Goal: Task Accomplishment & Management: Use online tool/utility

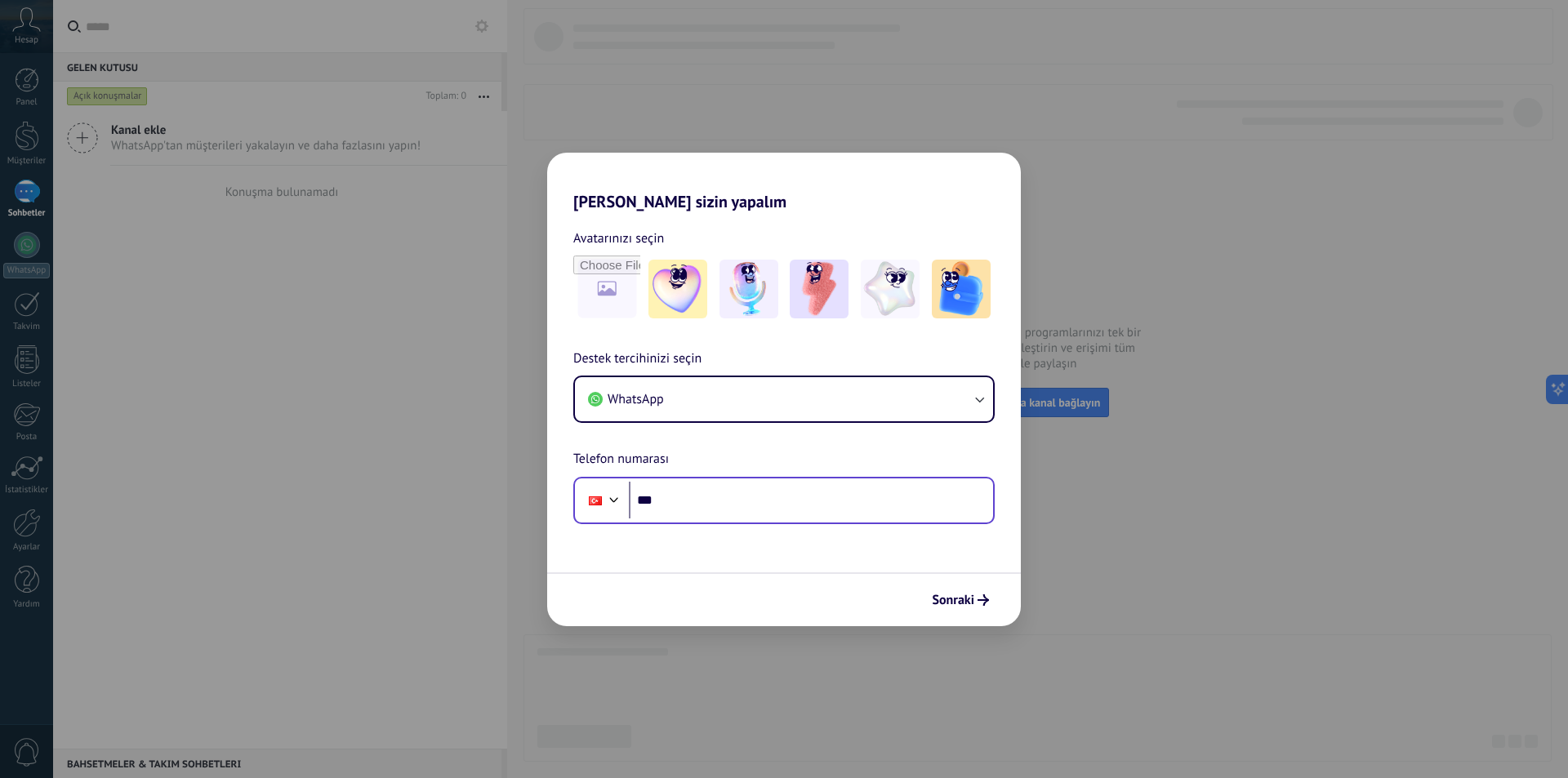
click at [765, 492] on input "***" at bounding box center [811, 500] width 364 height 37
click at [722, 503] on input "***" at bounding box center [811, 500] width 364 height 37
click at [972, 606] on span "Sonraki" at bounding box center [953, 601] width 42 height 12
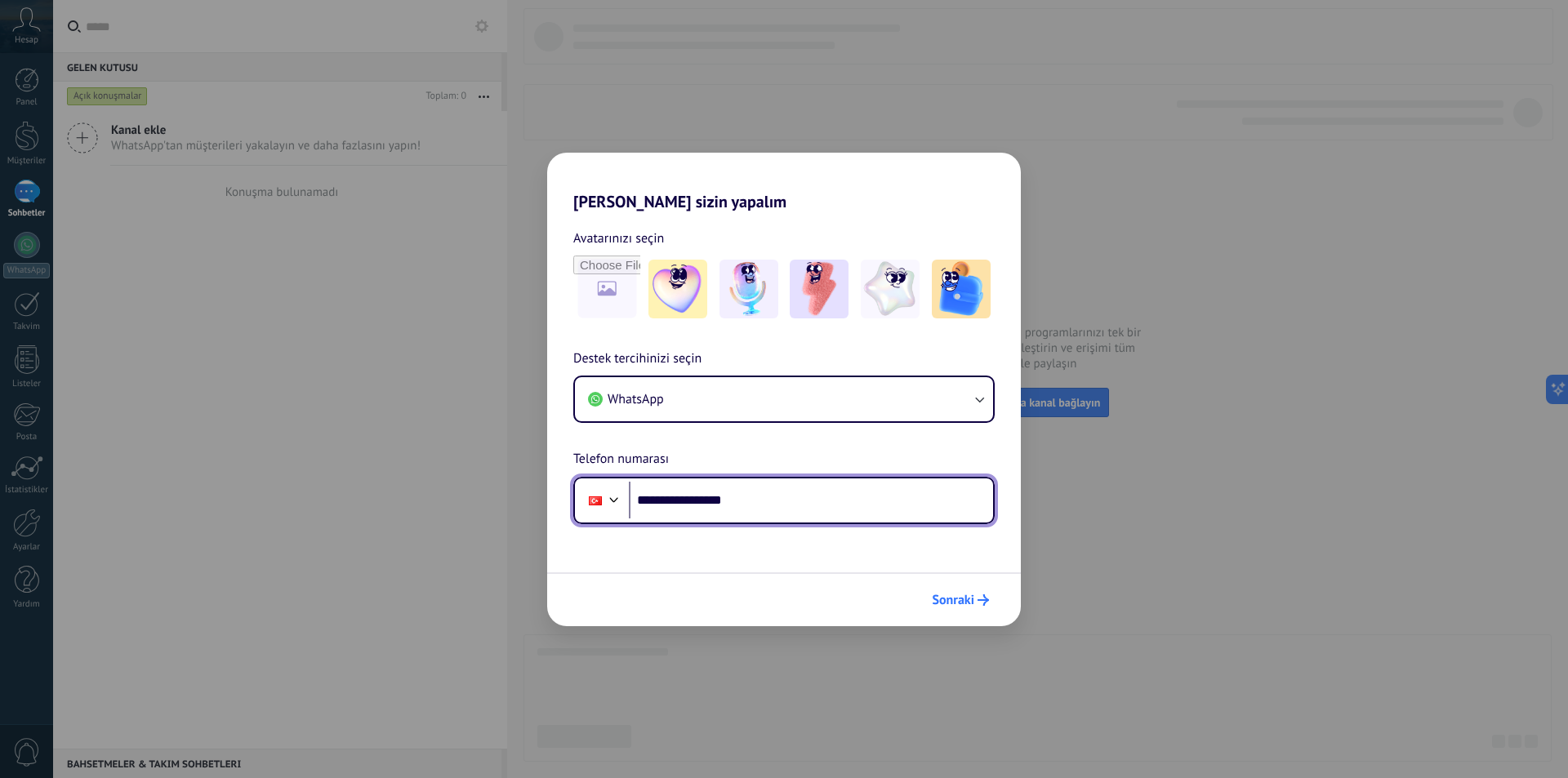
type input "**********"
click at [961, 596] on span "Sonraki" at bounding box center [953, 601] width 42 height 12
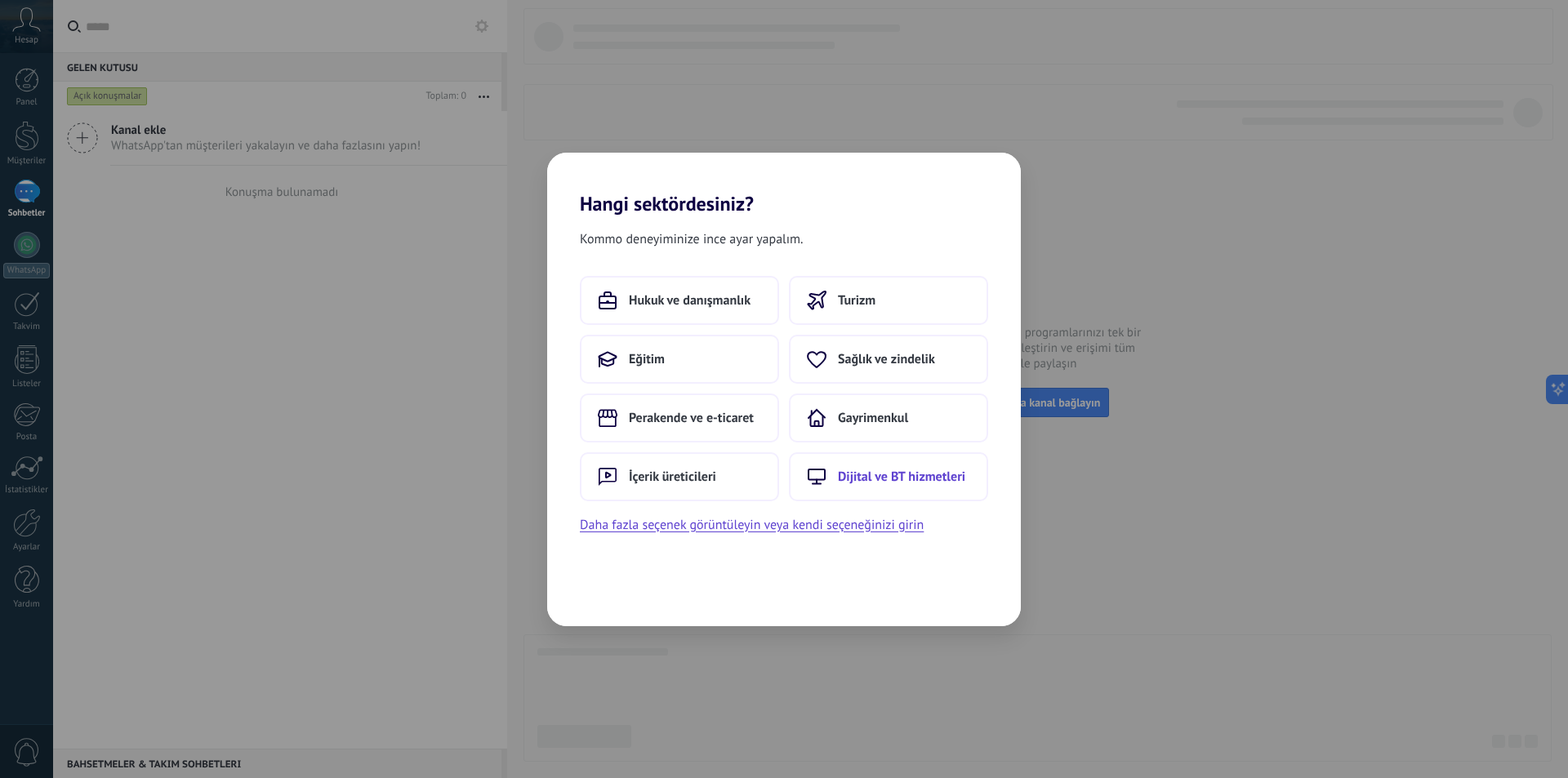
click at [876, 478] on span "Dijital ve BT hizmetleri" at bounding box center [901, 476] width 128 height 16
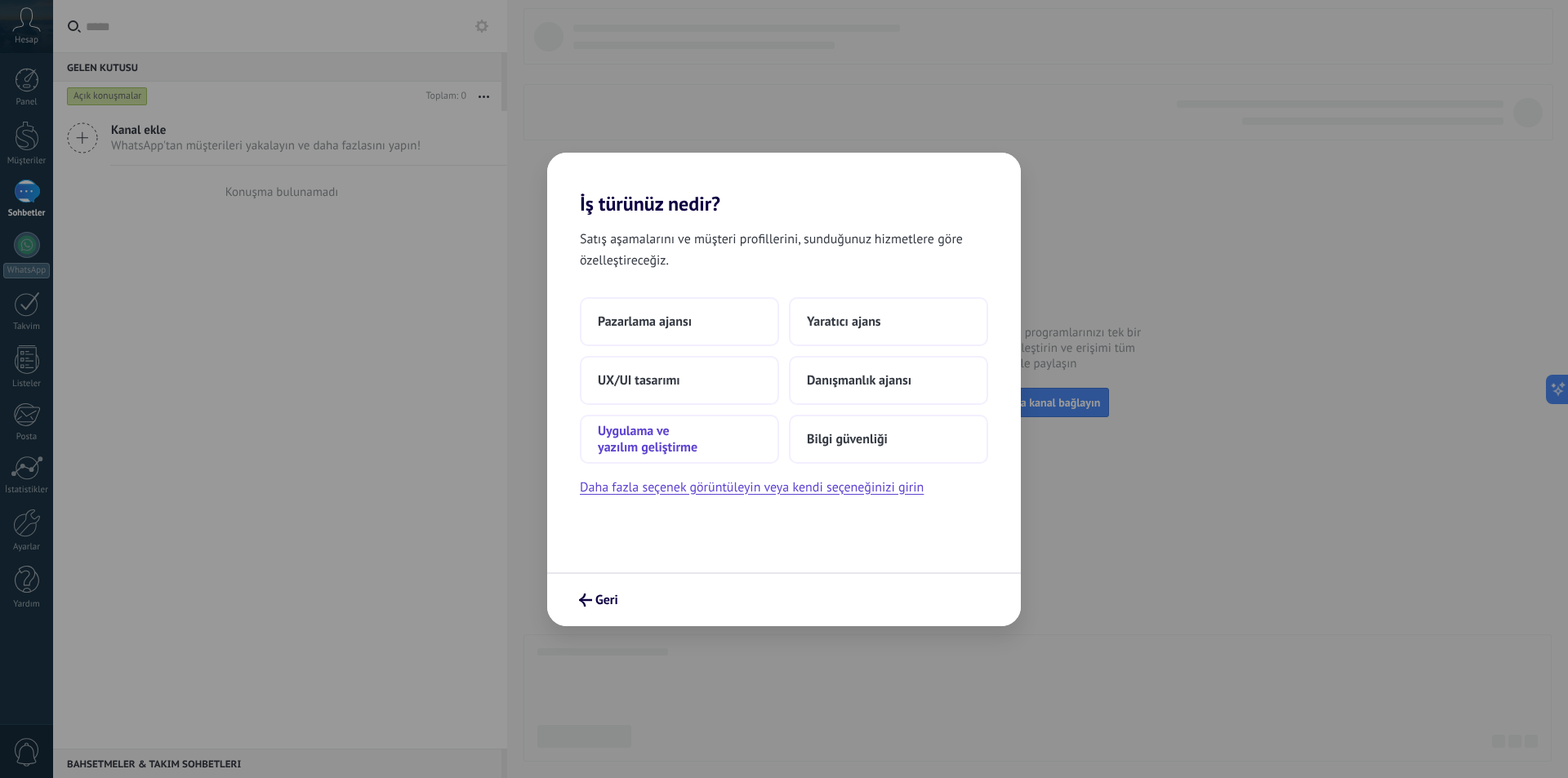
click at [674, 454] on span "Uygulama ve yazılım geliştirme" at bounding box center [679, 439] width 163 height 33
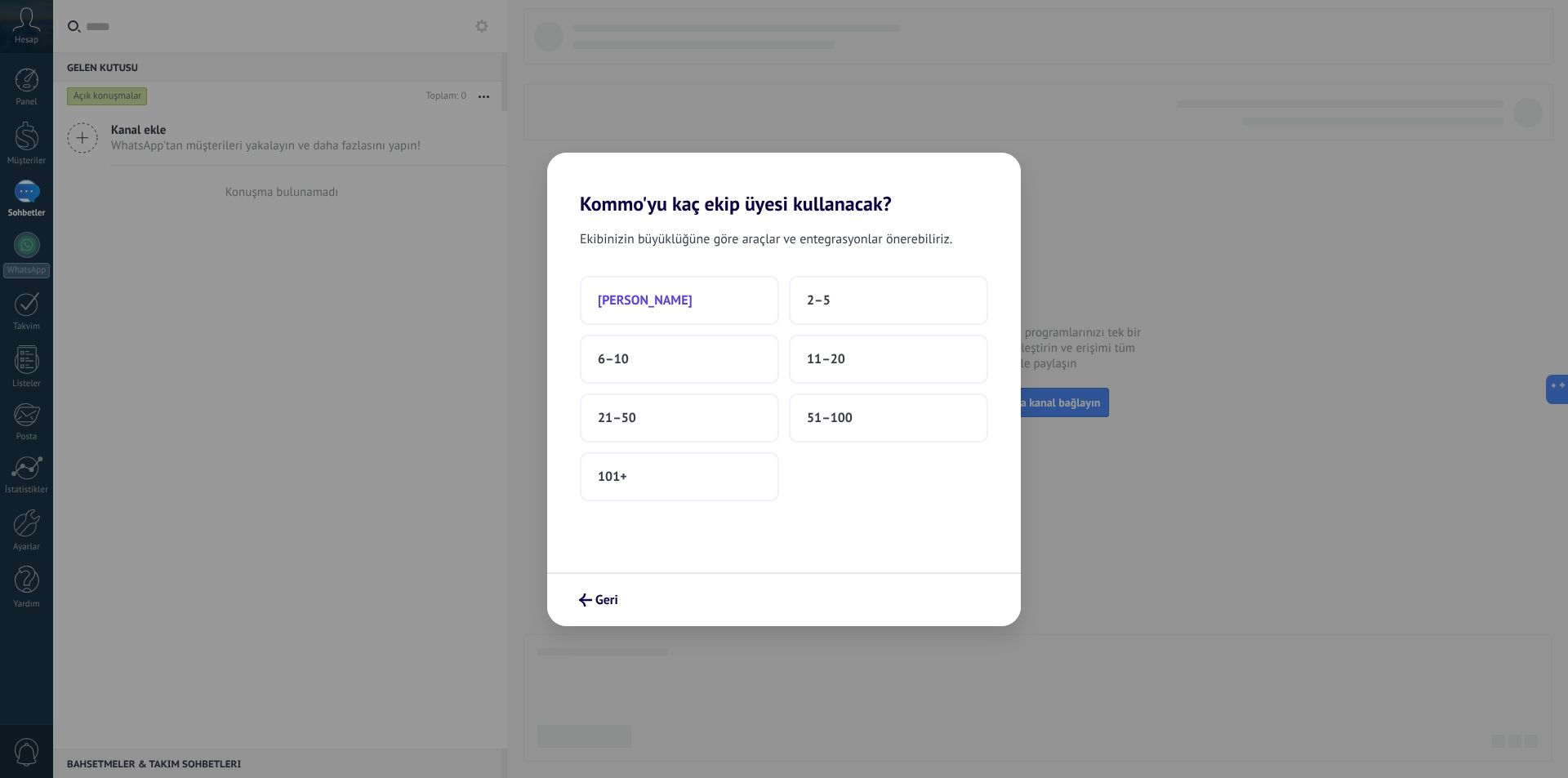
click at [698, 303] on button "[PERSON_NAME]" at bounding box center [679, 301] width 199 height 49
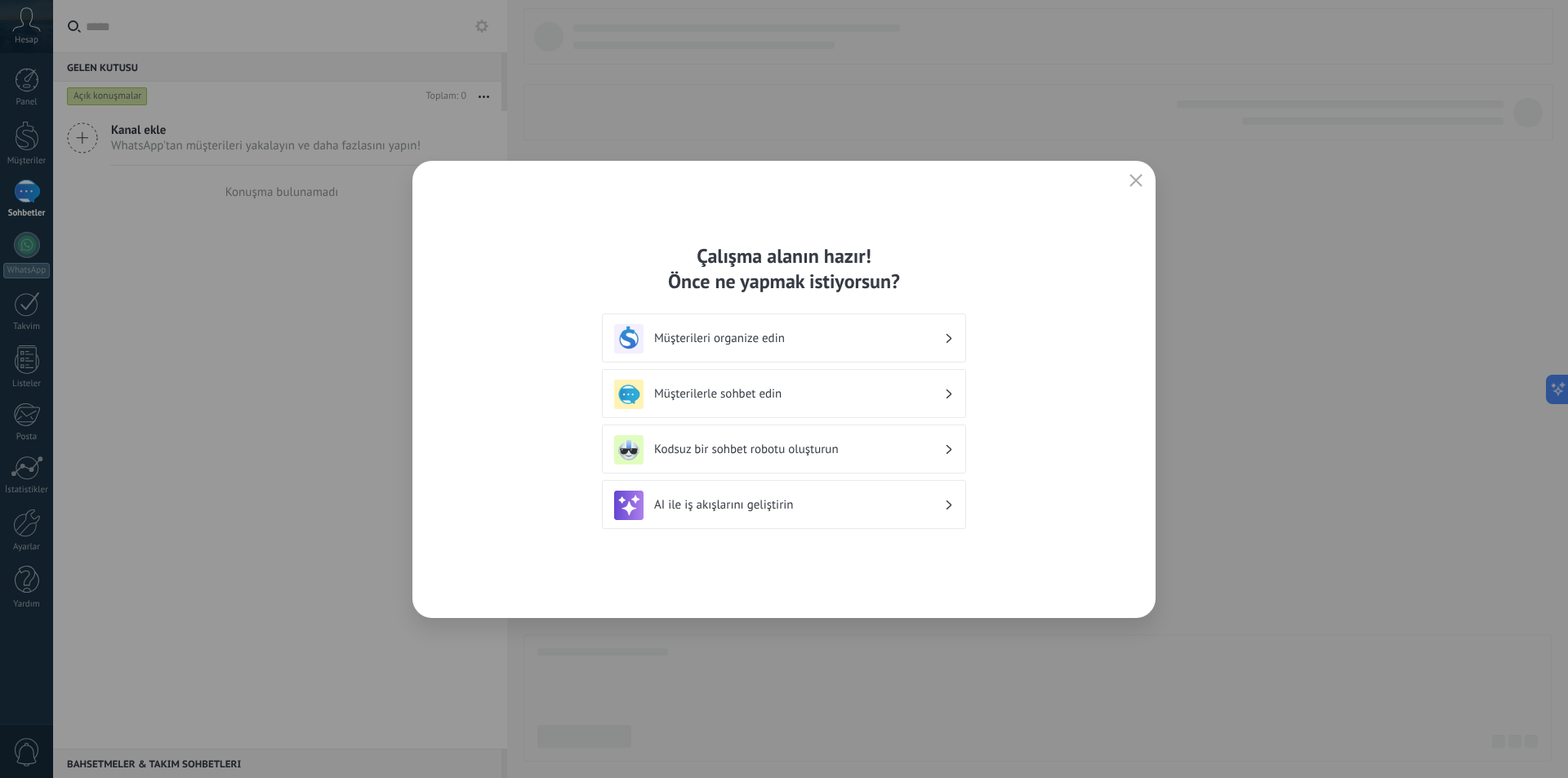
click at [754, 502] on h3 "AI ile iş akışlarını geliştirin" at bounding box center [798, 505] width 290 height 15
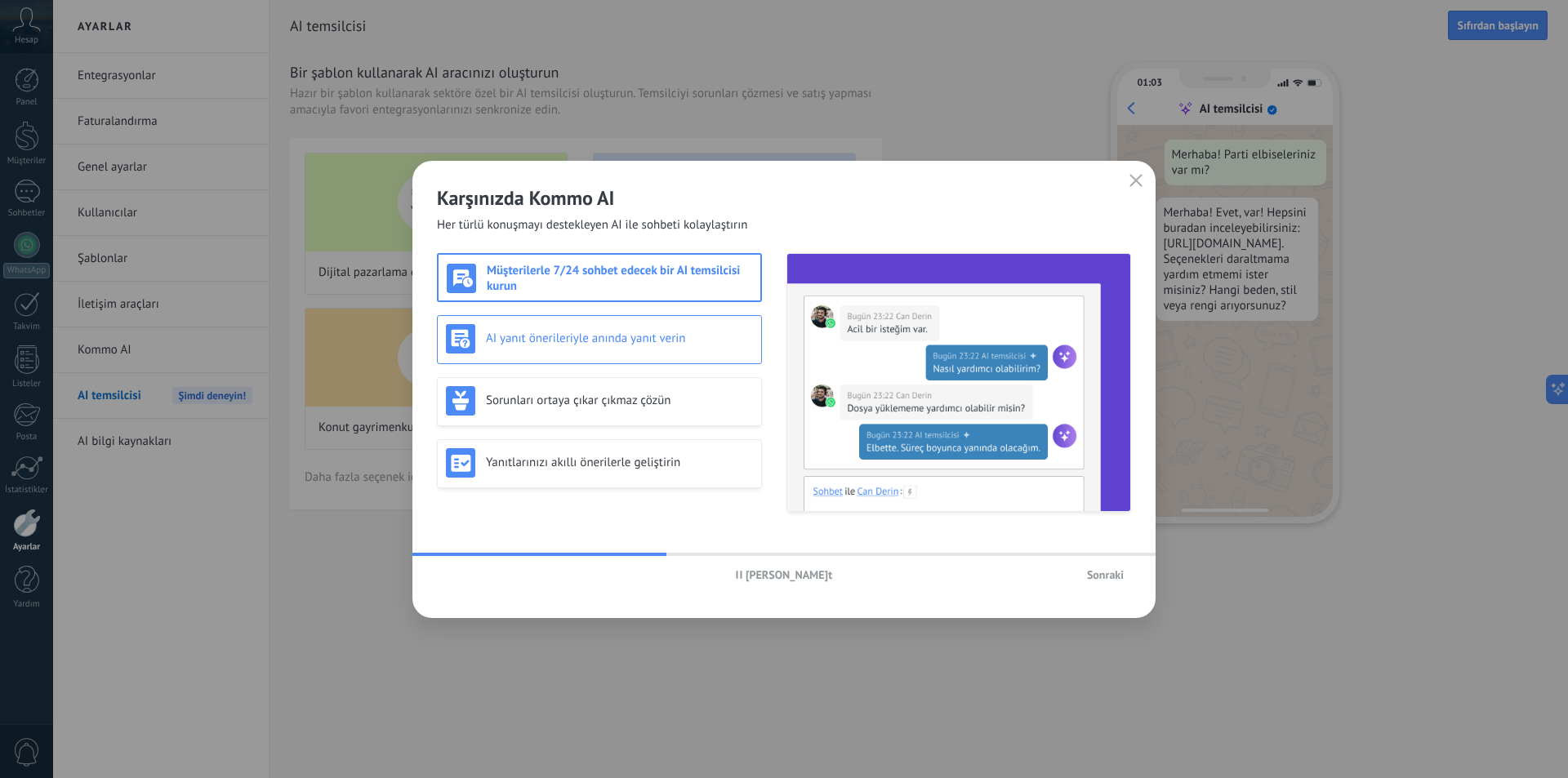
click at [586, 340] on h3 "AI yanıt önerileriyle anında yanıt verin" at bounding box center [619, 339] width 267 height 15
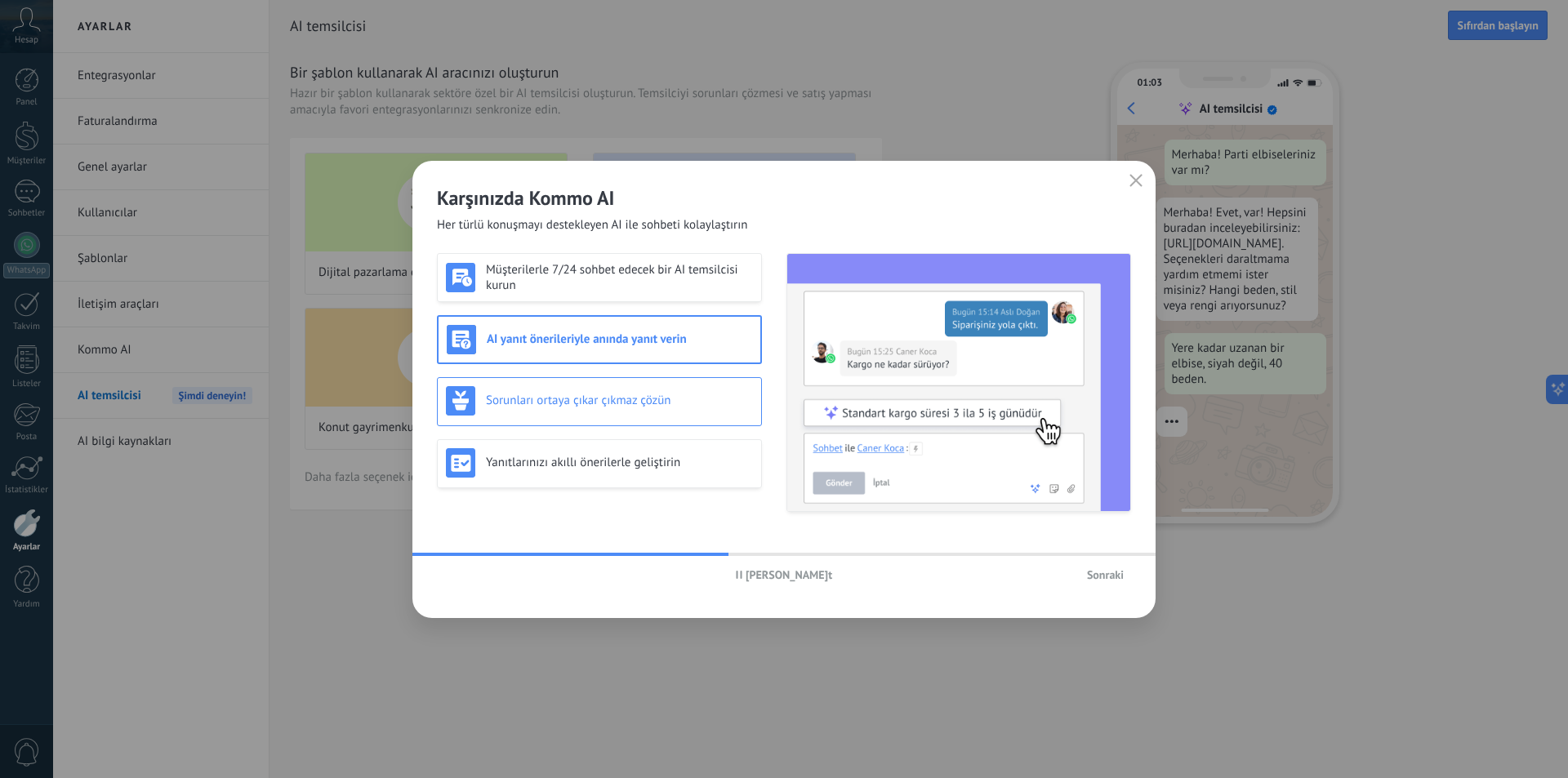
click at [603, 389] on div "Sorunları ortaya çıkar çıkmaz çözün" at bounding box center [600, 400] width 308 height 30
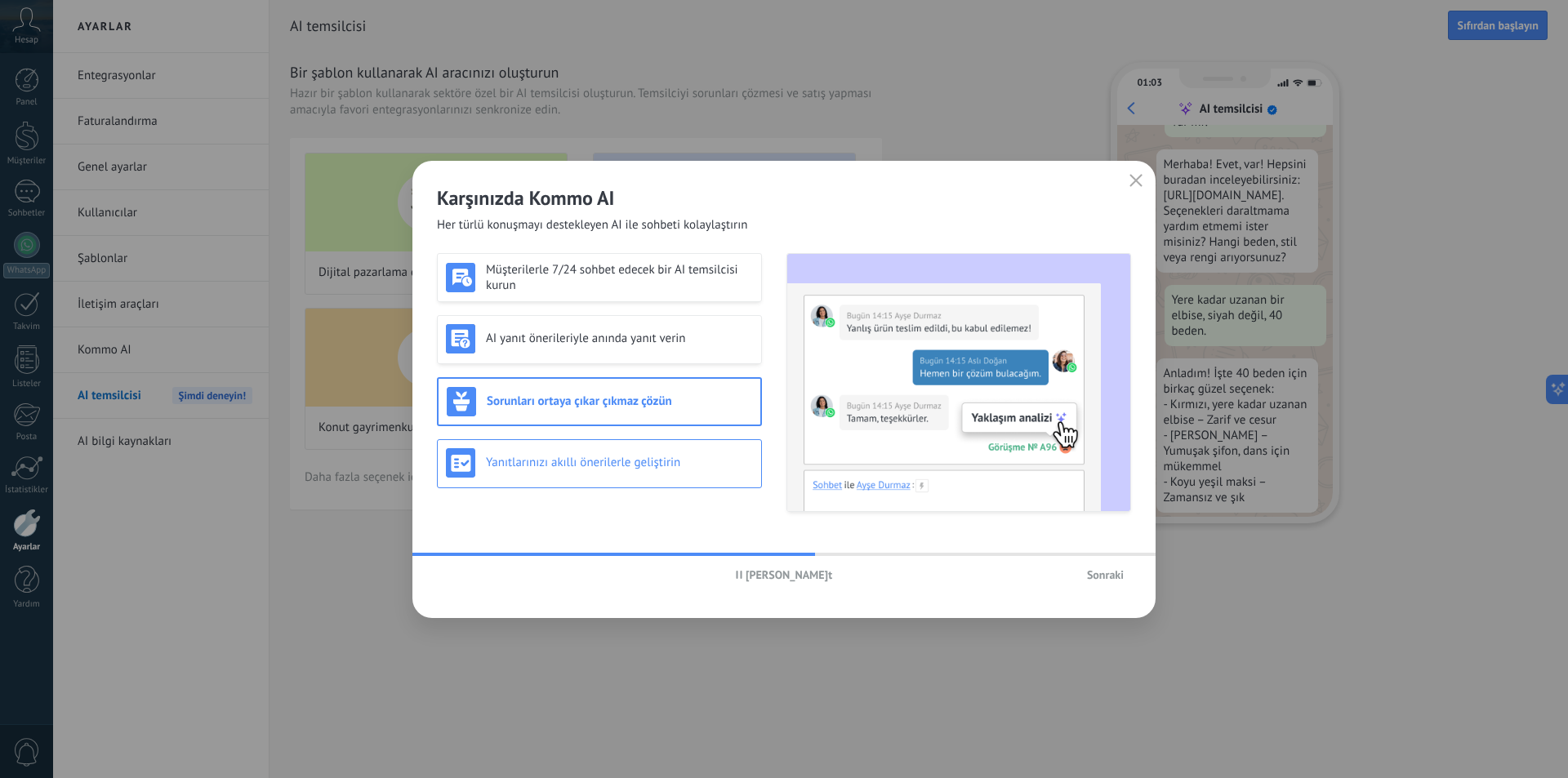
scroll to position [49, 0]
click at [603, 447] on div "Yanıtlarınızı akıllı önerilerle geliştirin" at bounding box center [599, 464] width 325 height 49
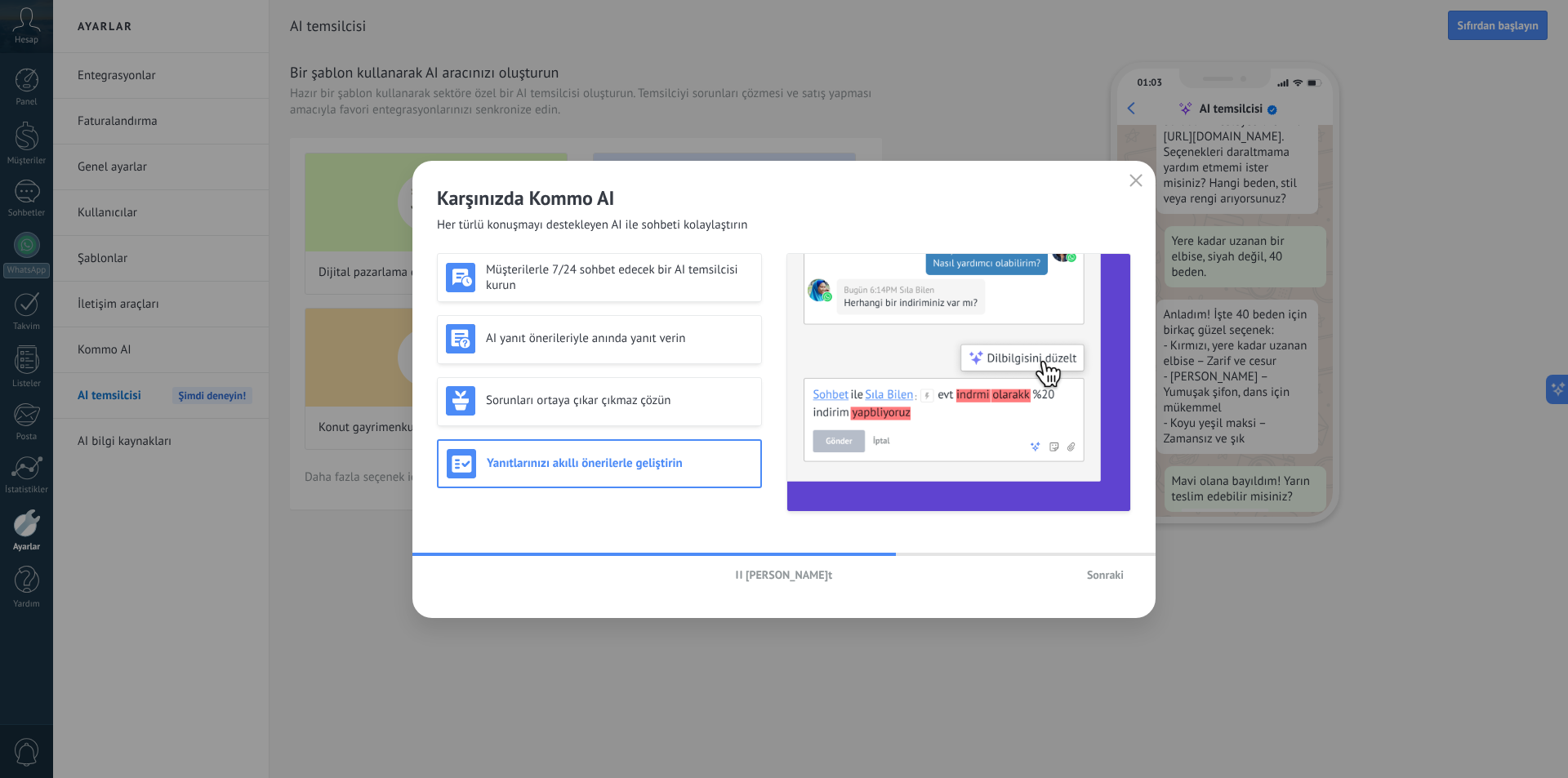
scroll to position [150, 0]
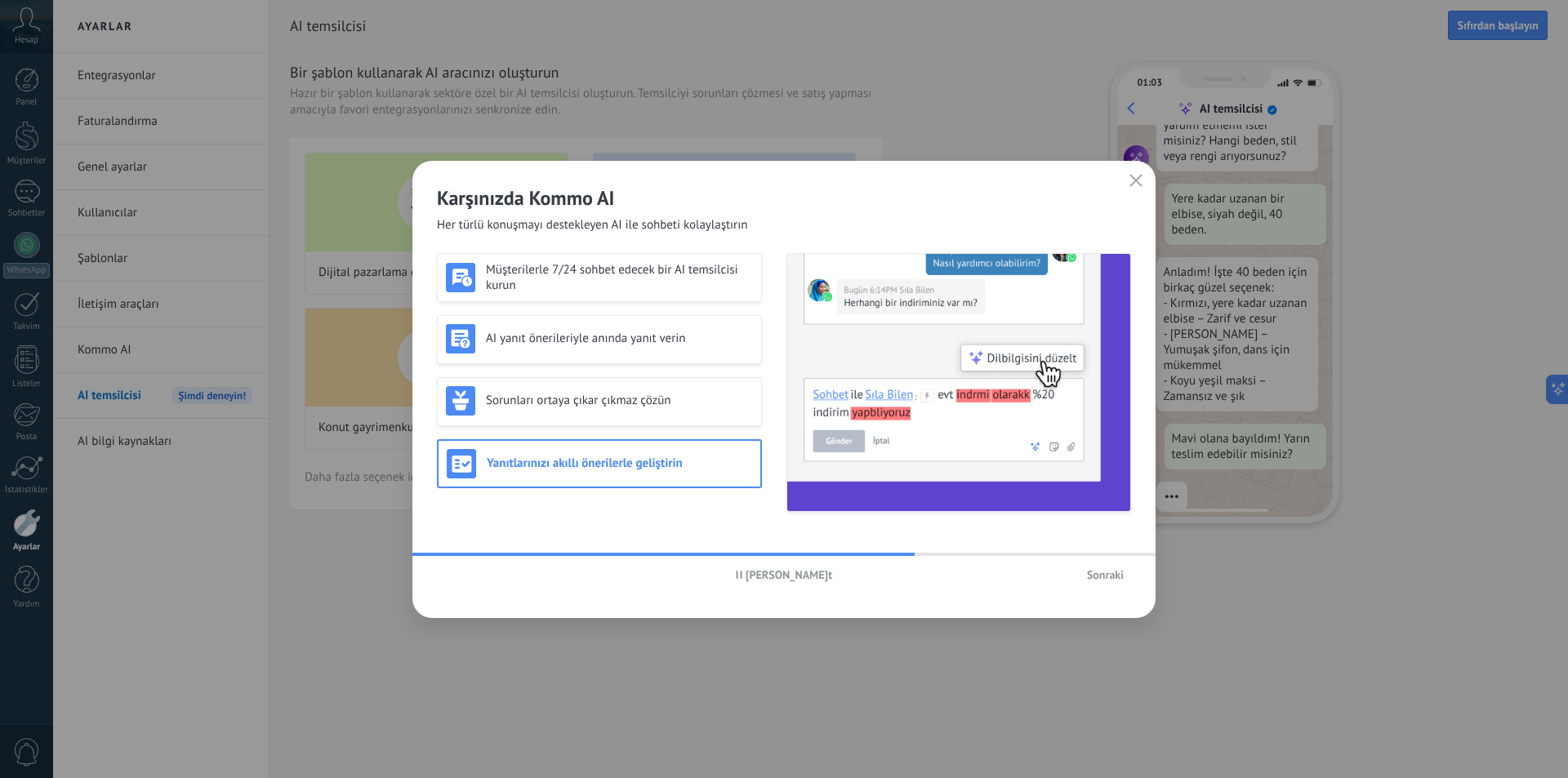
click at [1116, 578] on span "Sonraki" at bounding box center [1106, 575] width 37 height 12
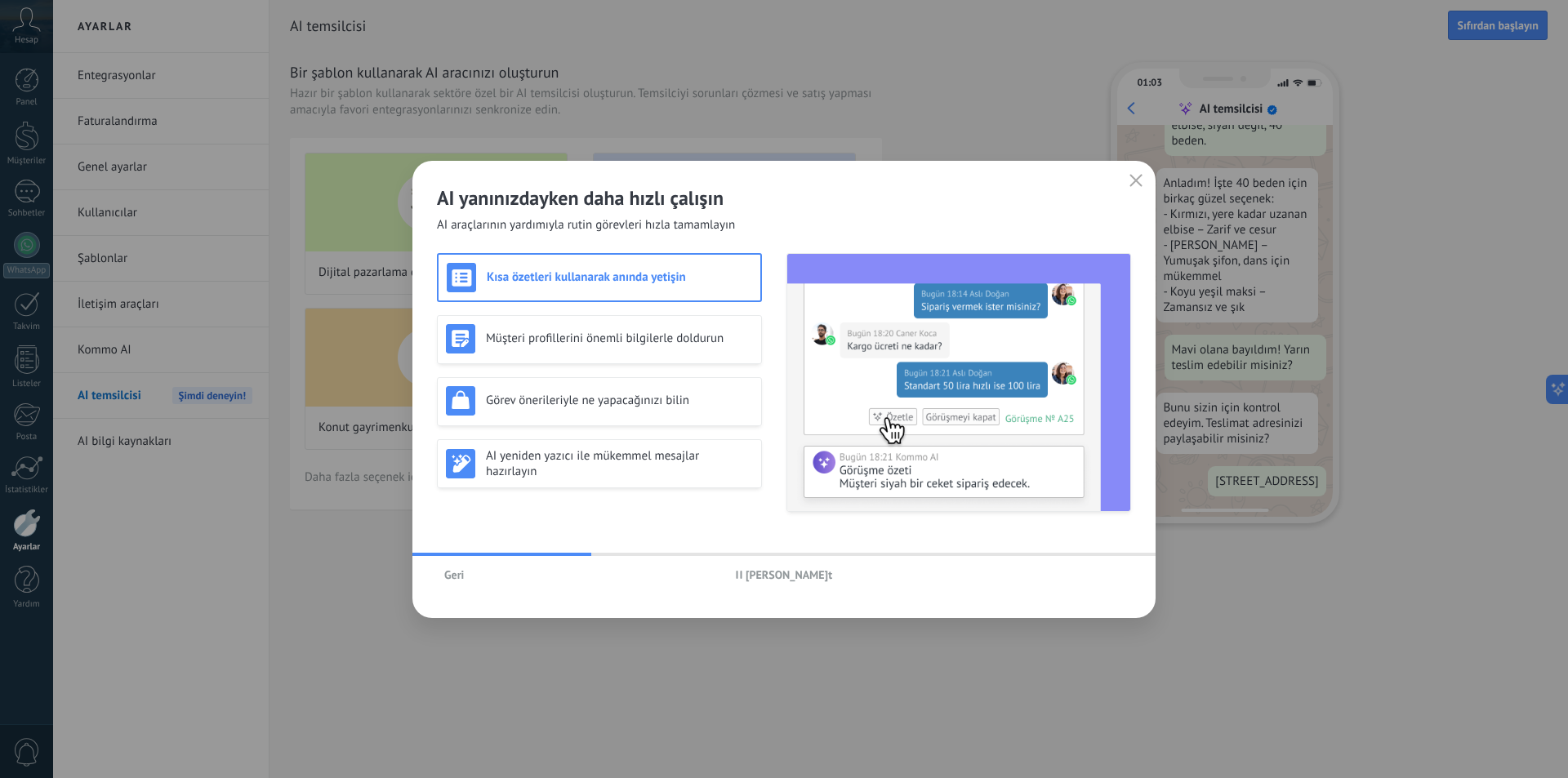
scroll to position [281, 0]
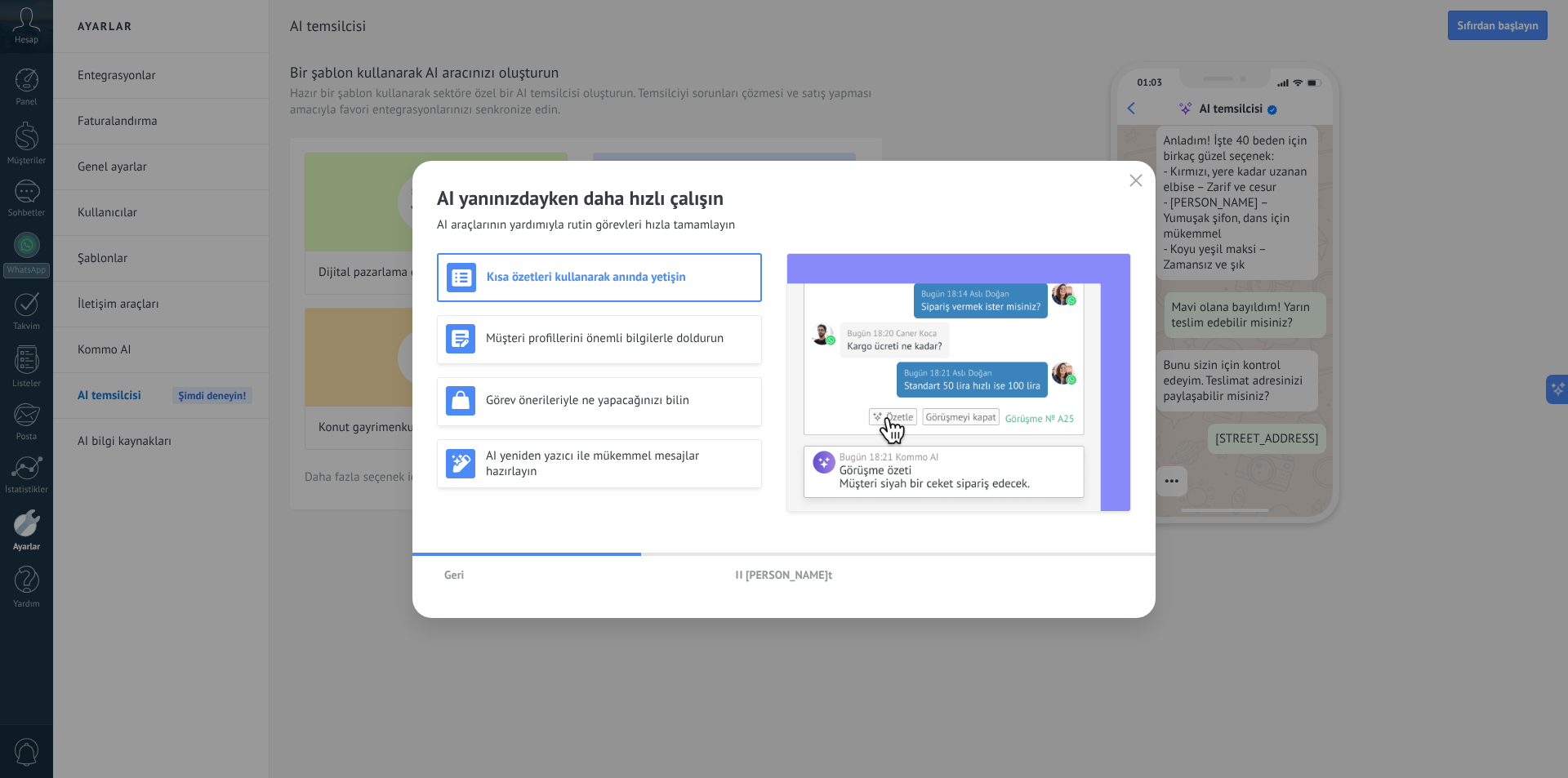
click at [1131, 179] on icon "button" at bounding box center [1135, 180] width 13 height 13
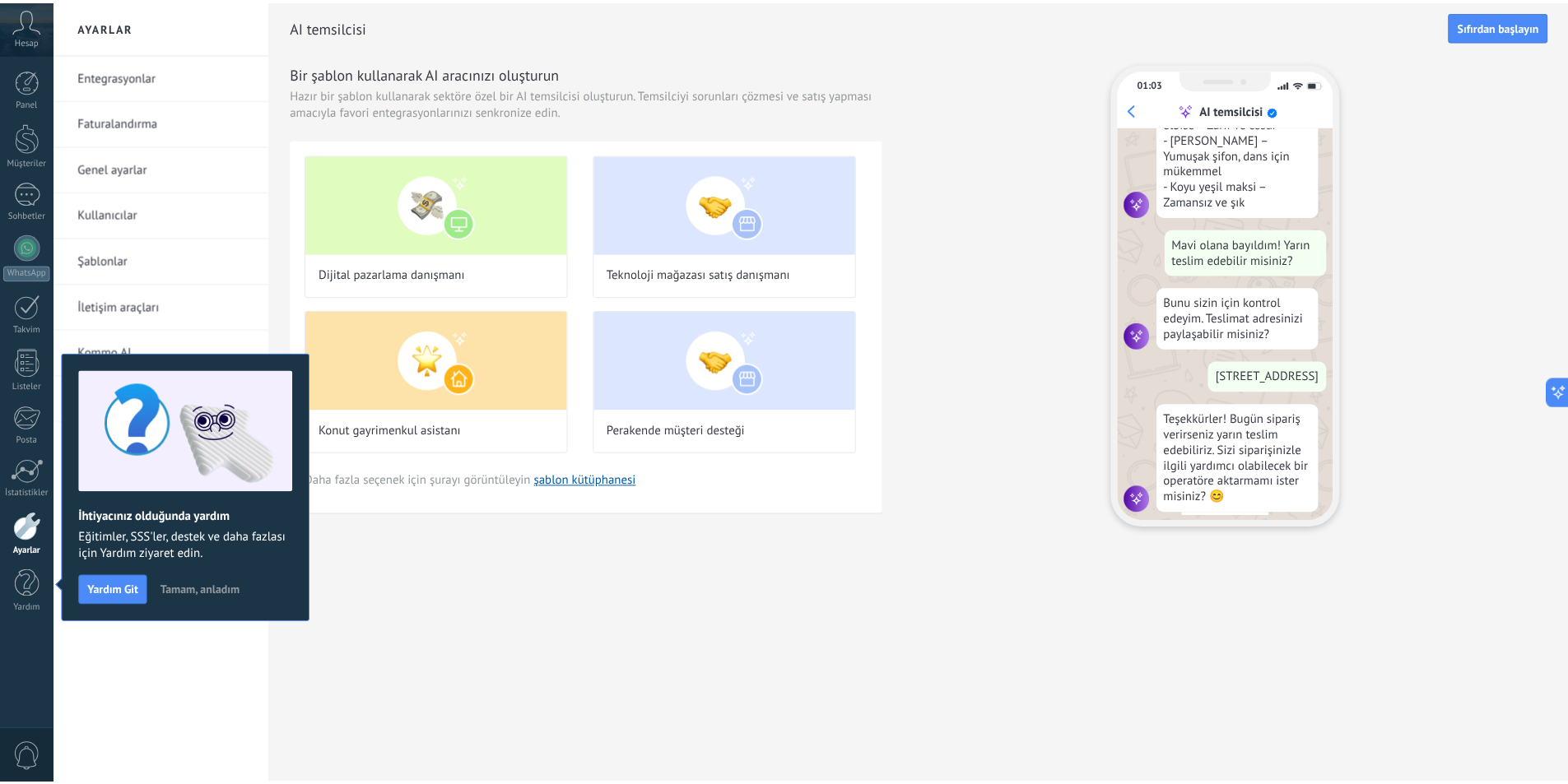
scroll to position [362, 0]
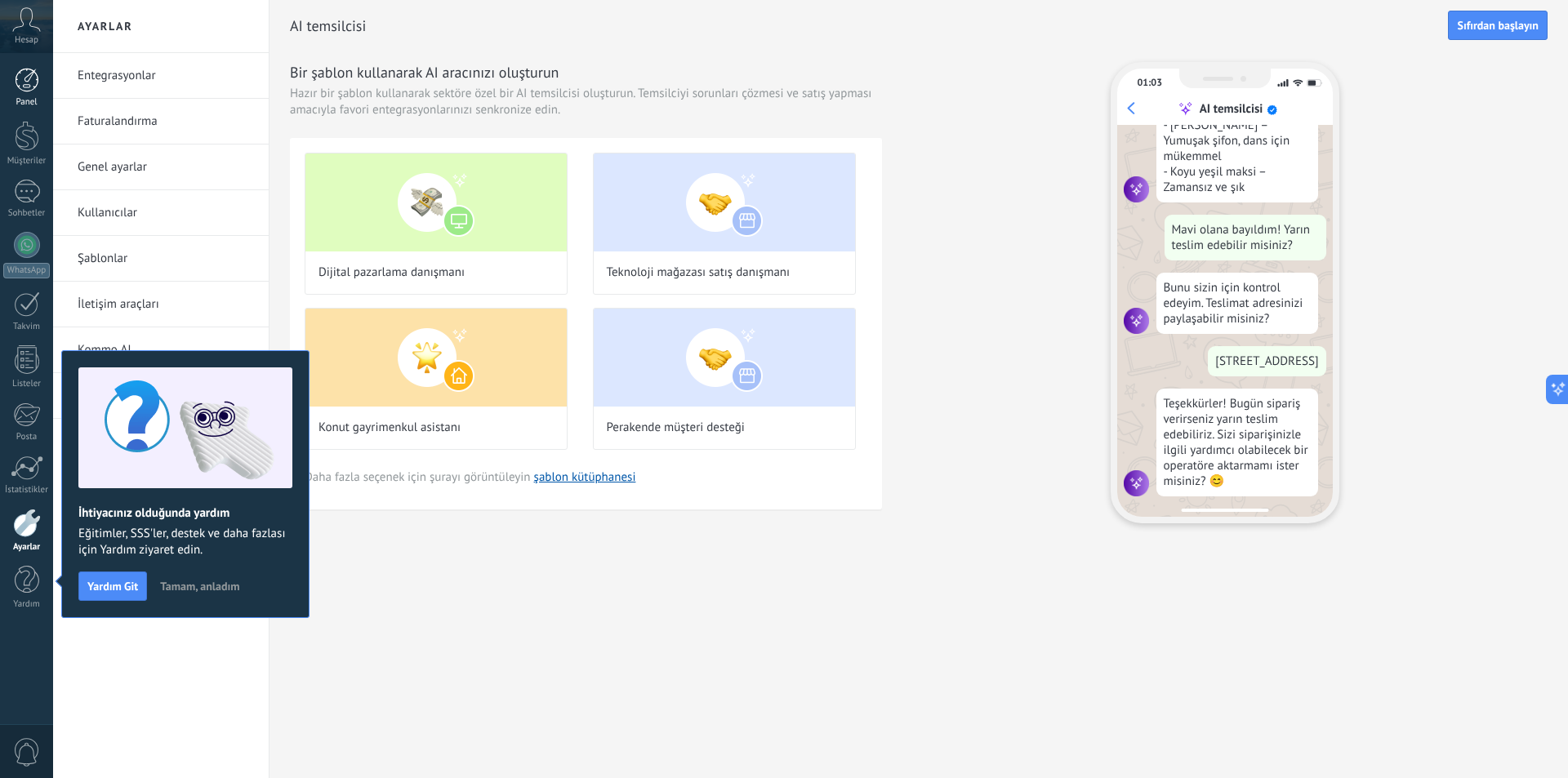
click at [23, 101] on div "Panel" at bounding box center [27, 102] width 47 height 11
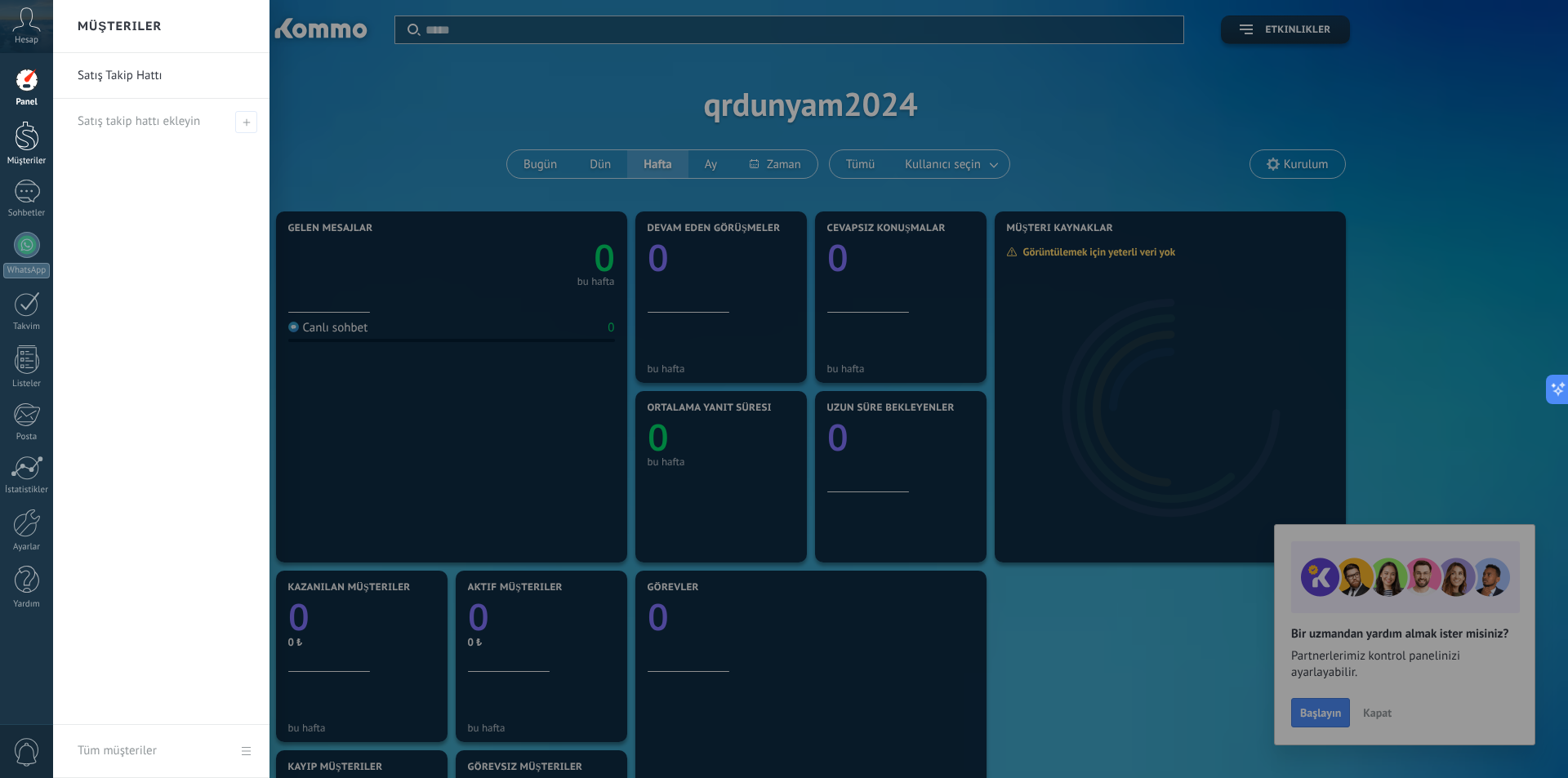
click at [36, 145] on div at bounding box center [26, 136] width 24 height 30
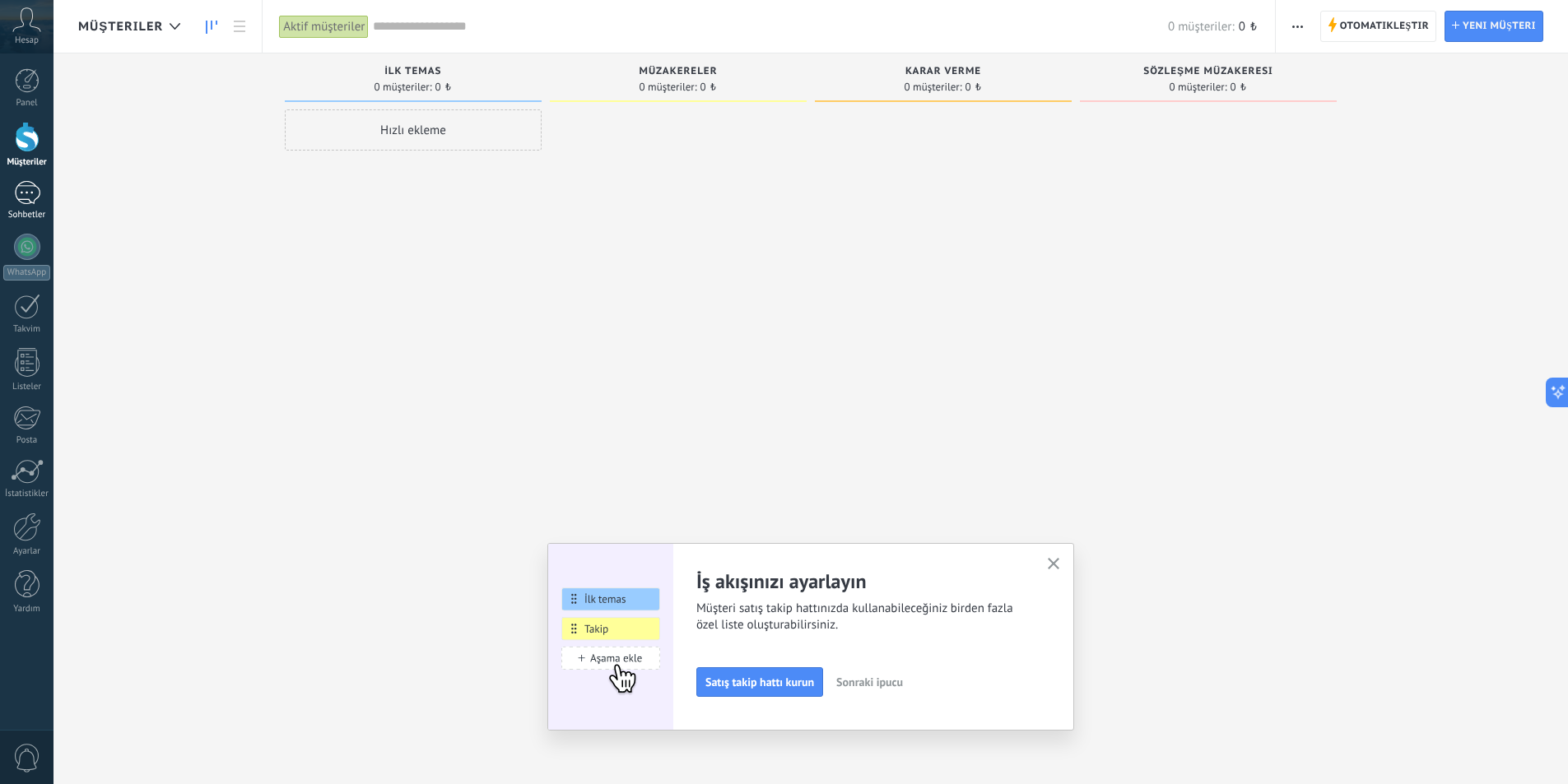
click at [30, 186] on div at bounding box center [26, 193] width 26 height 24
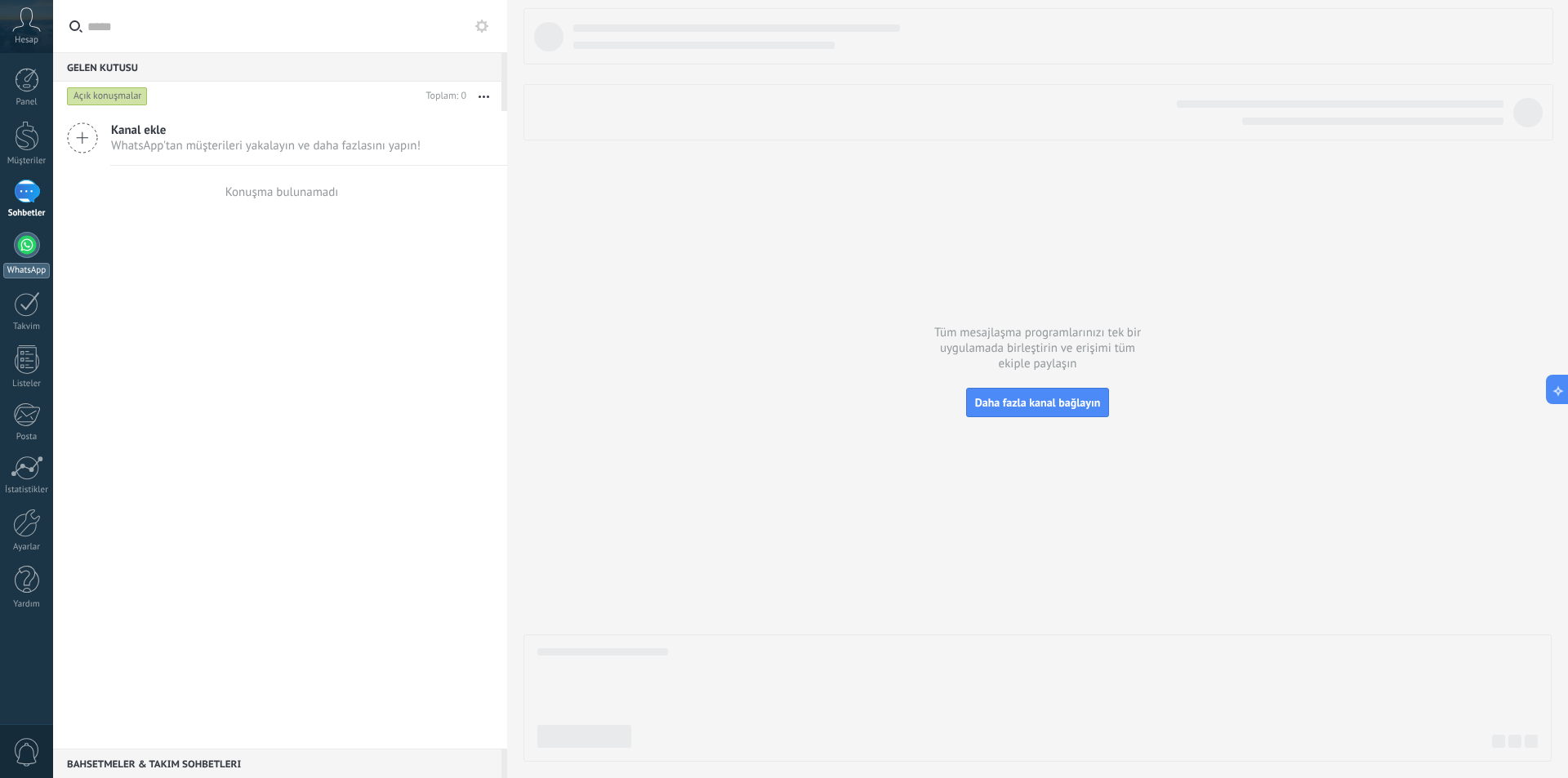
click at [31, 246] on div at bounding box center [26, 245] width 26 height 26
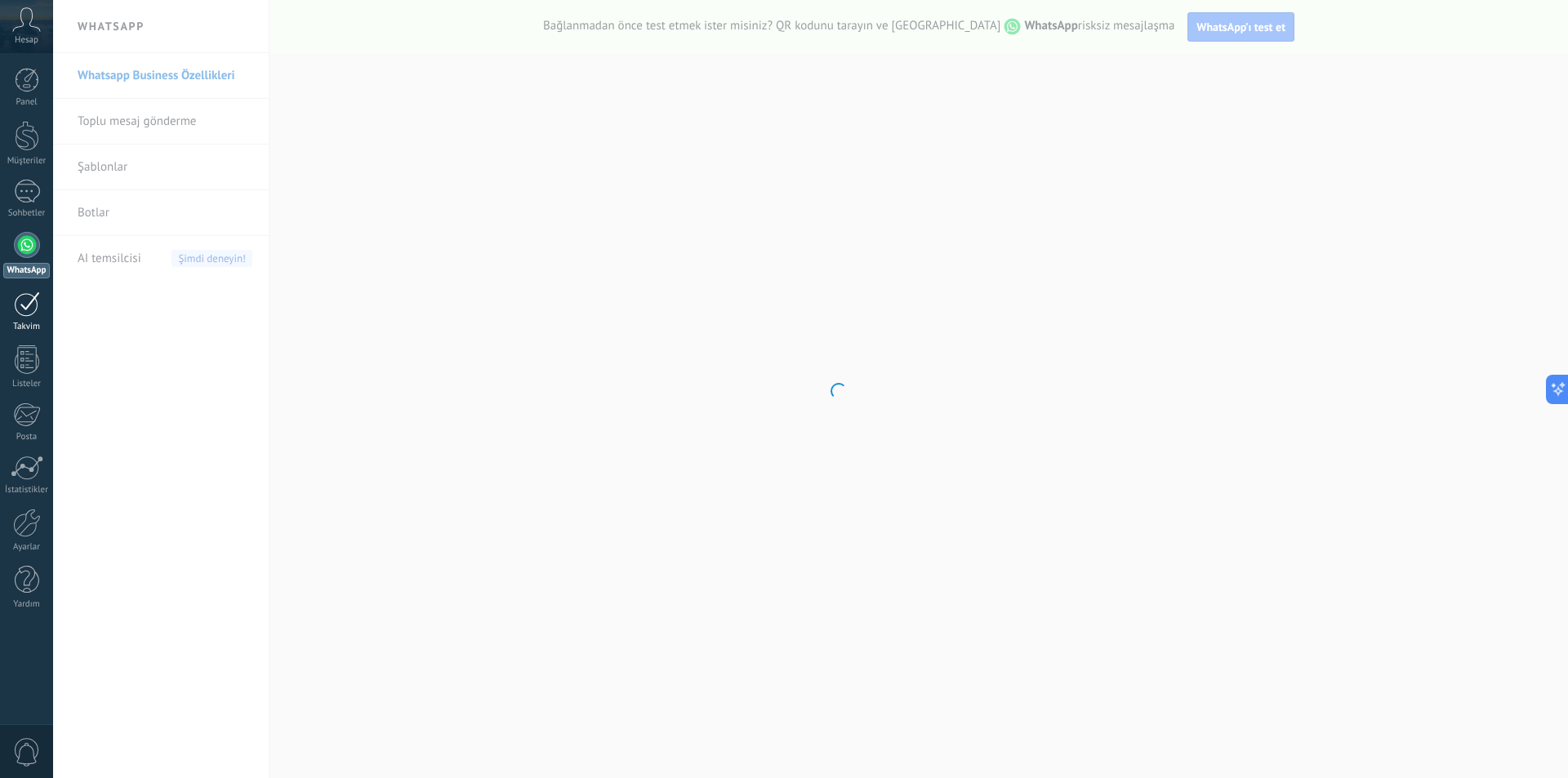
click at [20, 313] on div at bounding box center [26, 304] width 26 height 25
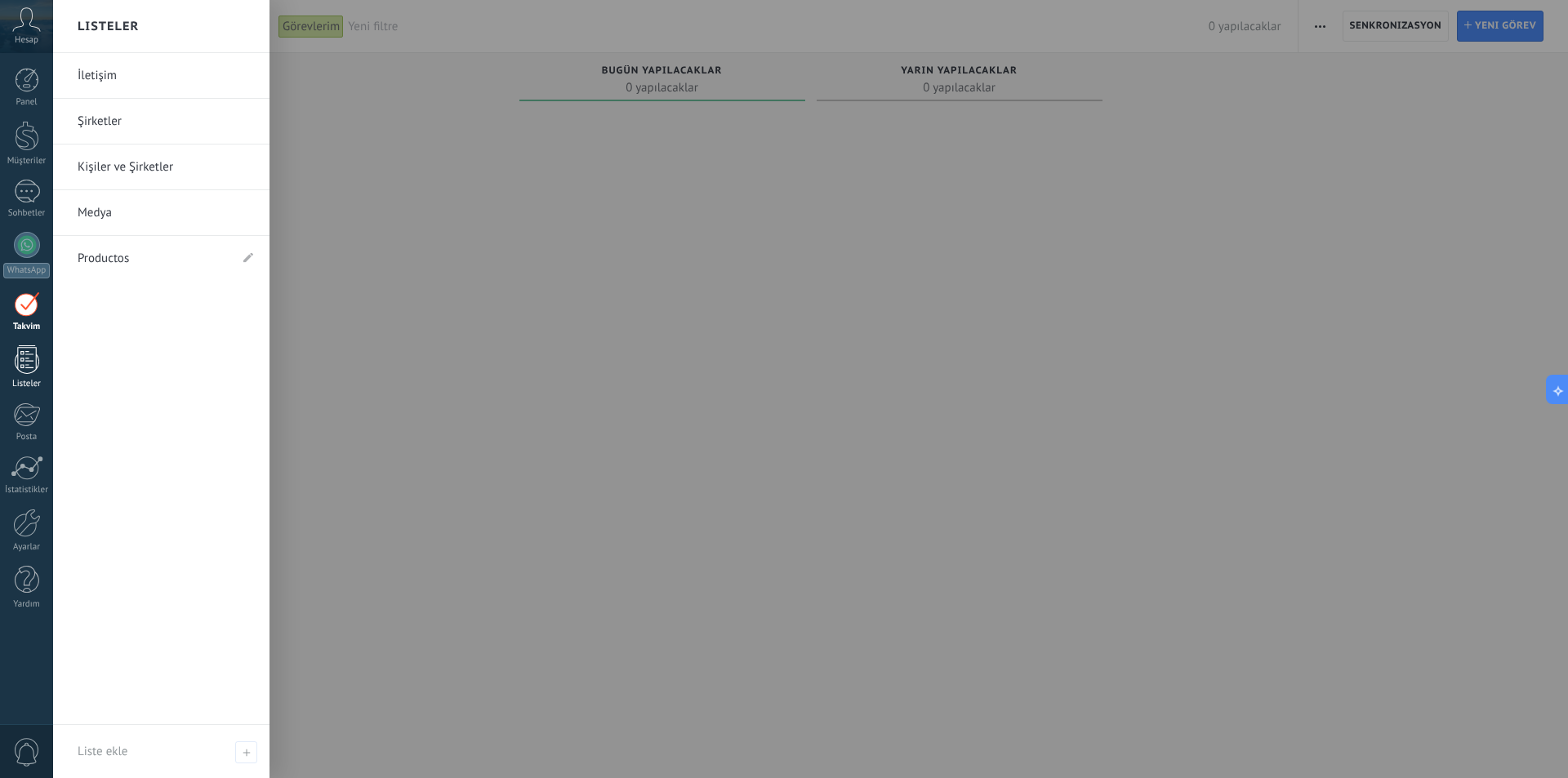
click at [28, 363] on div at bounding box center [26, 360] width 24 height 29
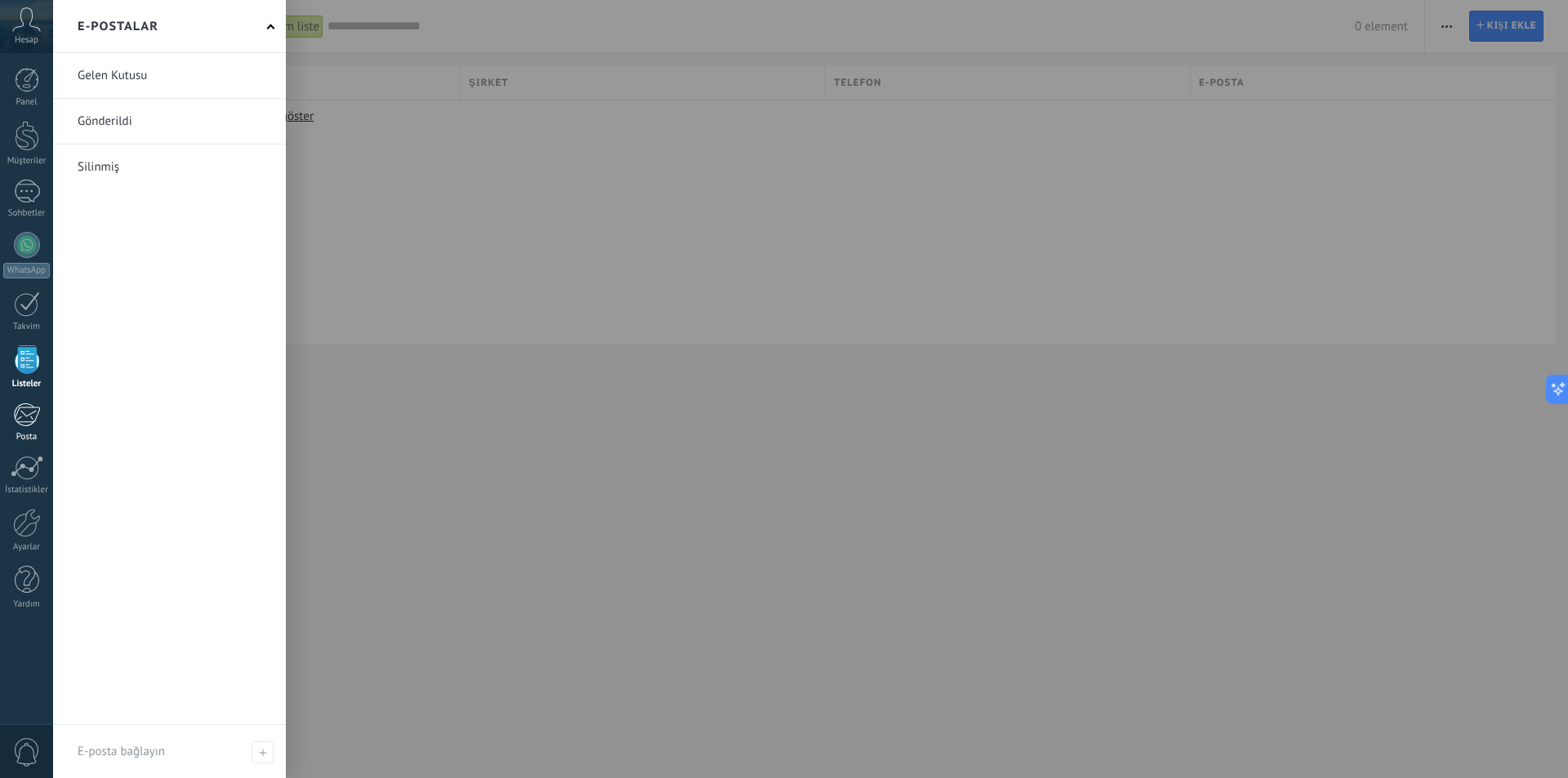
click at [25, 412] on div at bounding box center [26, 415] width 27 height 24
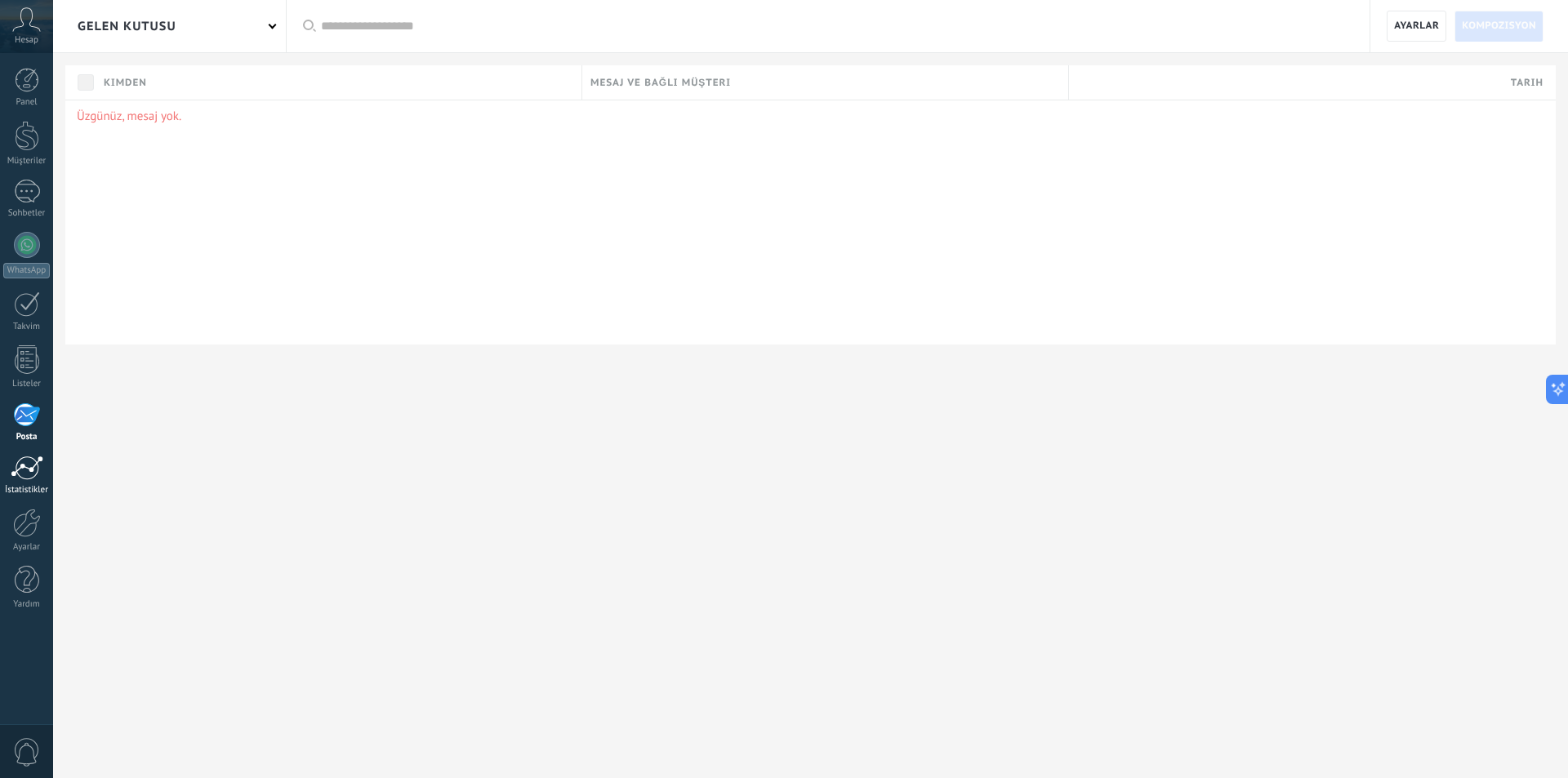
click at [23, 474] on div at bounding box center [27, 468] width 33 height 24
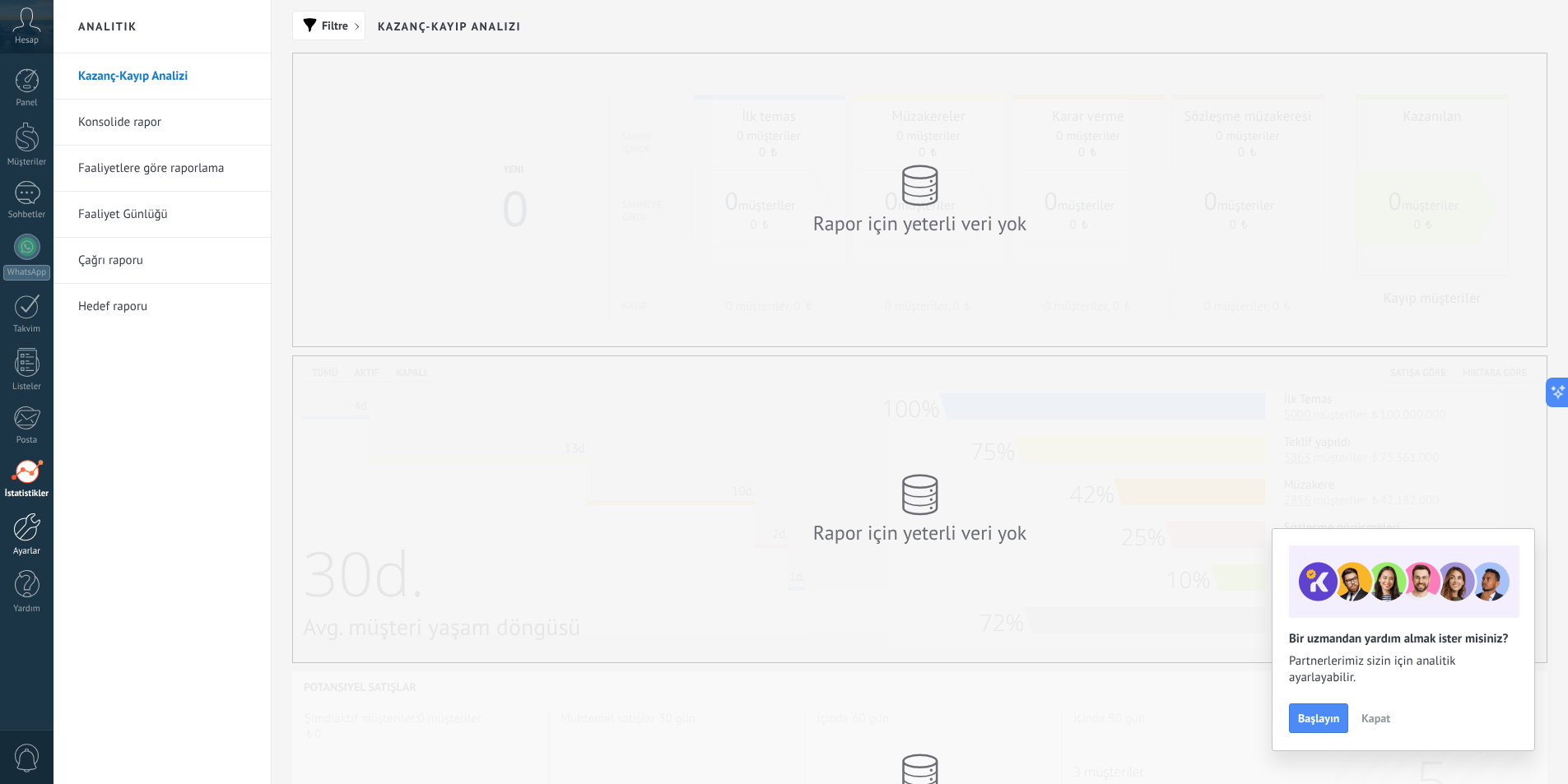
click at [35, 534] on div at bounding box center [26, 527] width 28 height 29
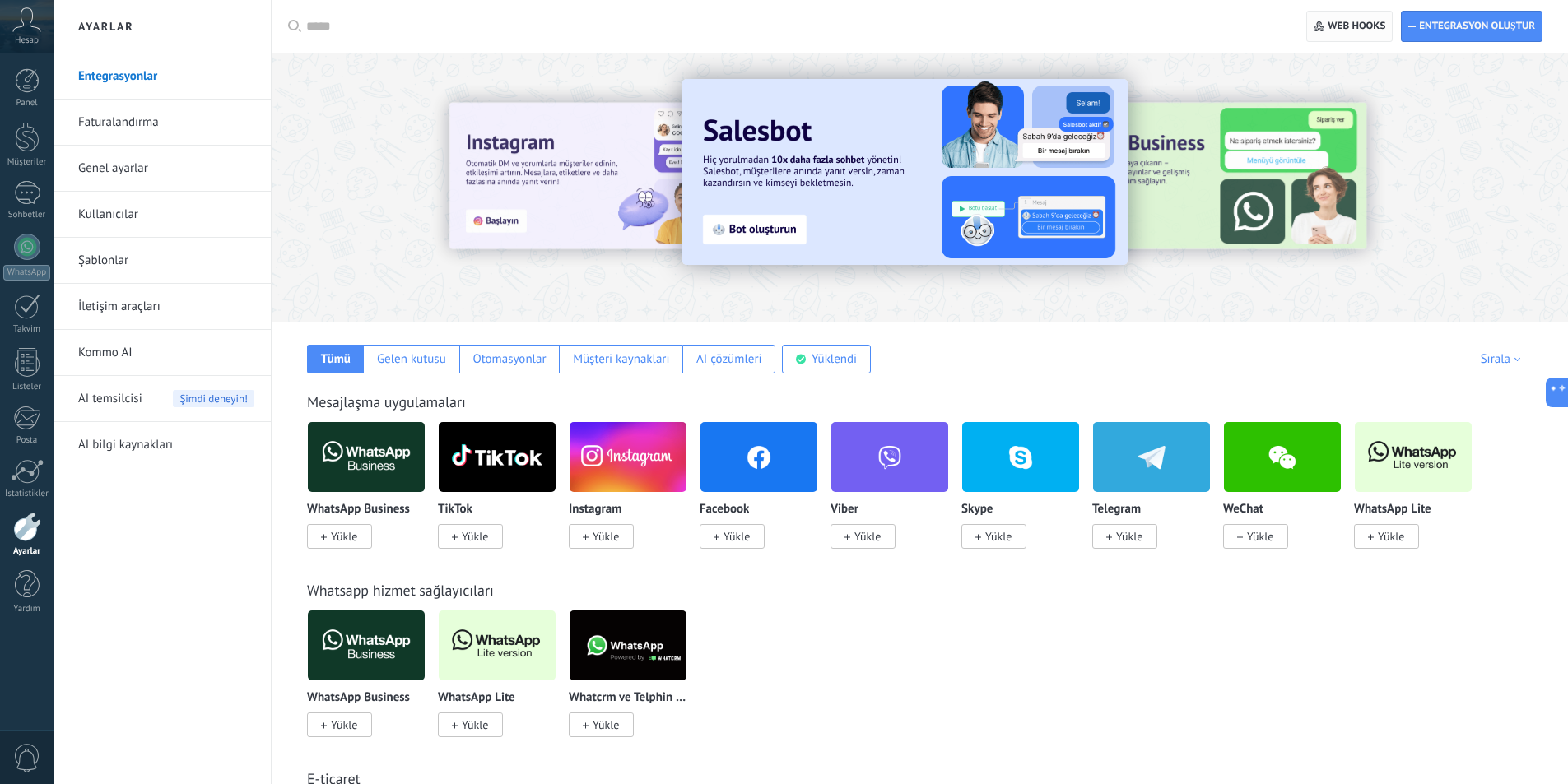
click at [1347, 29] on span "Web hooks 0" at bounding box center [1357, 26] width 58 height 13
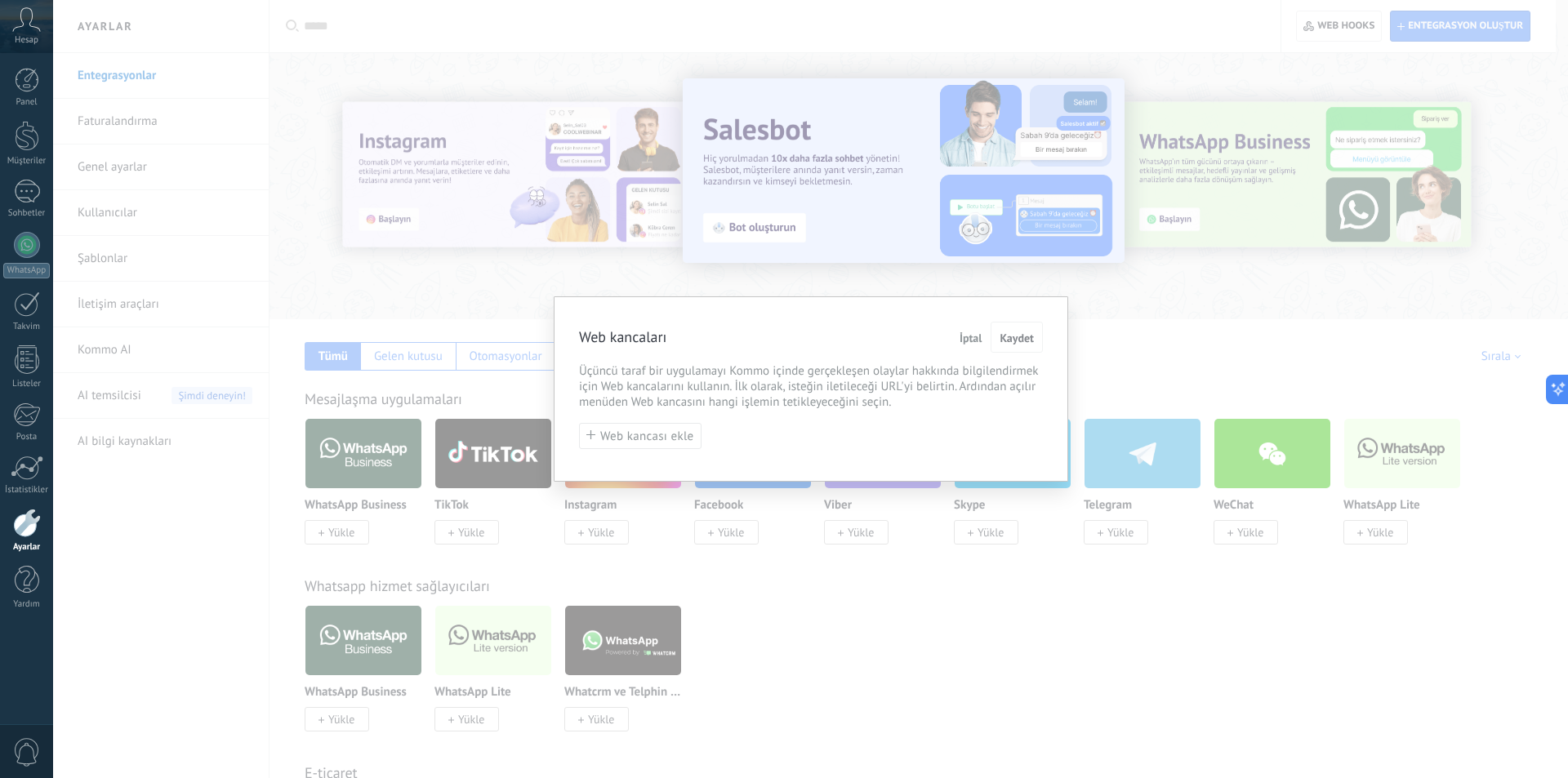
click at [701, 395] on span "Üçüncü taraf bir uygulamayı Kommo içinde gerçekleşen olaylar hakkında bilgilend…" at bounding box center [811, 386] width 464 height 46
click at [633, 443] on span "Web kancası ekle" at bounding box center [647, 437] width 94 height 13
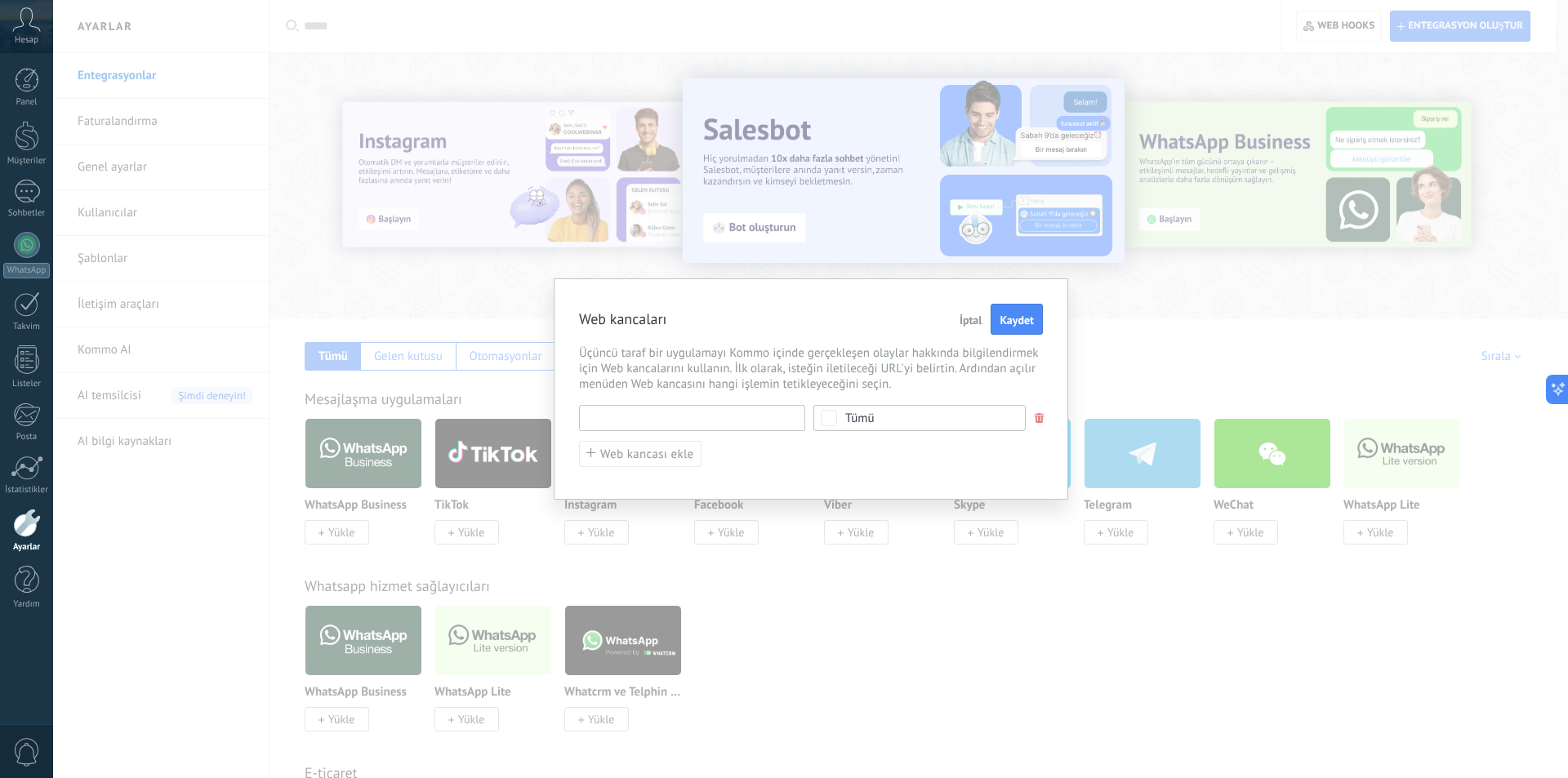
click at [662, 417] on input "text" at bounding box center [693, 418] width 226 height 26
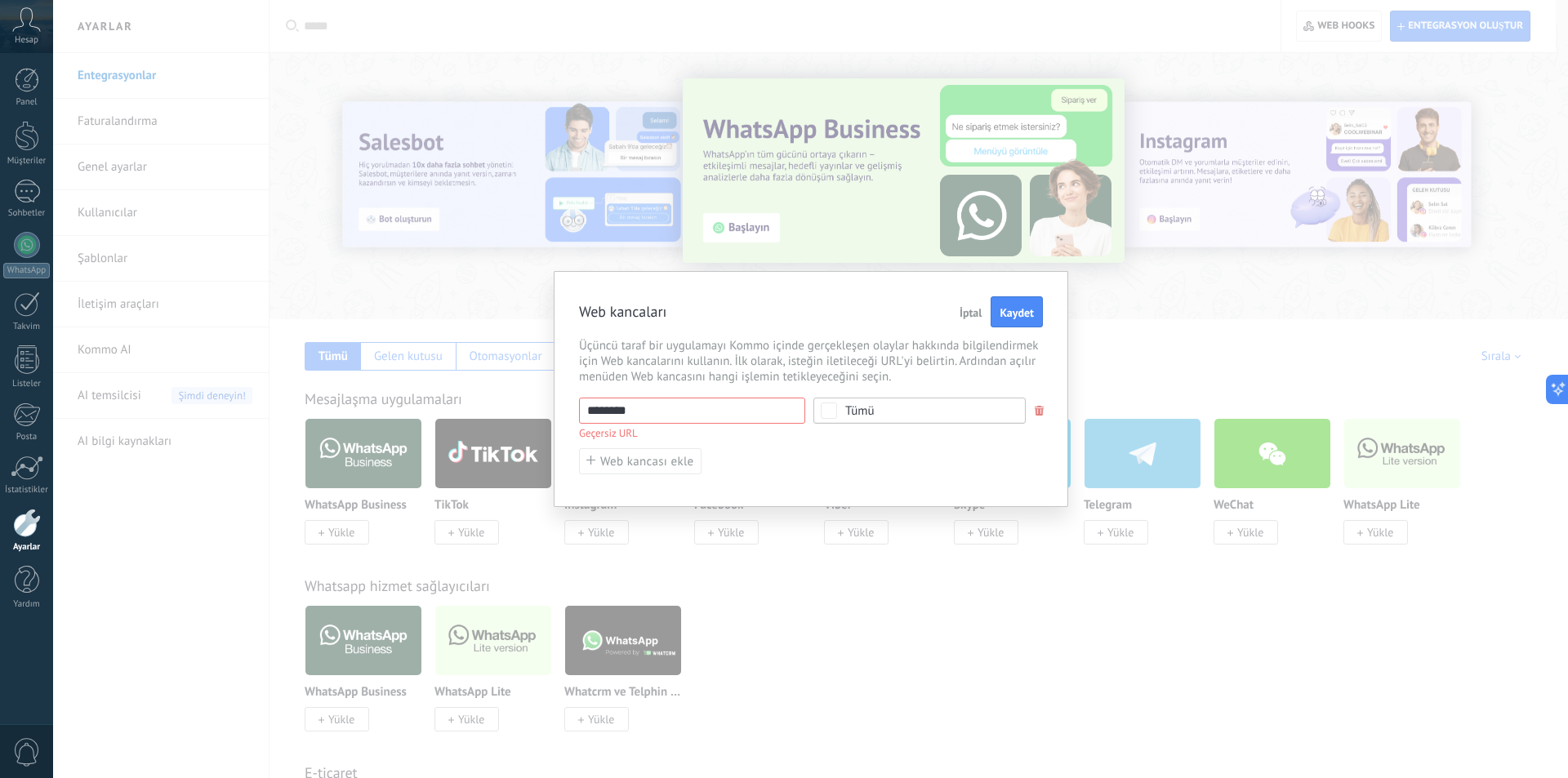
click at [826, 419] on div "Tümü" at bounding box center [919, 411] width 212 height 26
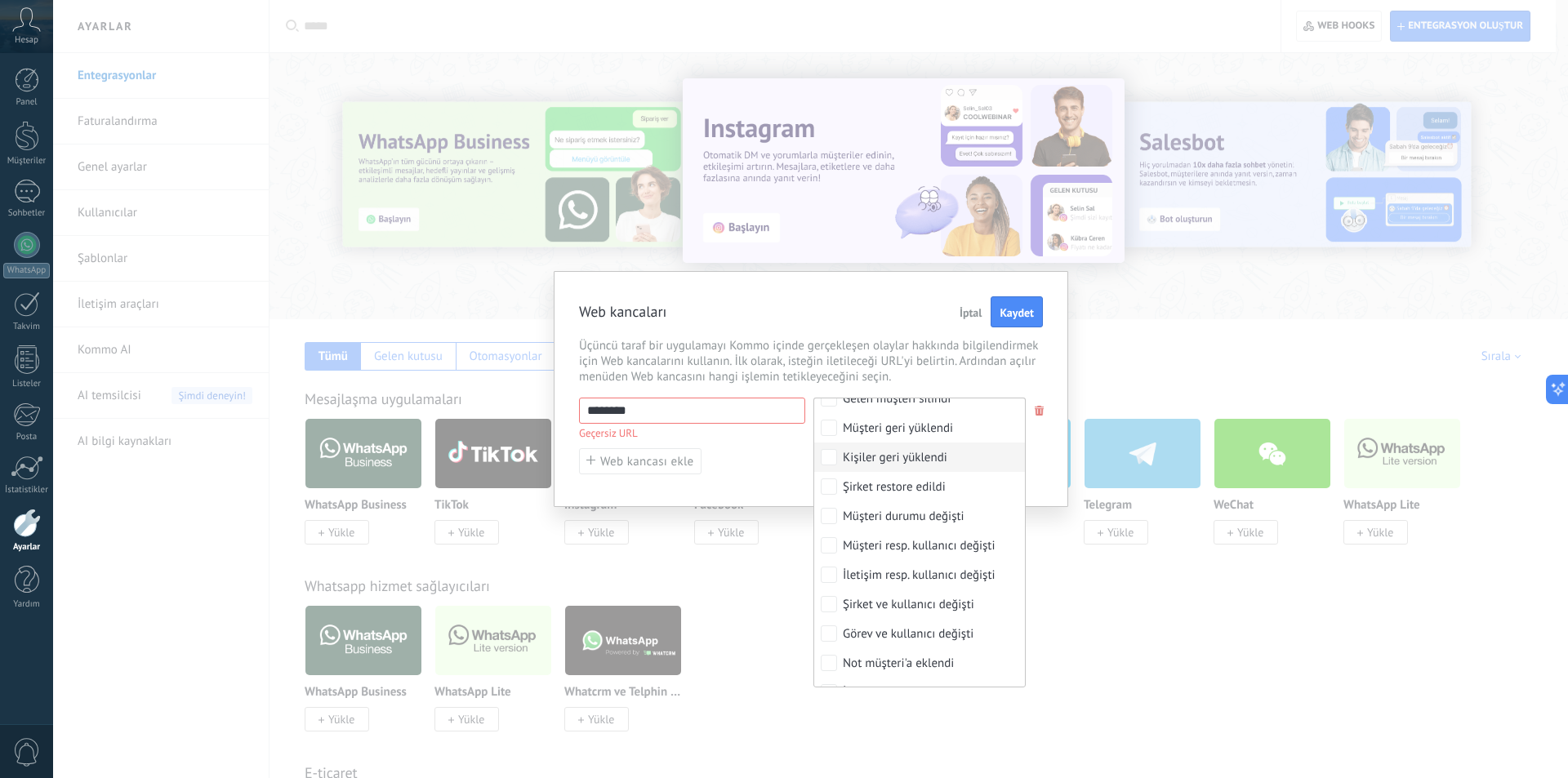
scroll to position [572, 0]
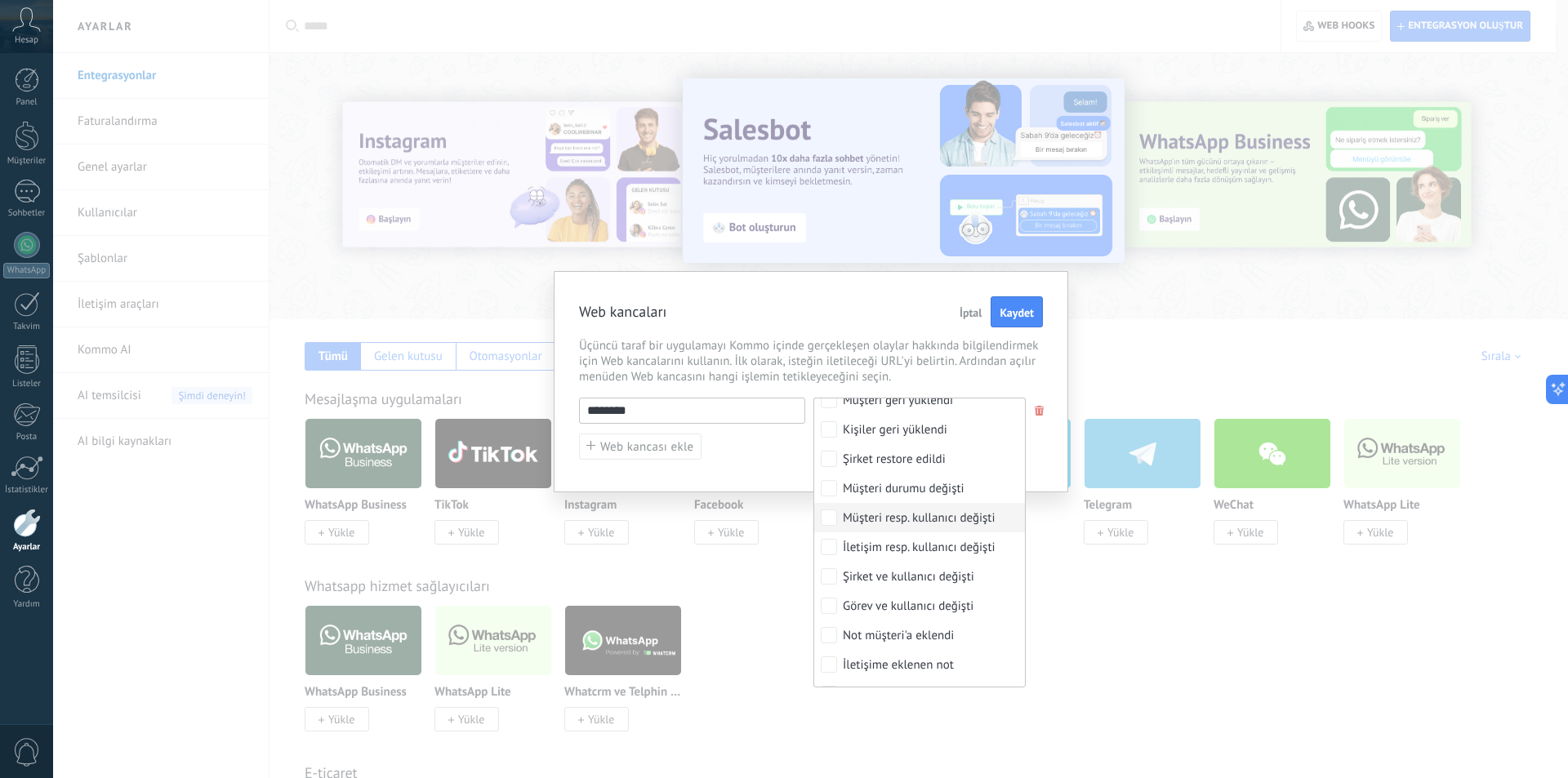
click at [639, 412] on input "********" at bounding box center [693, 411] width 226 height 26
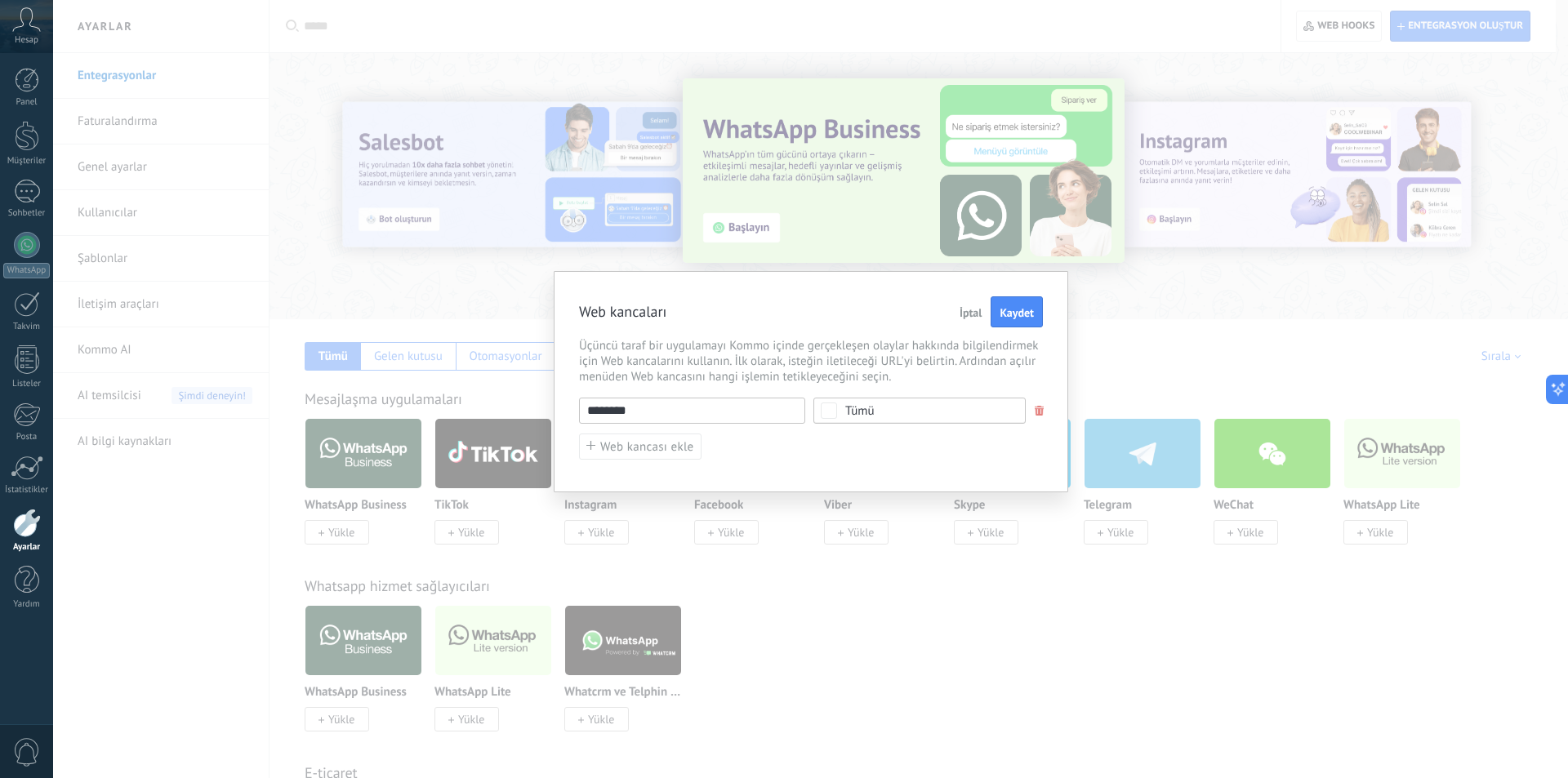
click at [644, 407] on input "********" at bounding box center [693, 411] width 226 height 26
drag, startPoint x: 644, startPoint y: 407, endPoint x: 633, endPoint y: 407, distance: 11.0
click at [633, 407] on input "********" at bounding box center [693, 411] width 226 height 26
drag, startPoint x: 633, startPoint y: 410, endPoint x: 539, endPoint y: 400, distance: 94.5
click at [539, 400] on div "Web kancaları İptal Kaydet Üçüncü taraf bir uygulamayı Kommo içinde gerçekleşen…" at bounding box center [811, 389] width 1516 height 778
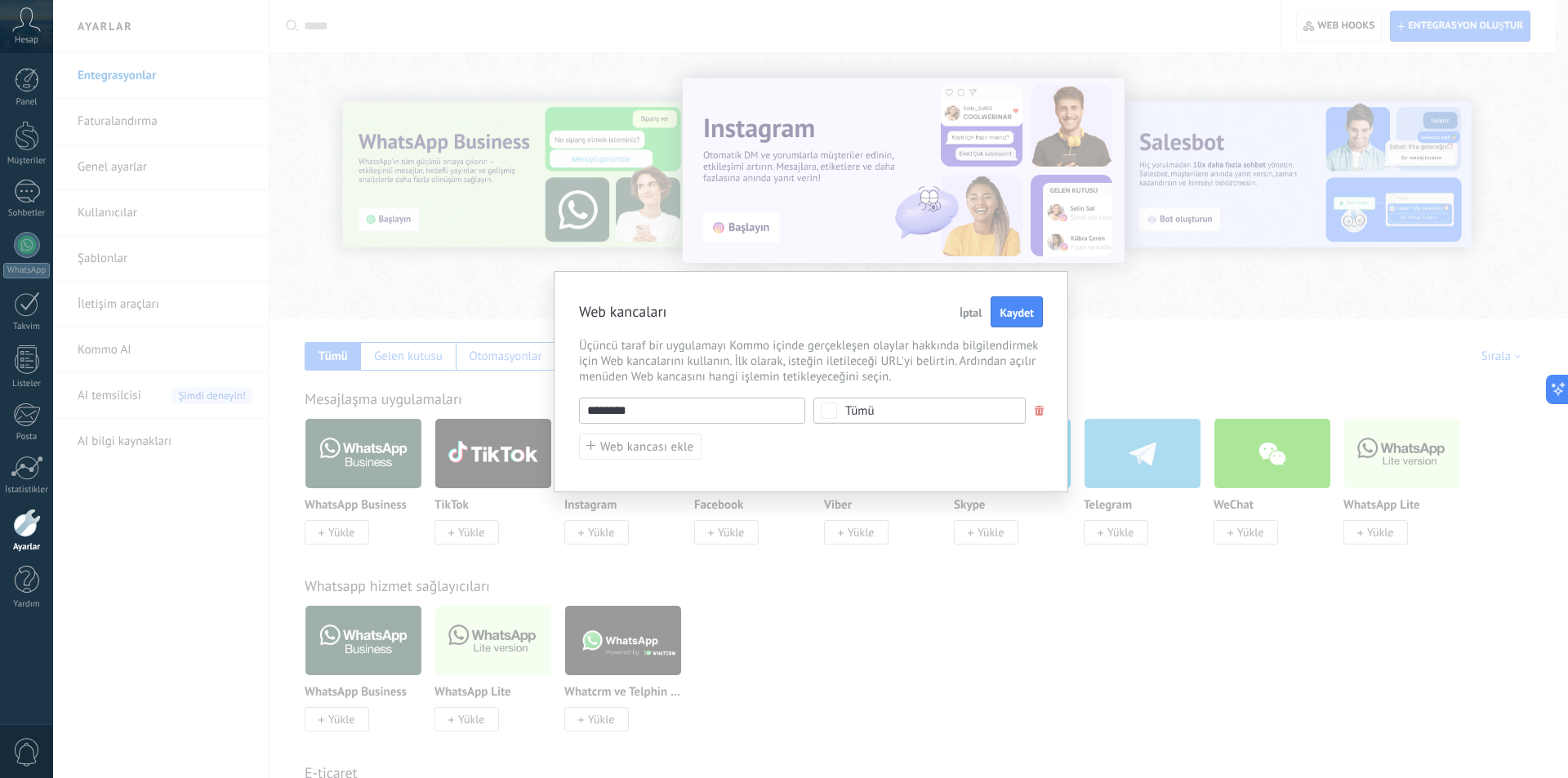
paste input "**********"
drag, startPoint x: 751, startPoint y: 421, endPoint x: 411, endPoint y: 421, distance: 340.0
click at [411, 421] on div "**********" at bounding box center [811, 389] width 1516 height 778
type input "**********"
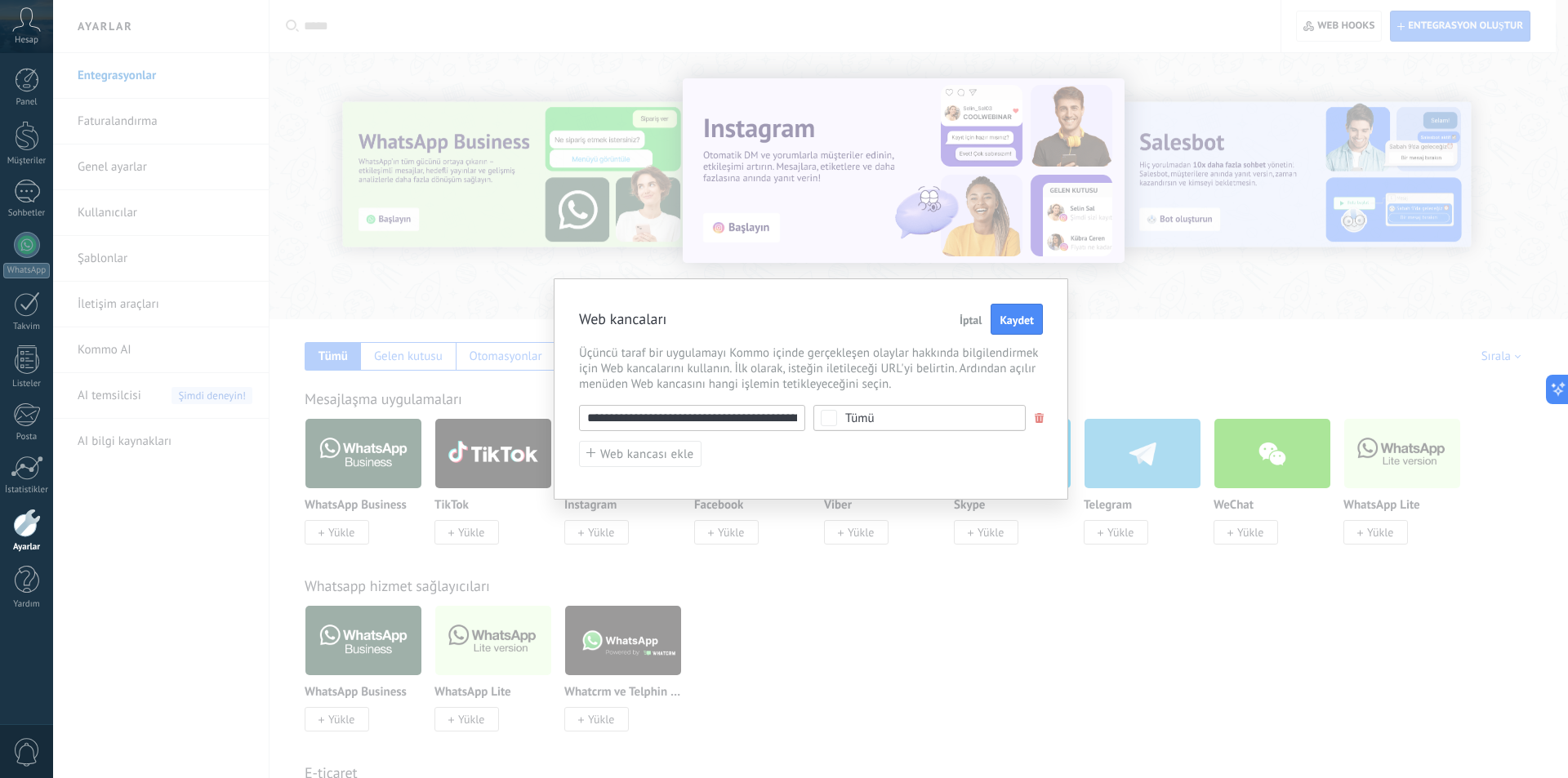
click at [885, 412] on span "Tümü" at bounding box center [925, 418] width 160 height 13
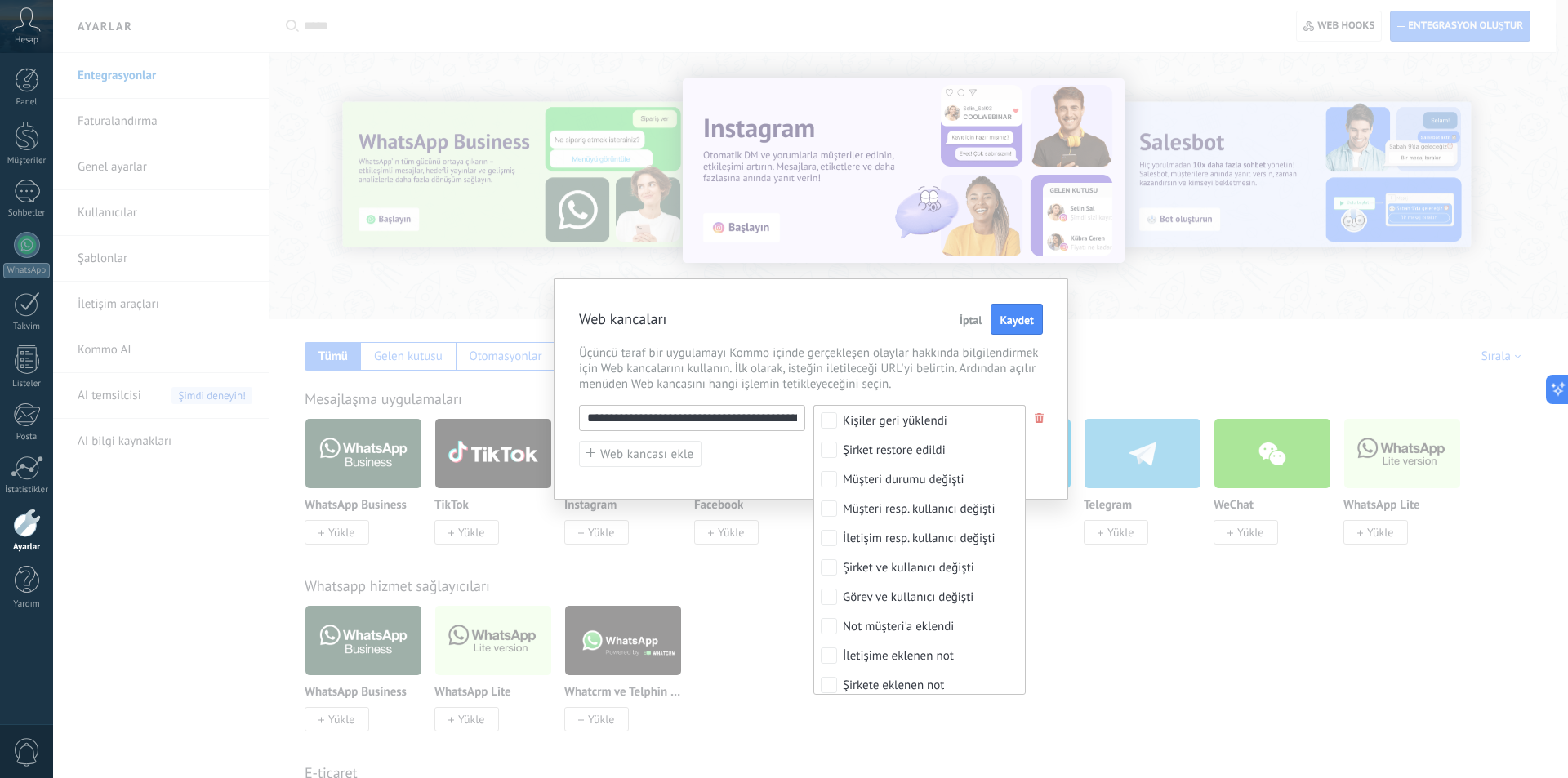
scroll to position [682, 0]
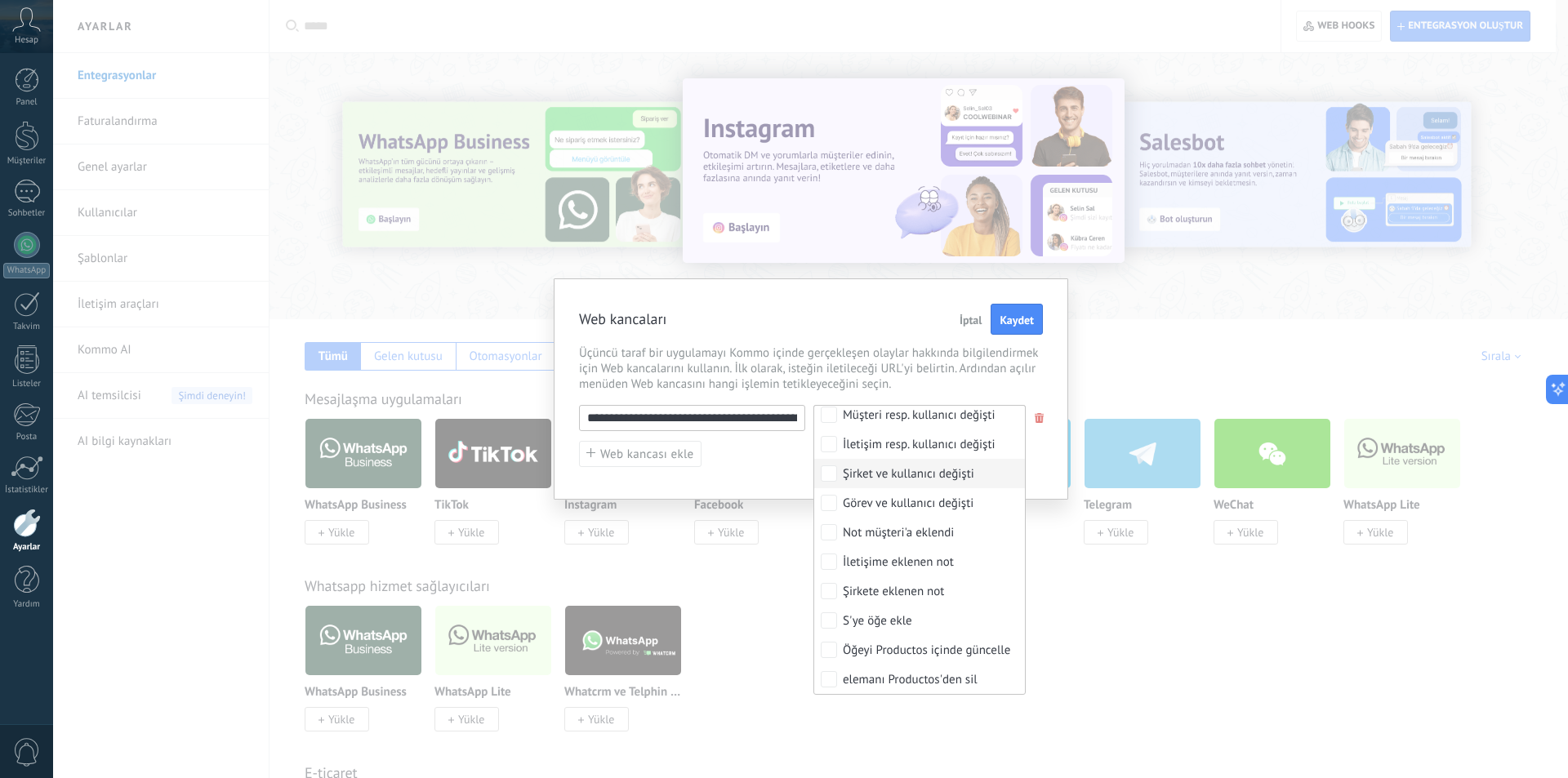
click at [978, 317] on span "İptal" at bounding box center [971, 320] width 23 height 12
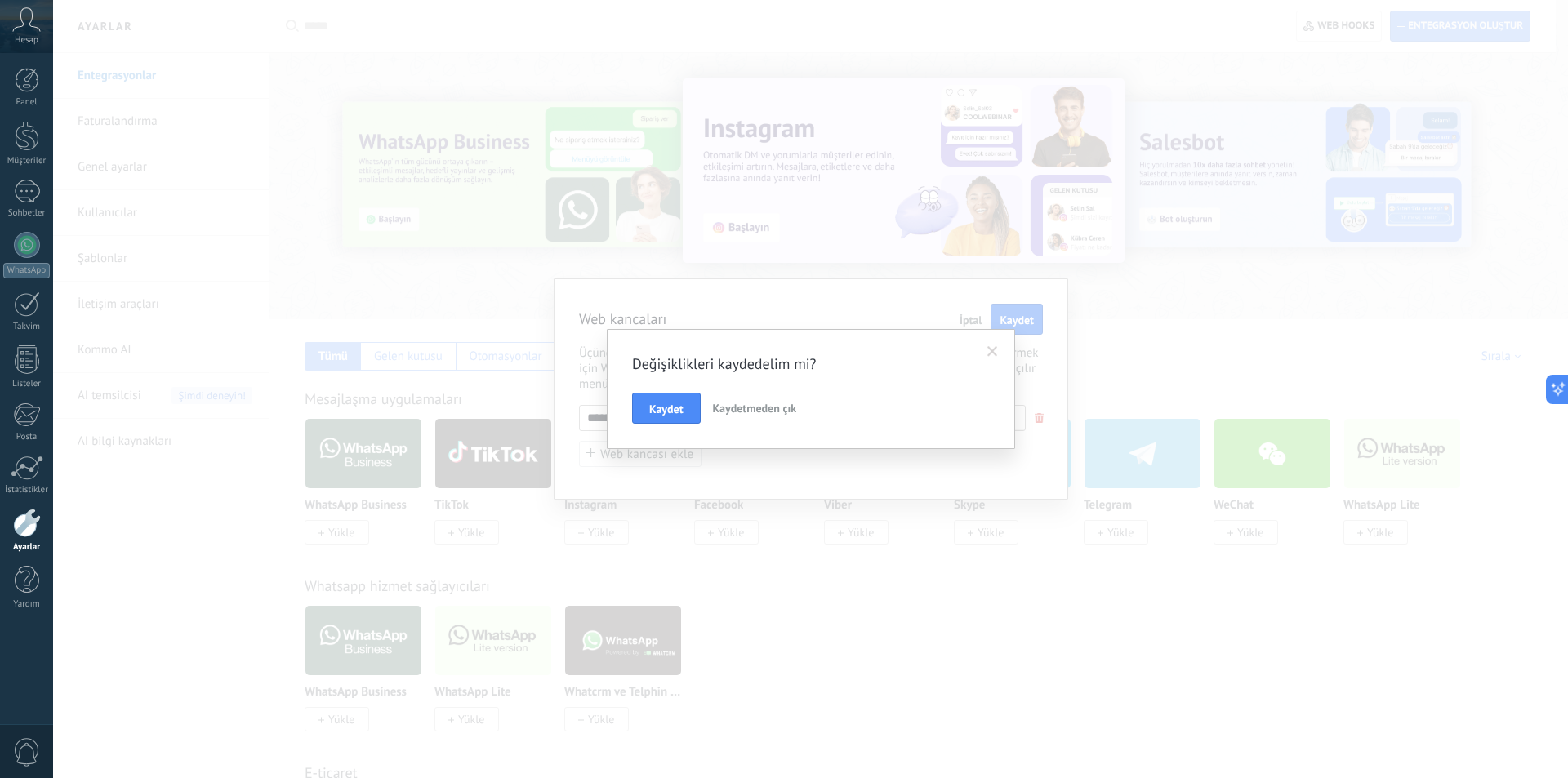
click at [744, 407] on span "Kaydetmeden çık" at bounding box center [755, 408] width 84 height 14
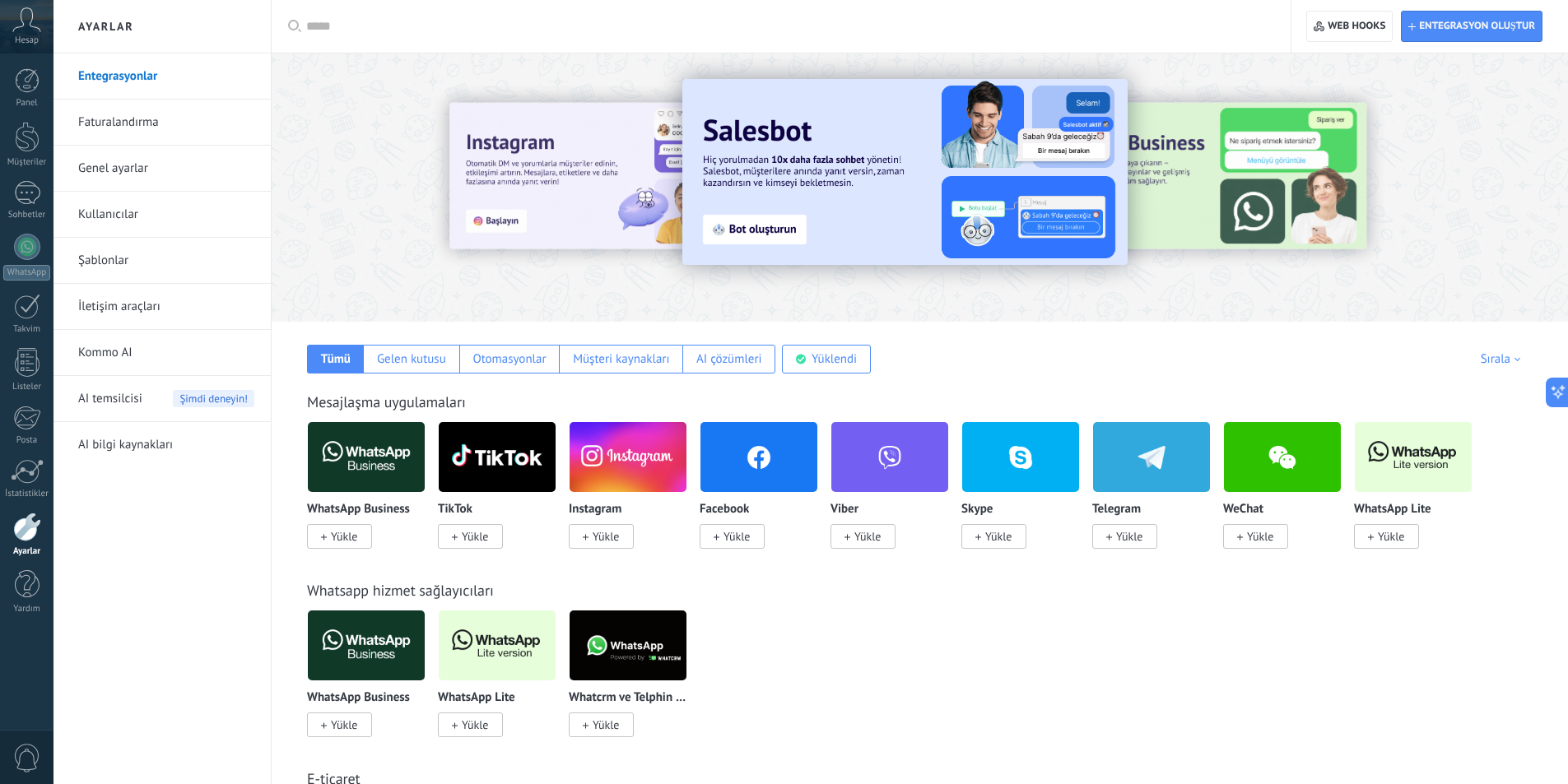
click at [126, 344] on link "Kommo AI" at bounding box center [166, 353] width 176 height 46
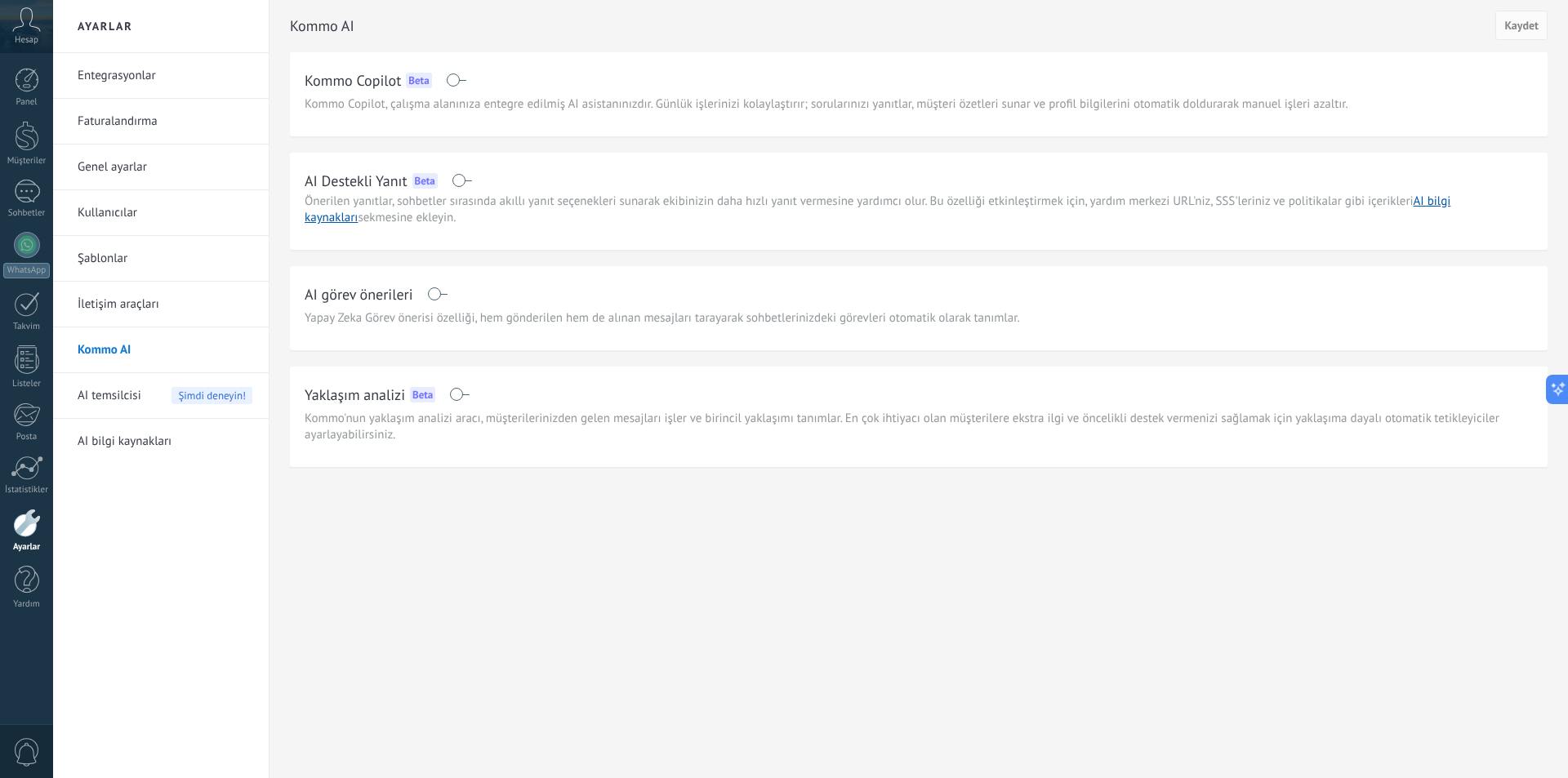
click at [461, 178] on span at bounding box center [462, 180] width 20 height 13
click at [437, 295] on span at bounding box center [438, 293] width 20 height 13
click at [127, 258] on link "Şablonlar" at bounding box center [165, 258] width 175 height 46
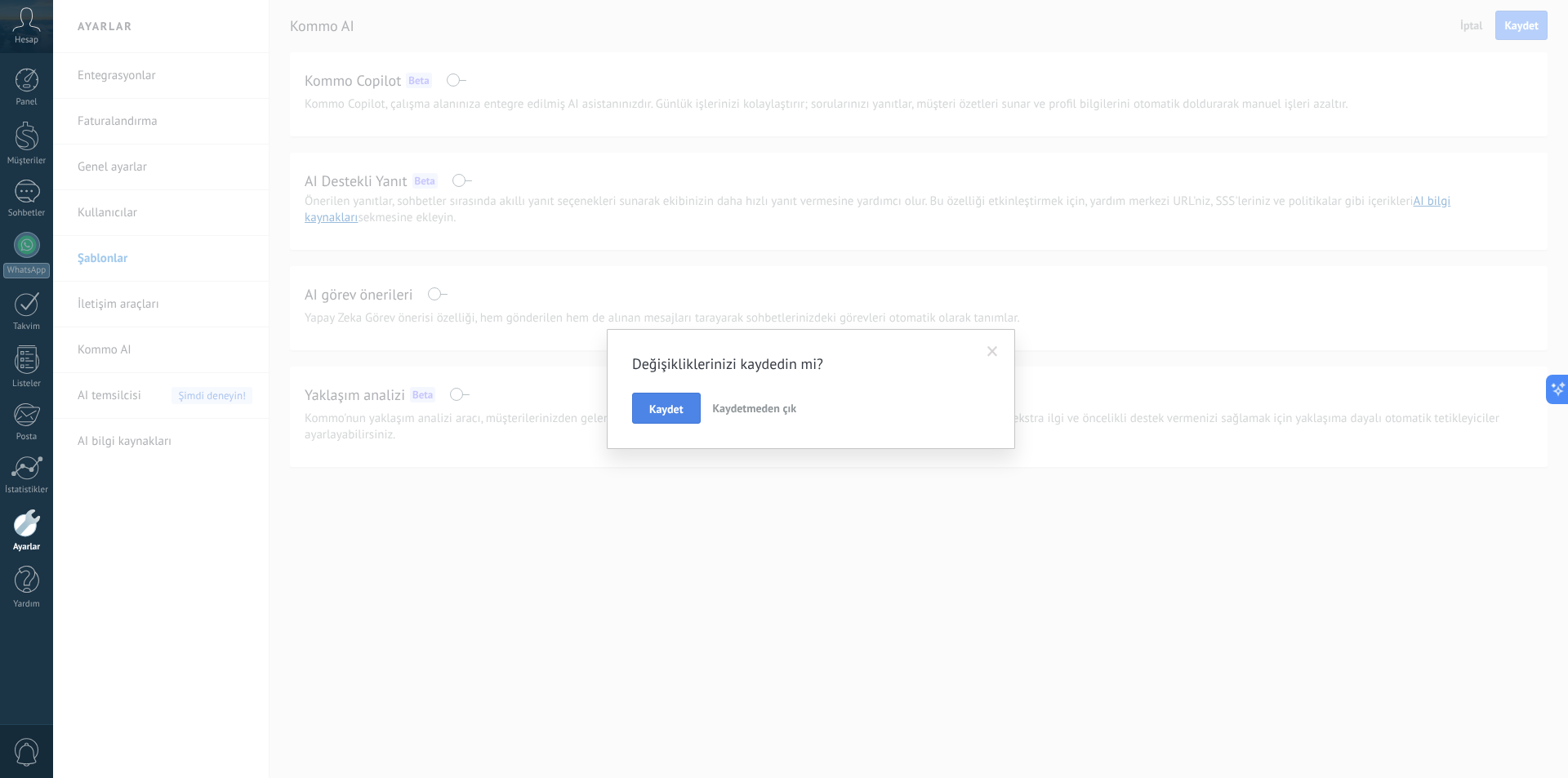
click at [679, 406] on span "Kaydet" at bounding box center [667, 410] width 35 height 12
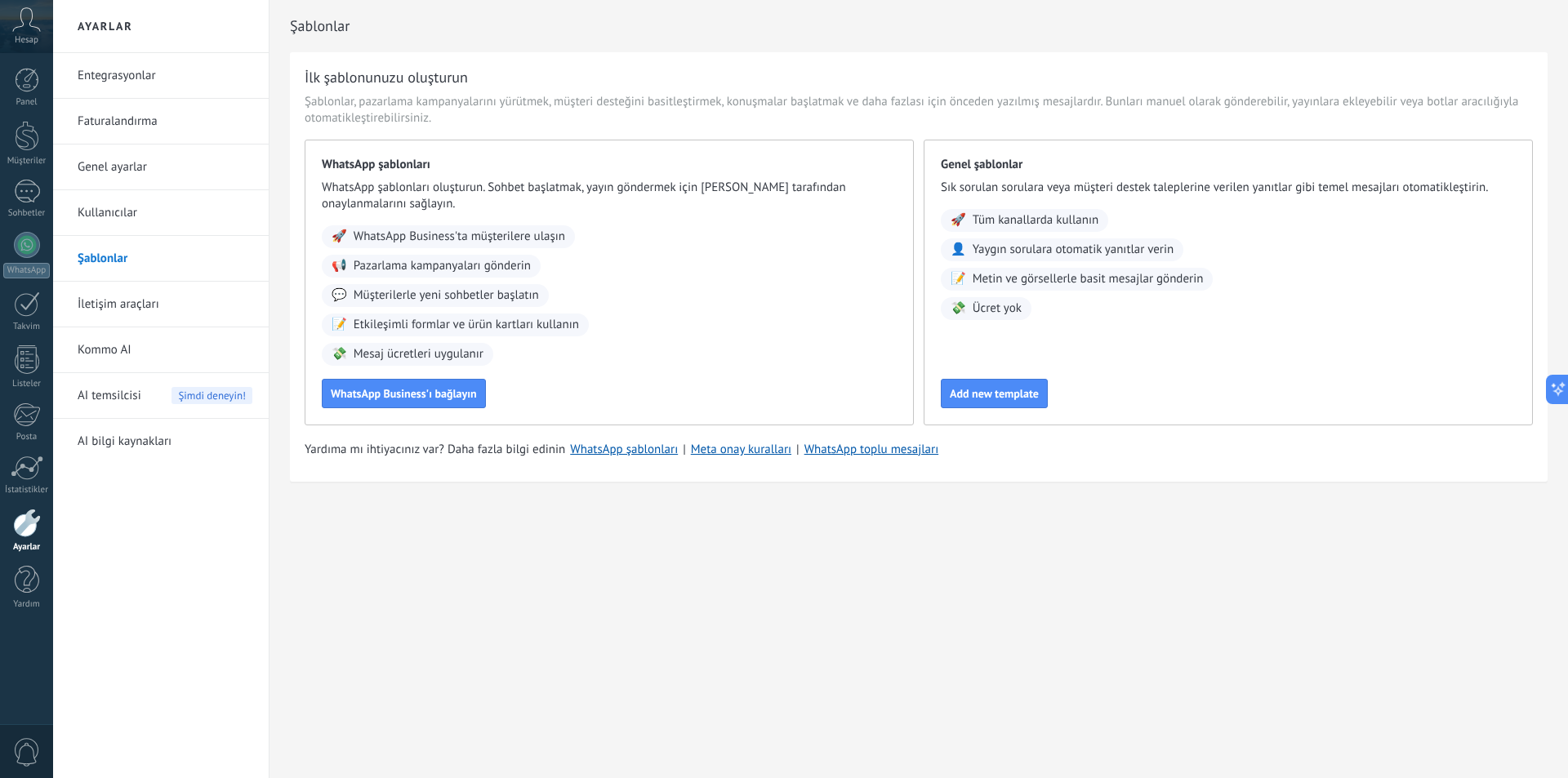
drag, startPoint x: 1431, startPoint y: 368, endPoint x: 1342, endPoint y: 374, distance: 89.2
click at [1342, 374] on div "Genel şablonlar Sık sorulan sorulara veya müşteri destek taleplerine verilen ya…" at bounding box center [1228, 282] width 609 height 286
click at [1564, 385] on icon at bounding box center [1570, 389] width 12 height 12
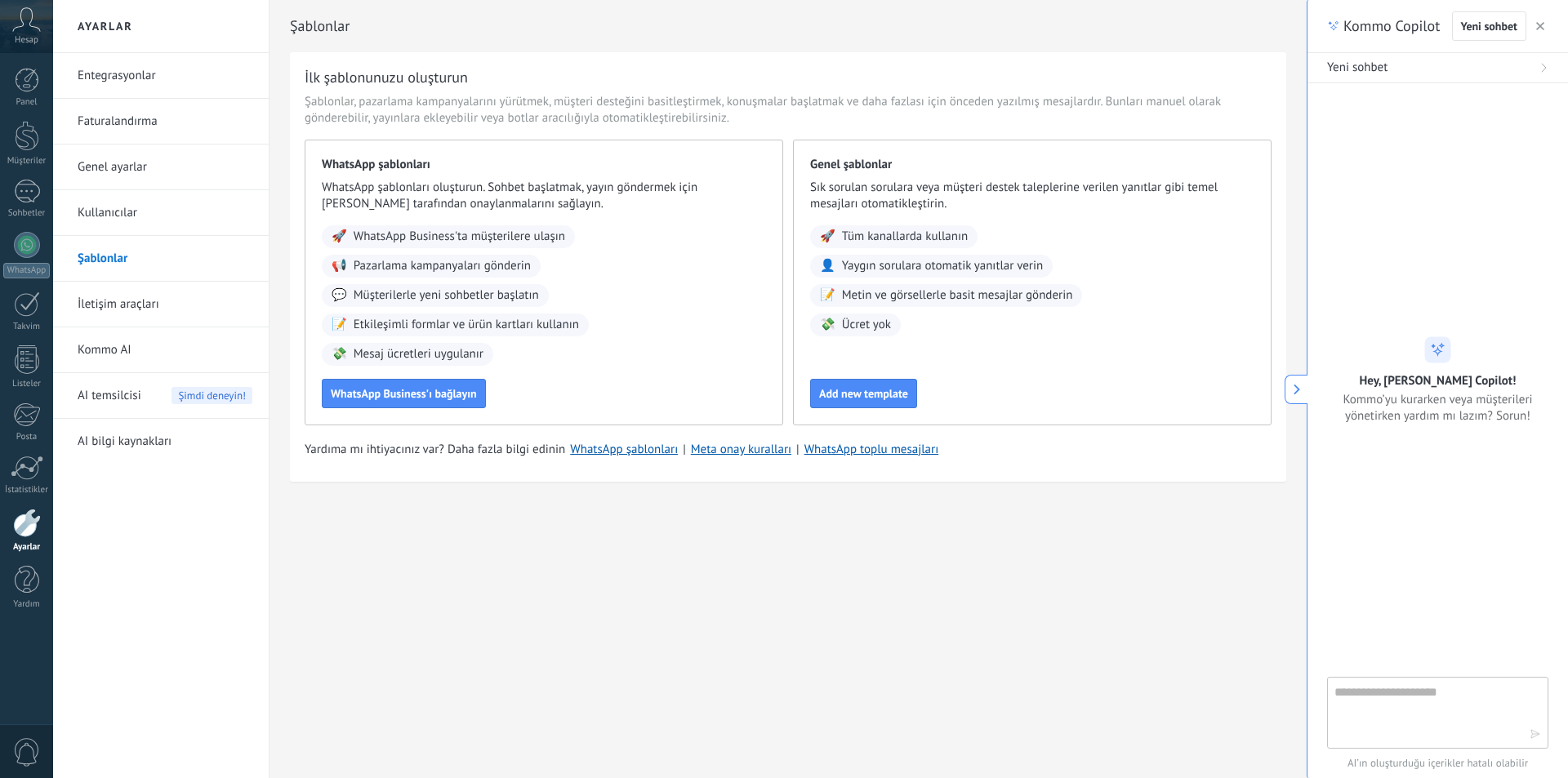
click at [1394, 708] on textarea at bounding box center [1427, 712] width 184 height 59
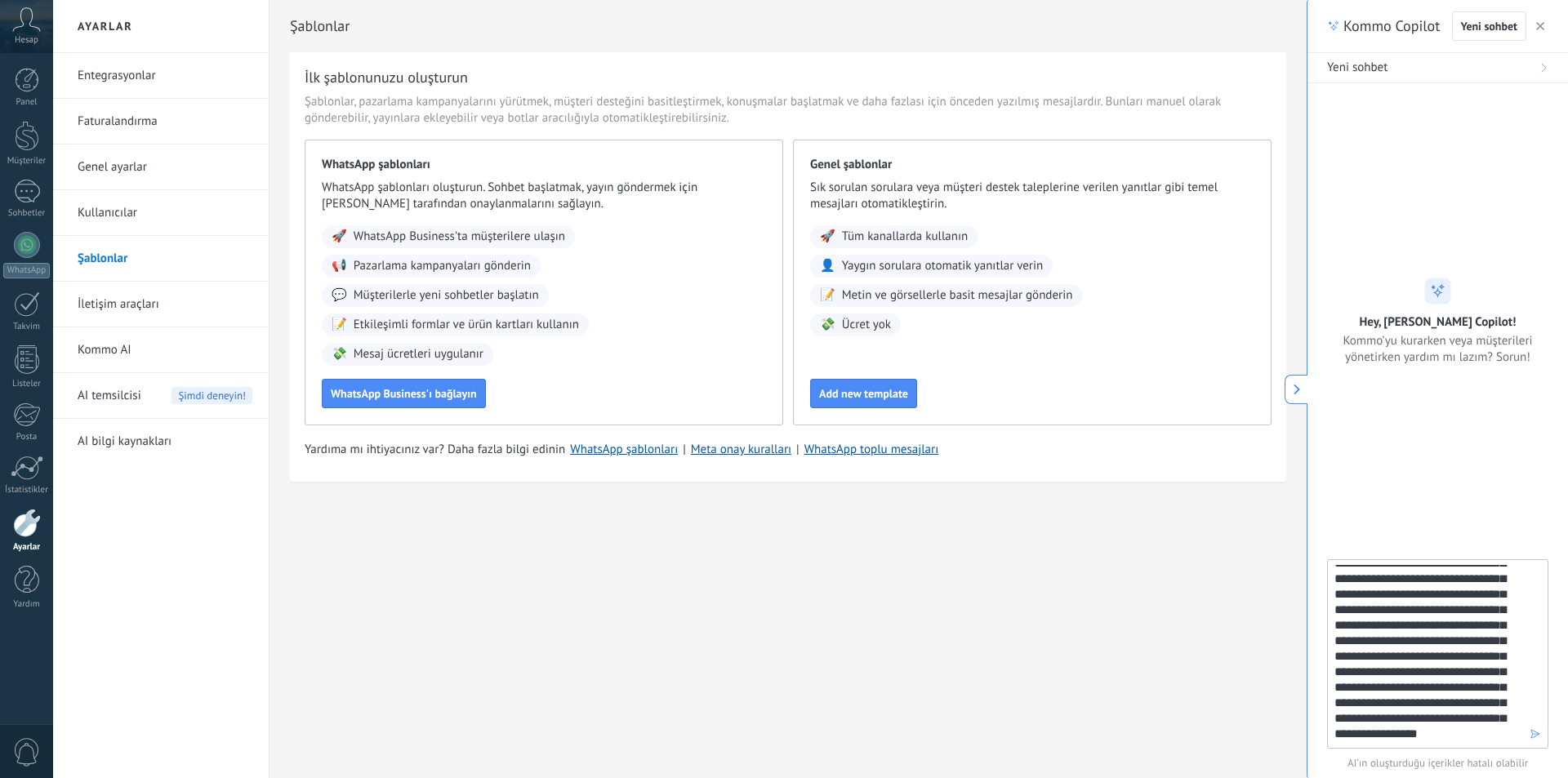
scroll to position [58, 0]
type textarea "**********"
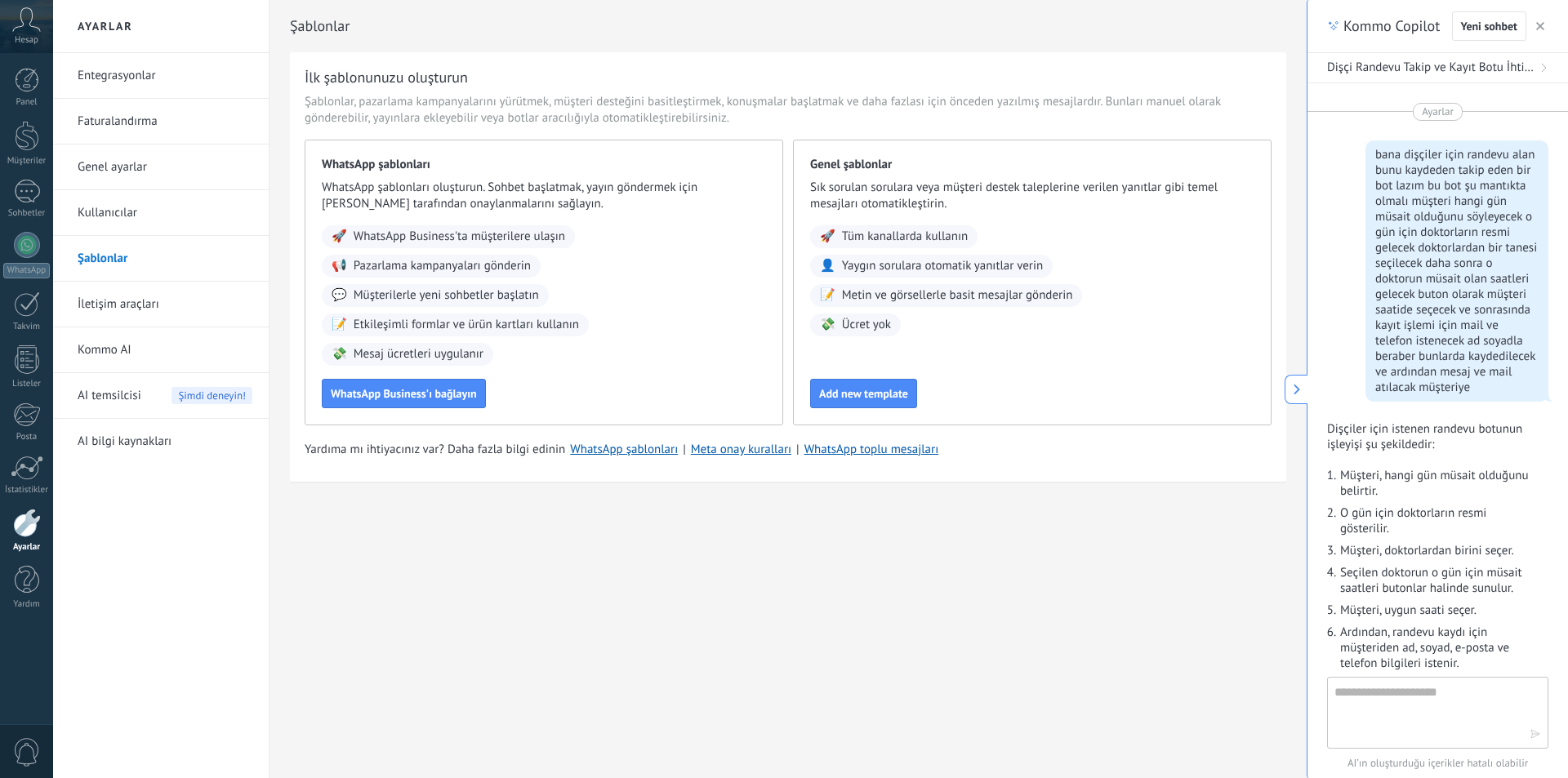
scroll to position [259, 0]
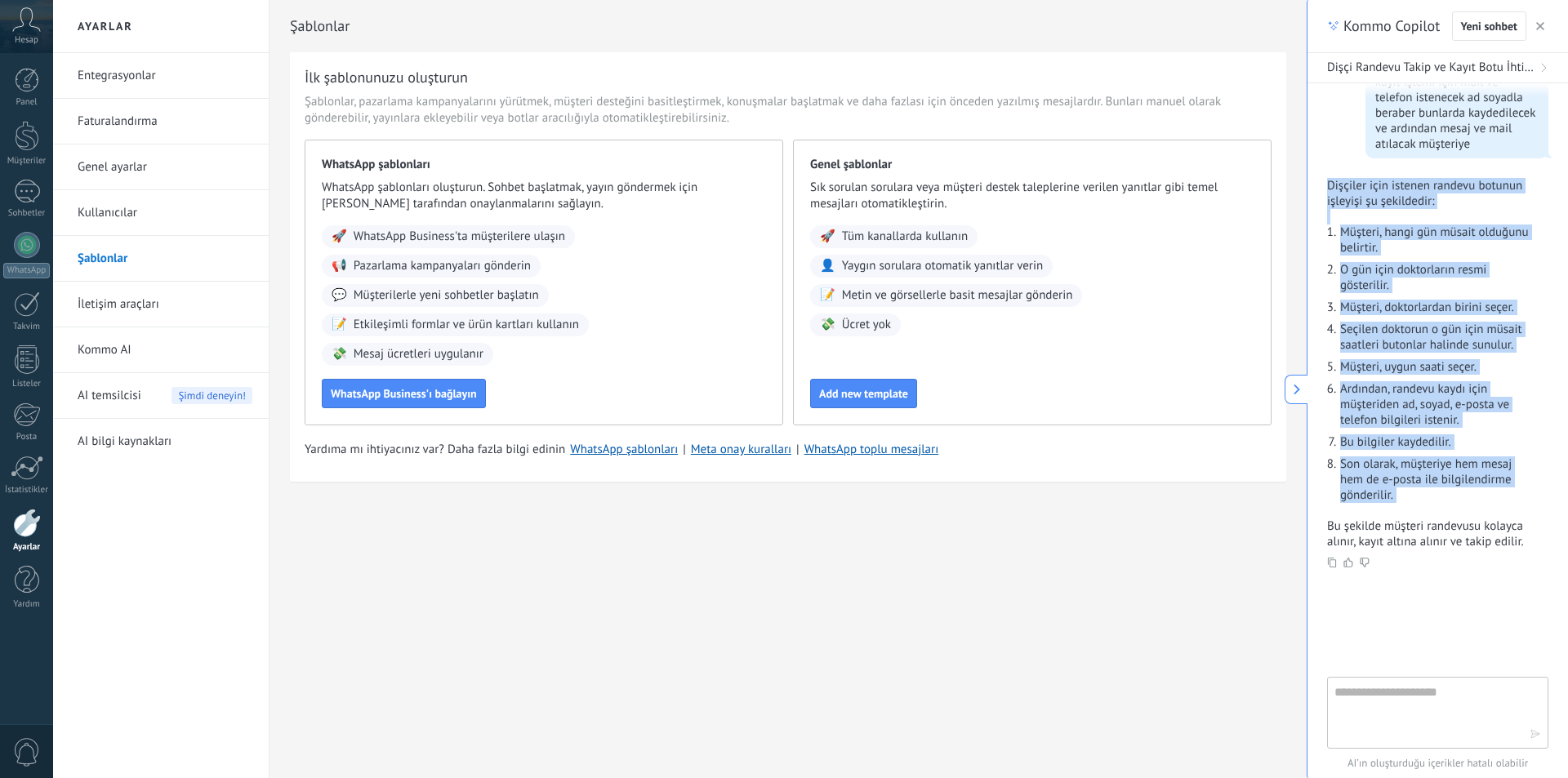
drag, startPoint x: 1326, startPoint y: 162, endPoint x: 1518, endPoint y: 488, distance: 378.3
click at [1518, 488] on div "Ayarlar bana dişçiler için randevu alan bunu kaydeden takip eden bir bot lazım …" at bounding box center [1438, 380] width 260 height 594
copy div "Dişçiler için istenen randevu botunun işleyişi şu şekildedir: Müşteri, hangi gü…"
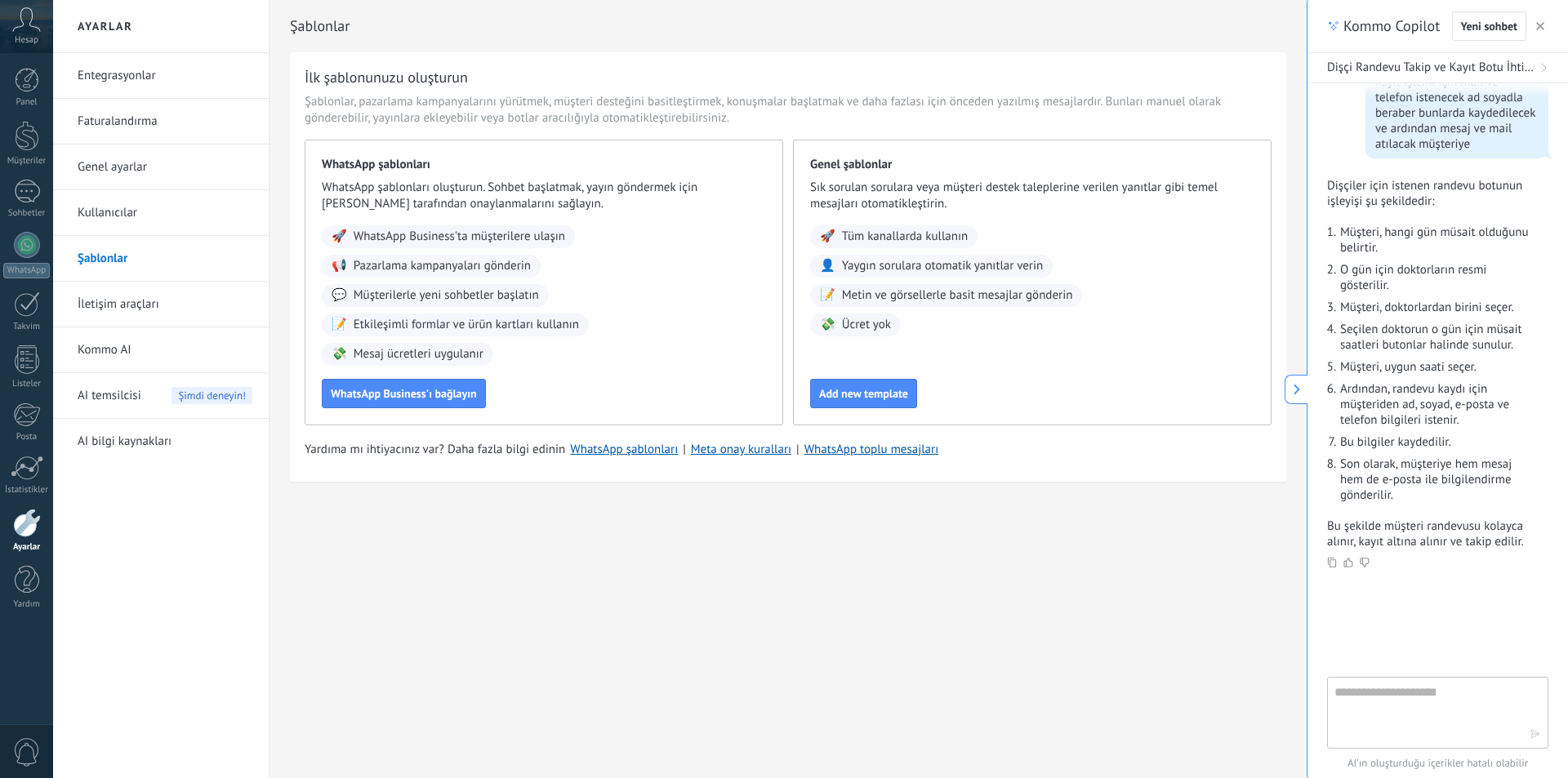
click at [1413, 715] on textarea at bounding box center [1427, 712] width 184 height 59
type textarea "**********"
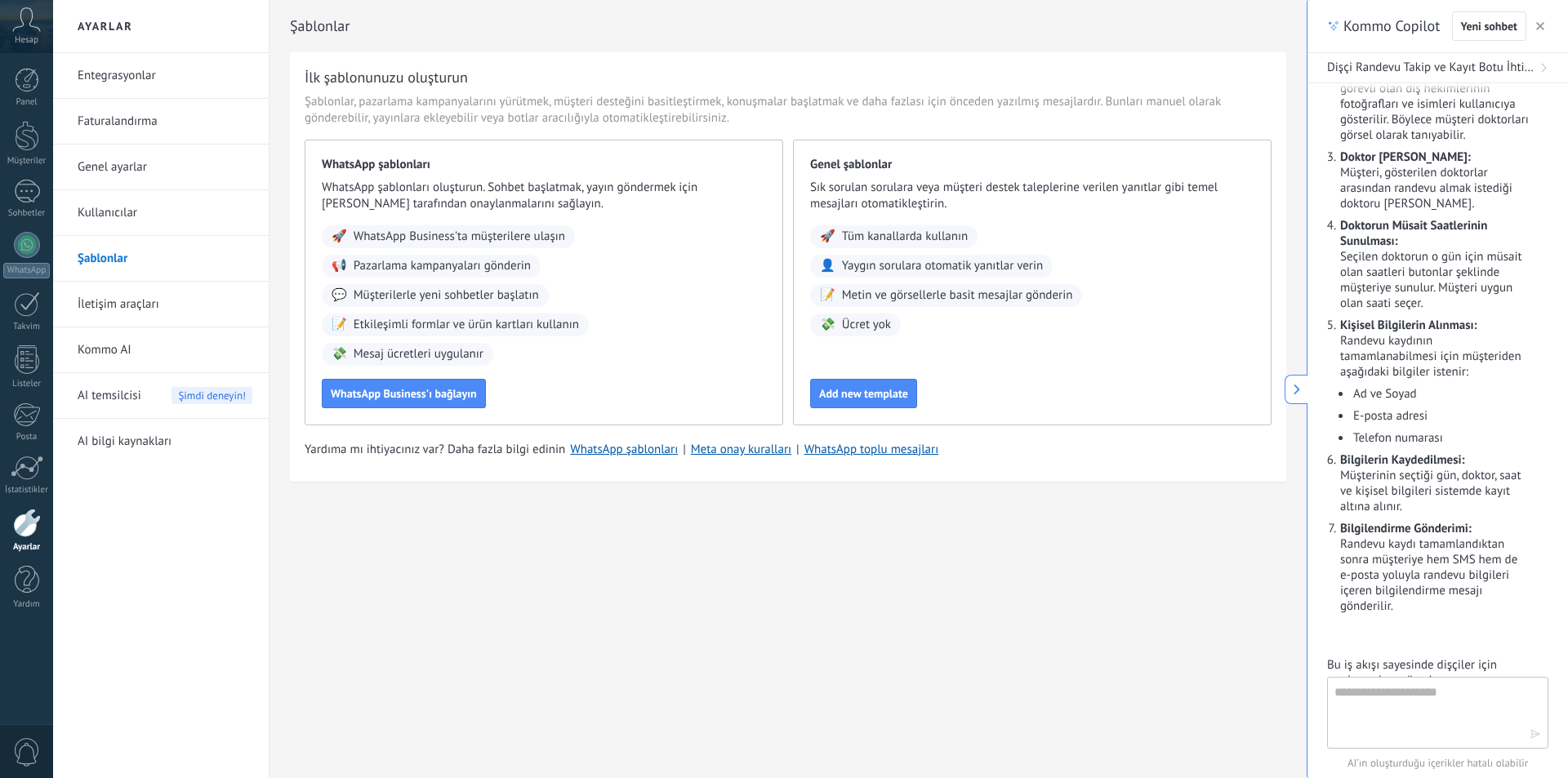
scroll to position [1240, 0]
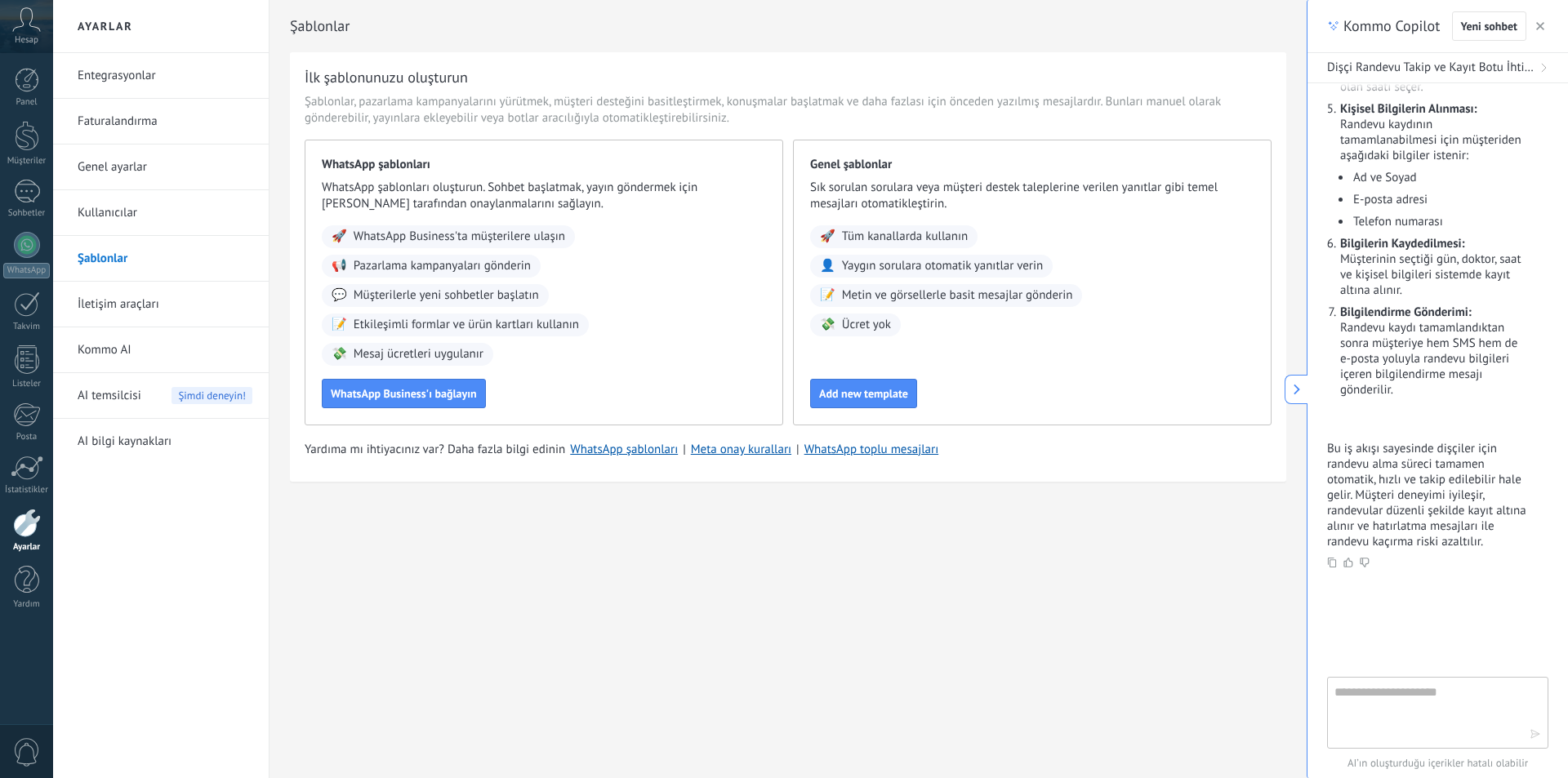
click at [1444, 716] on textarea at bounding box center [1427, 712] width 184 height 59
type textarea "**********"
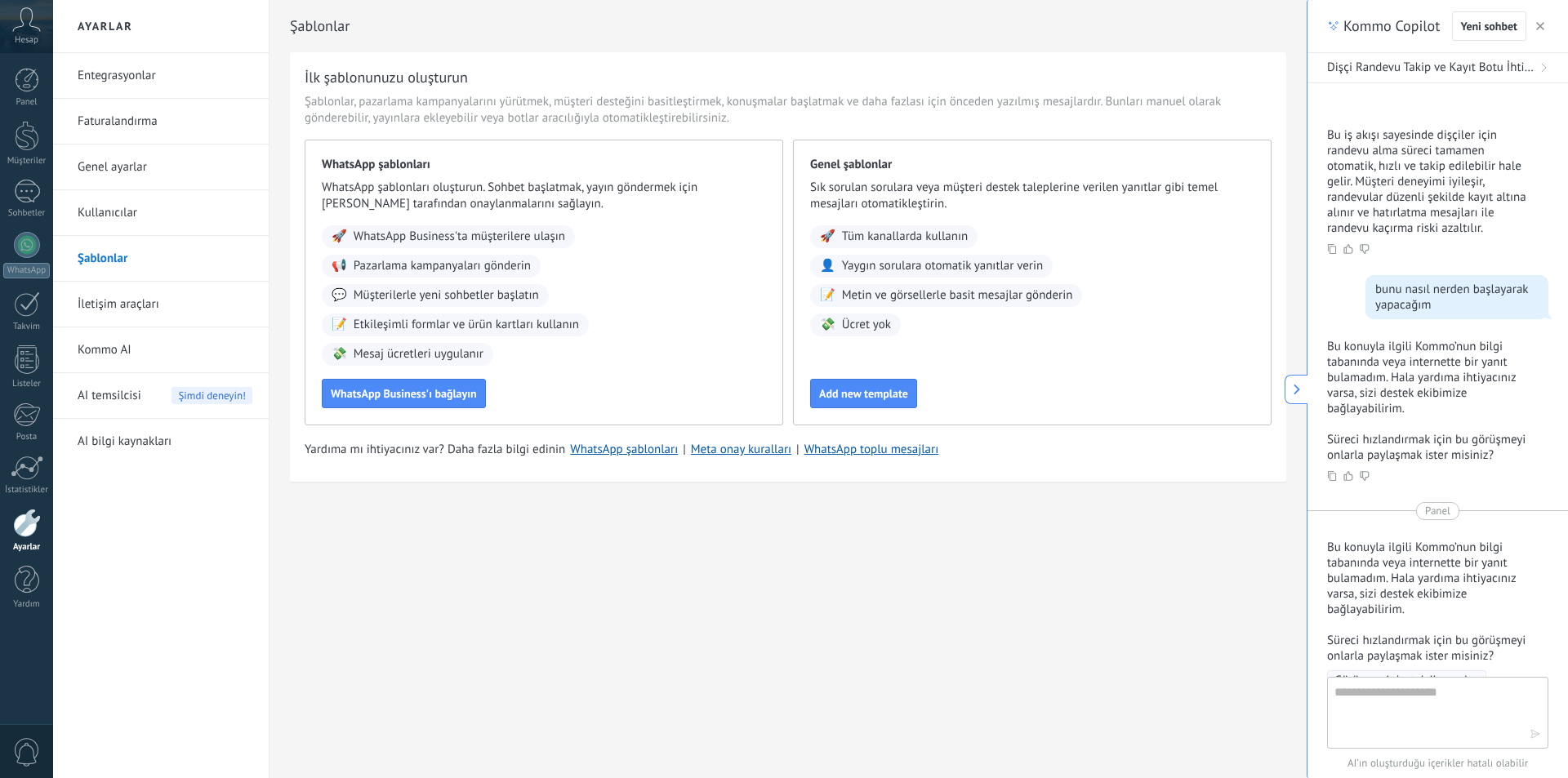
scroll to position [1792, 0]
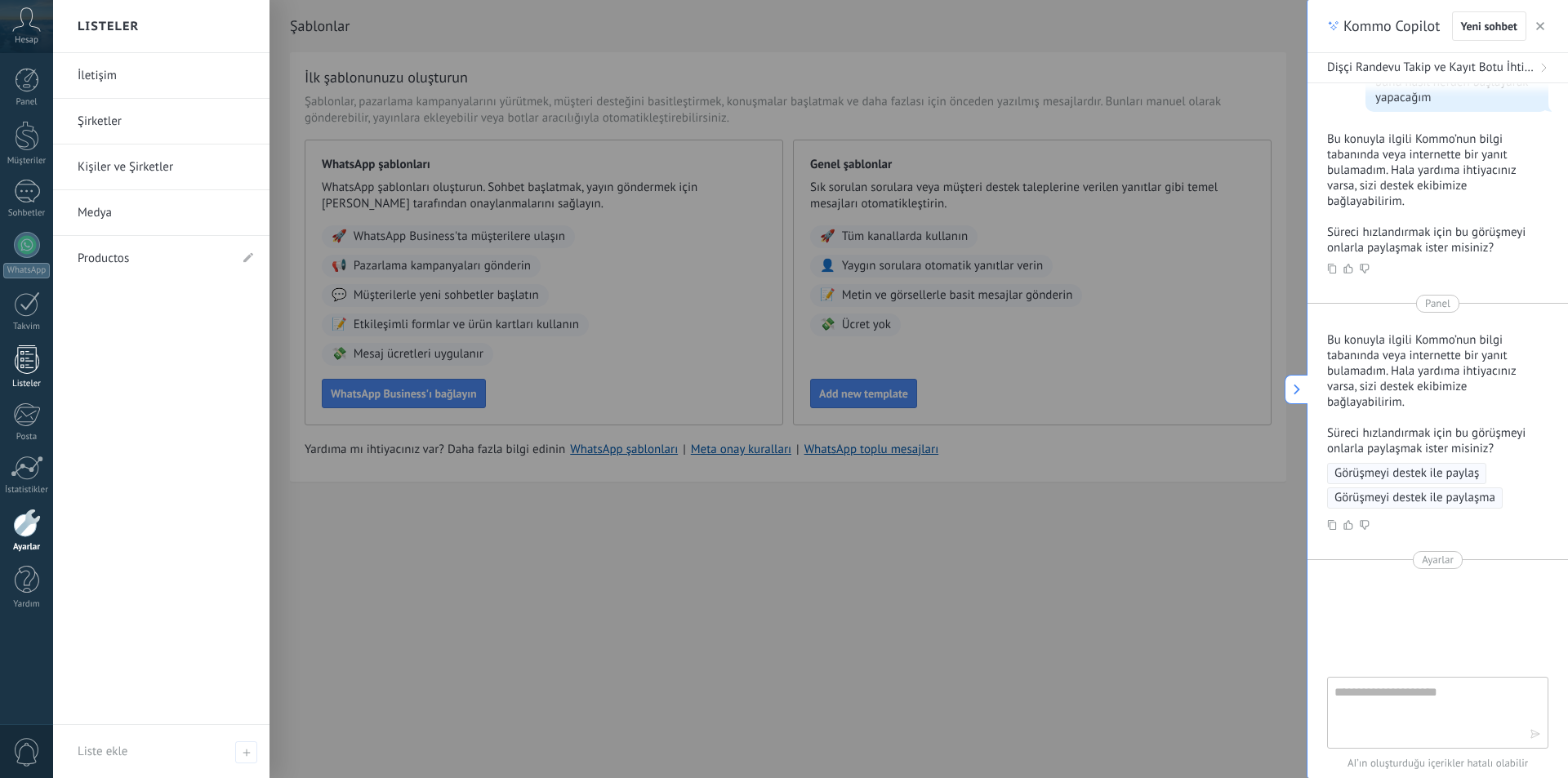
click at [41, 380] on div "Listeler" at bounding box center [27, 384] width 47 height 11
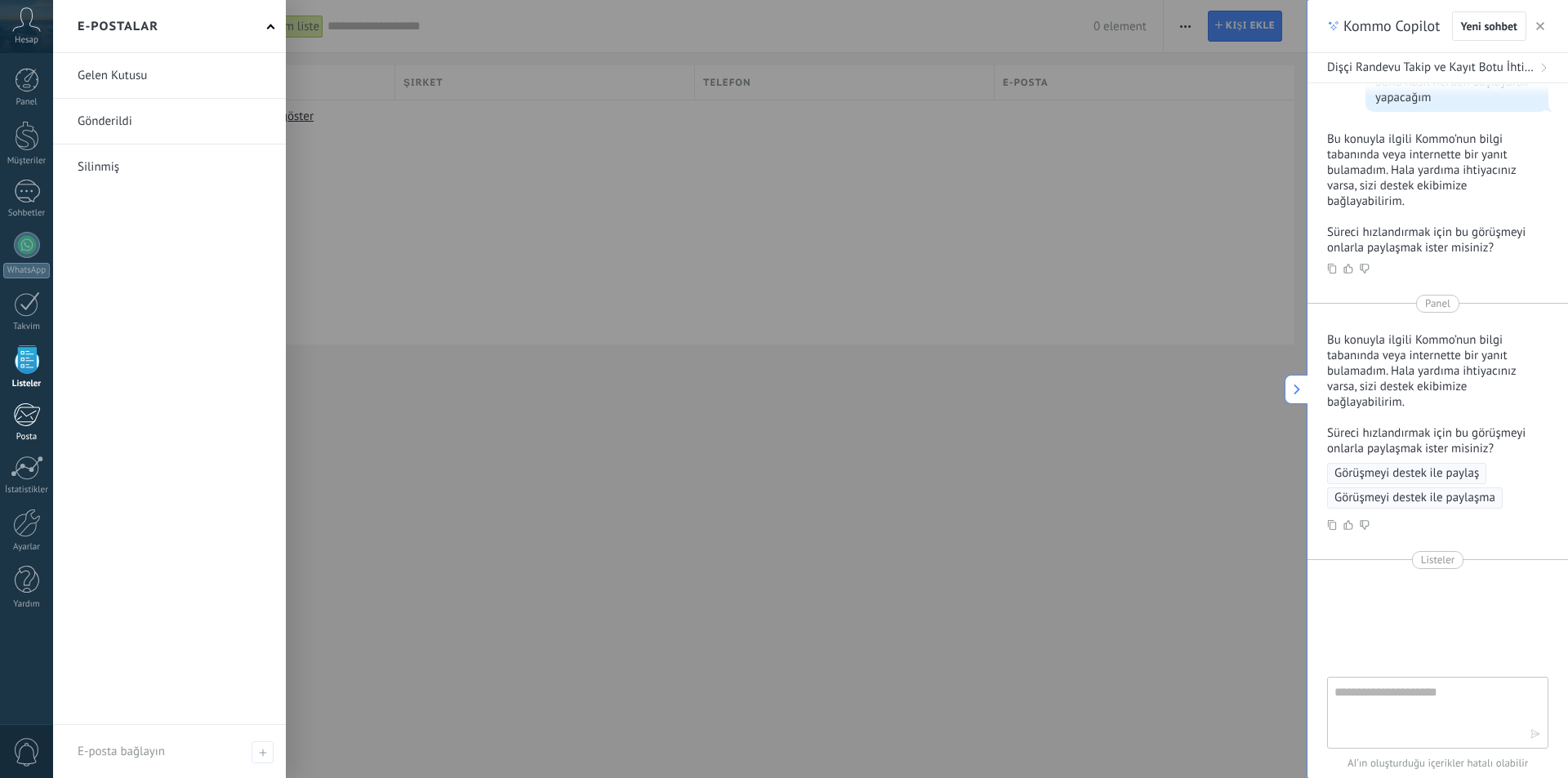
click at [34, 427] on link "Posta" at bounding box center [26, 422] width 53 height 40
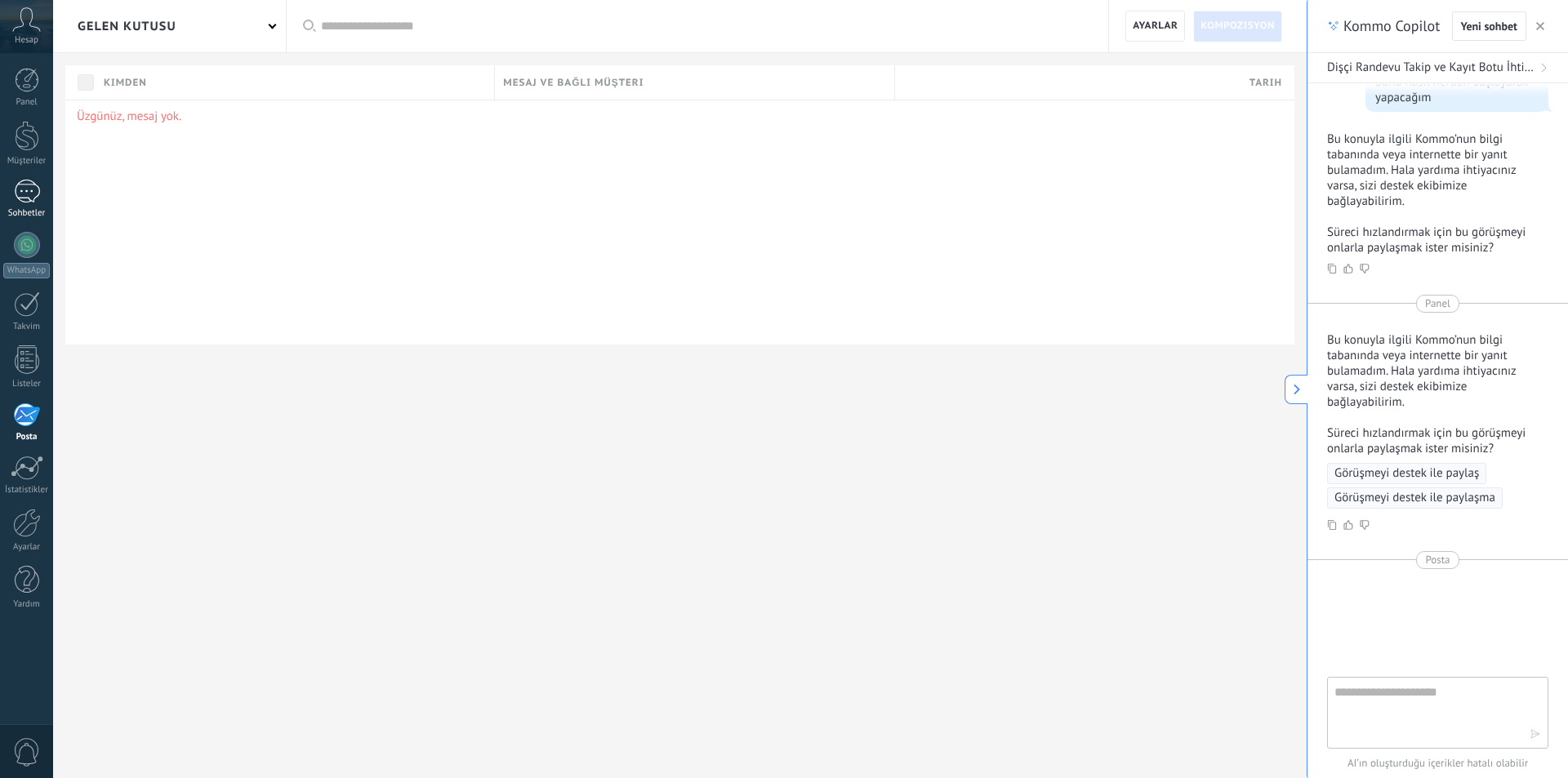
click at [20, 200] on div at bounding box center [26, 192] width 26 height 24
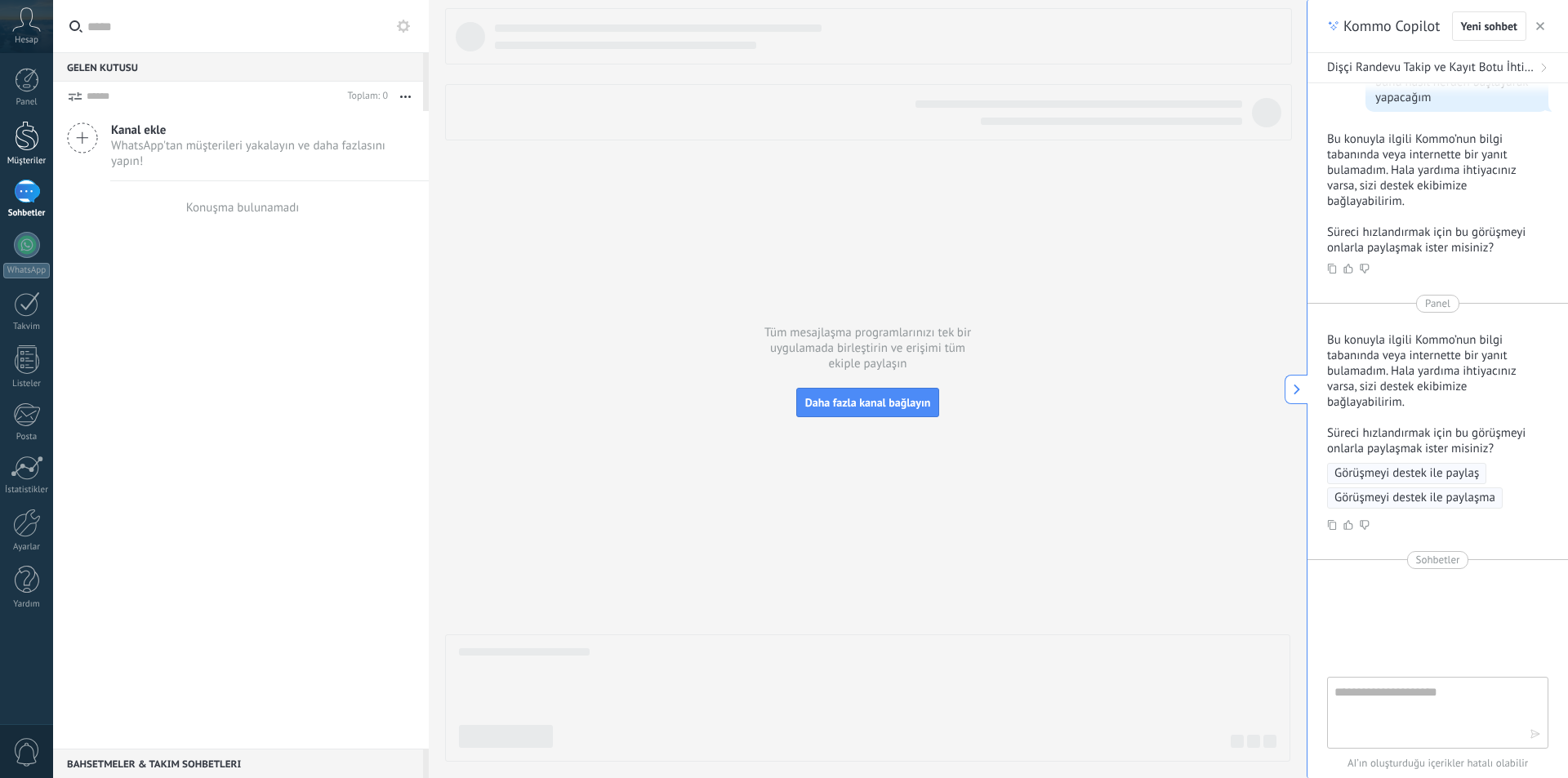
click at [33, 155] on link "Müşteriler" at bounding box center [26, 144] width 53 height 46
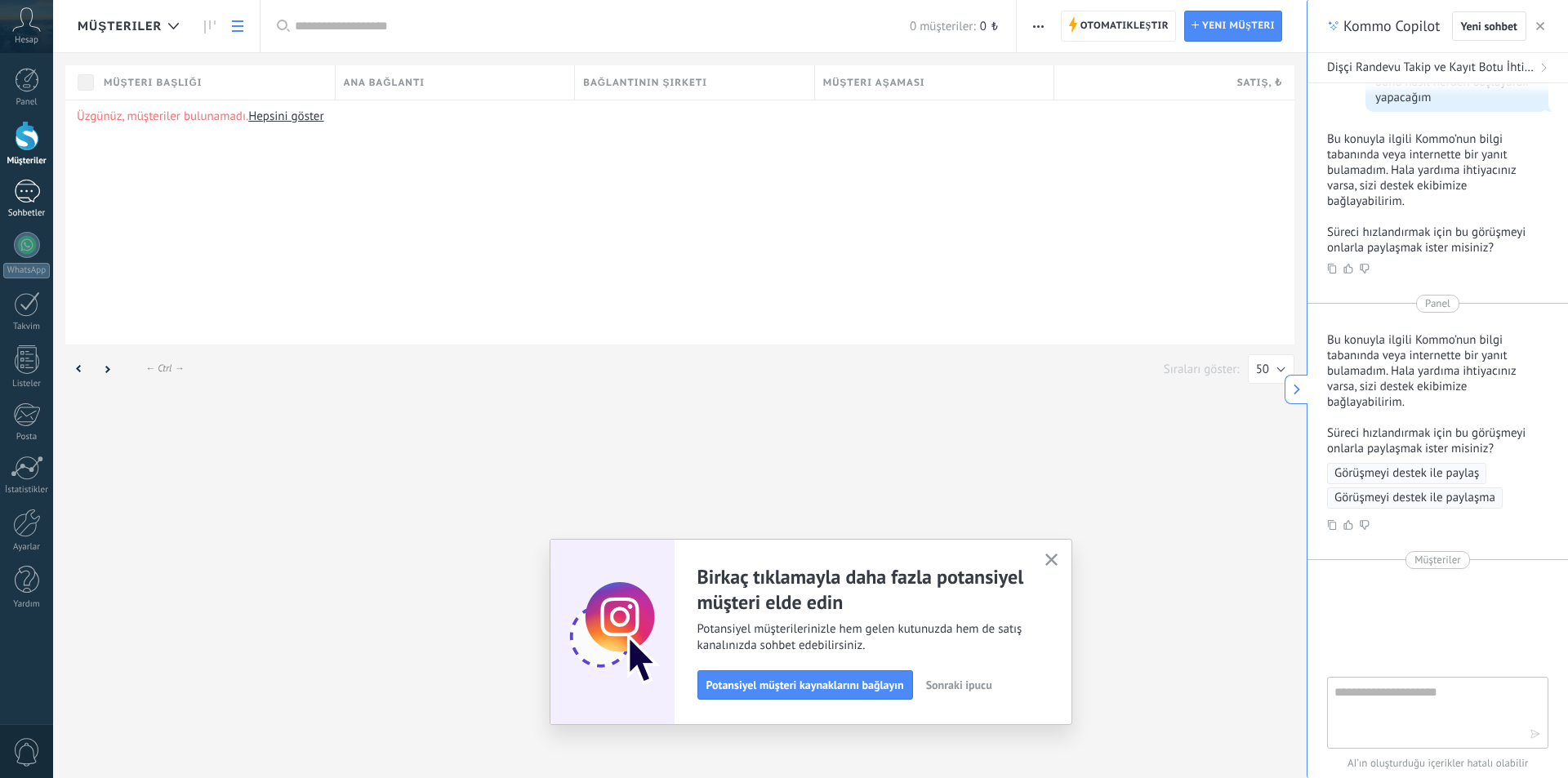
click at [27, 198] on div at bounding box center [26, 192] width 26 height 24
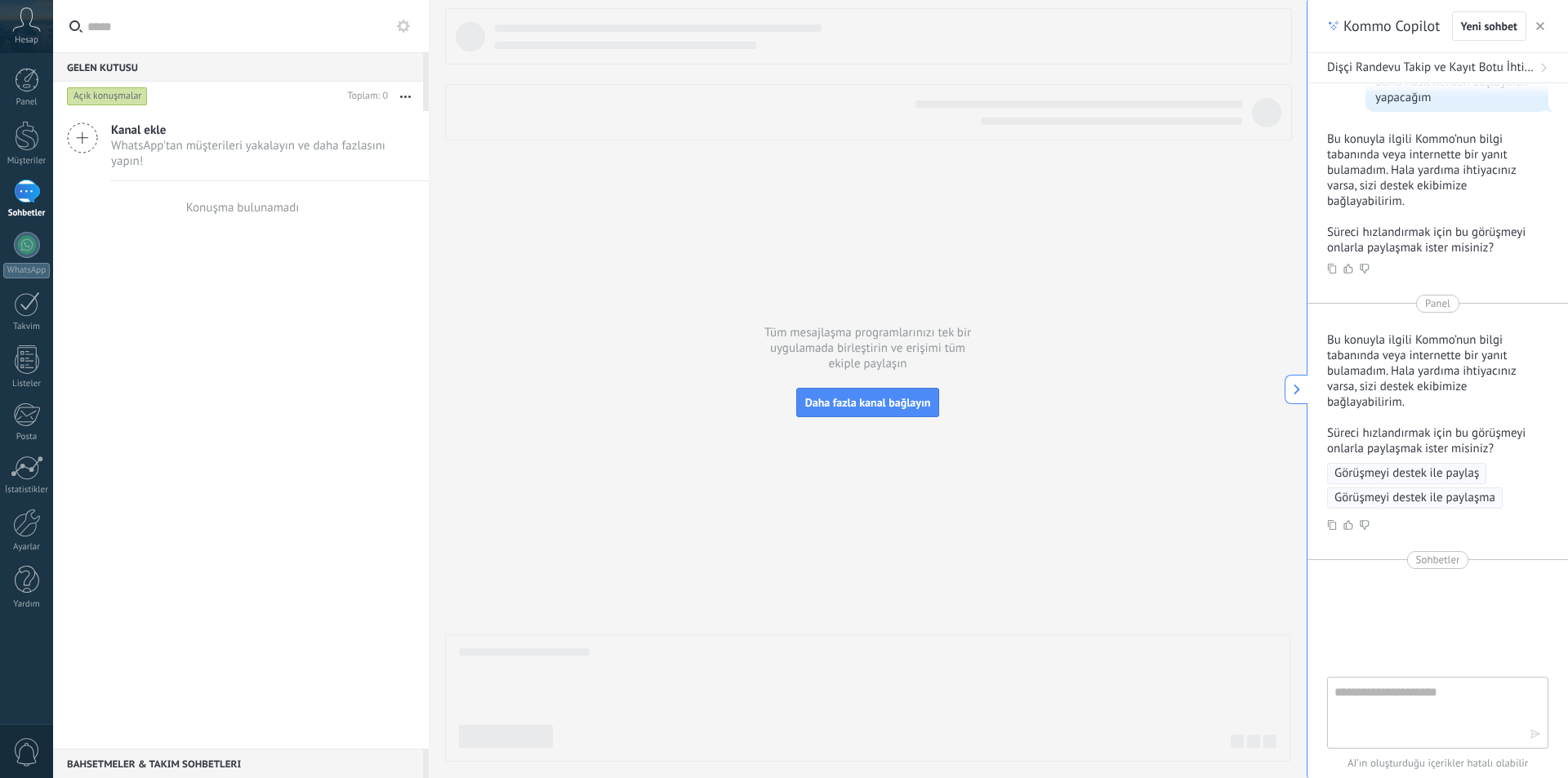
click at [118, 139] on span "WhatsApp'tan müşterileri yakalayın ve daha fazlasını yapın!" at bounding box center [263, 153] width 304 height 31
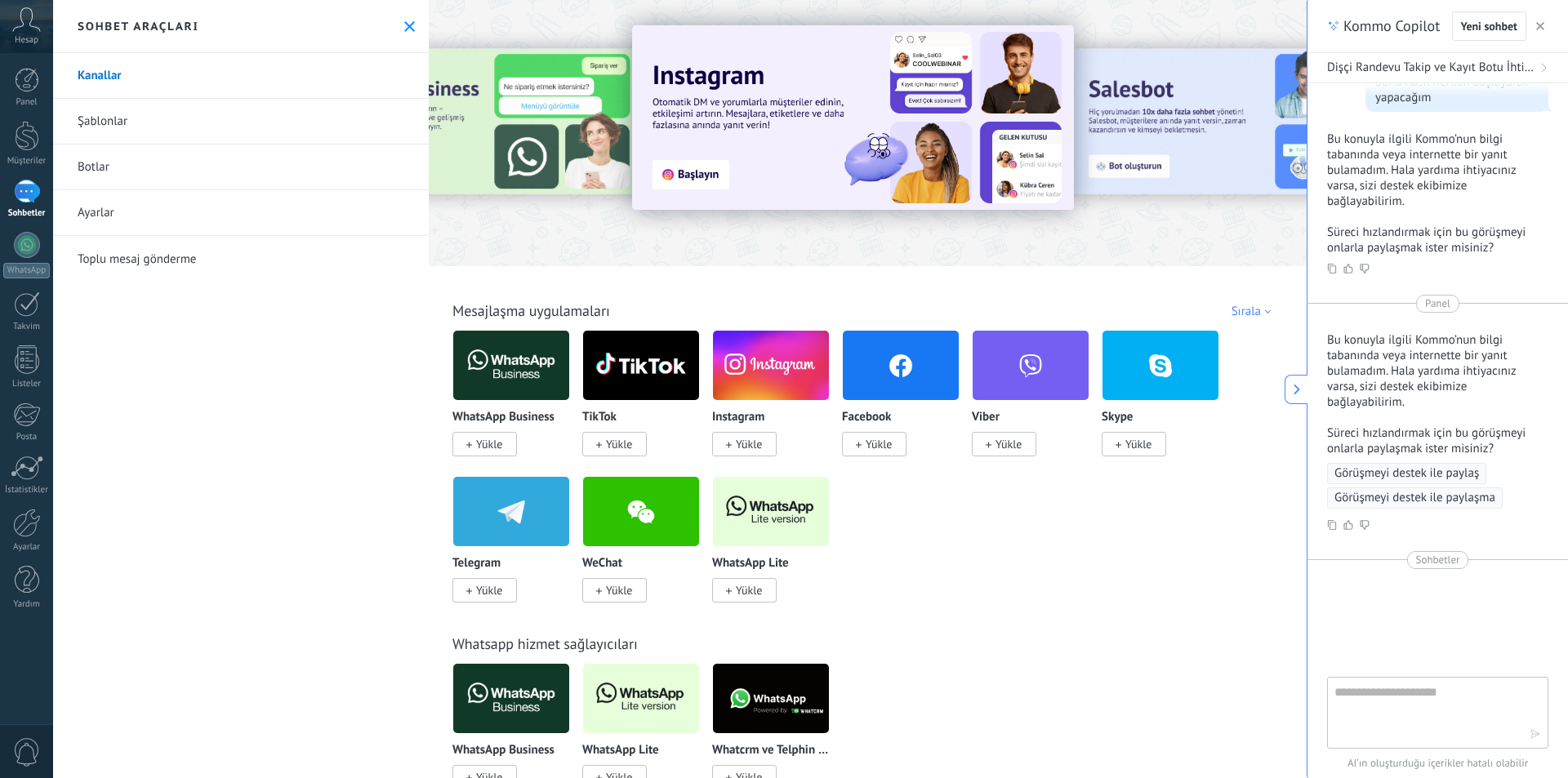
click at [122, 171] on link "Botlar" at bounding box center [241, 167] width 376 height 46
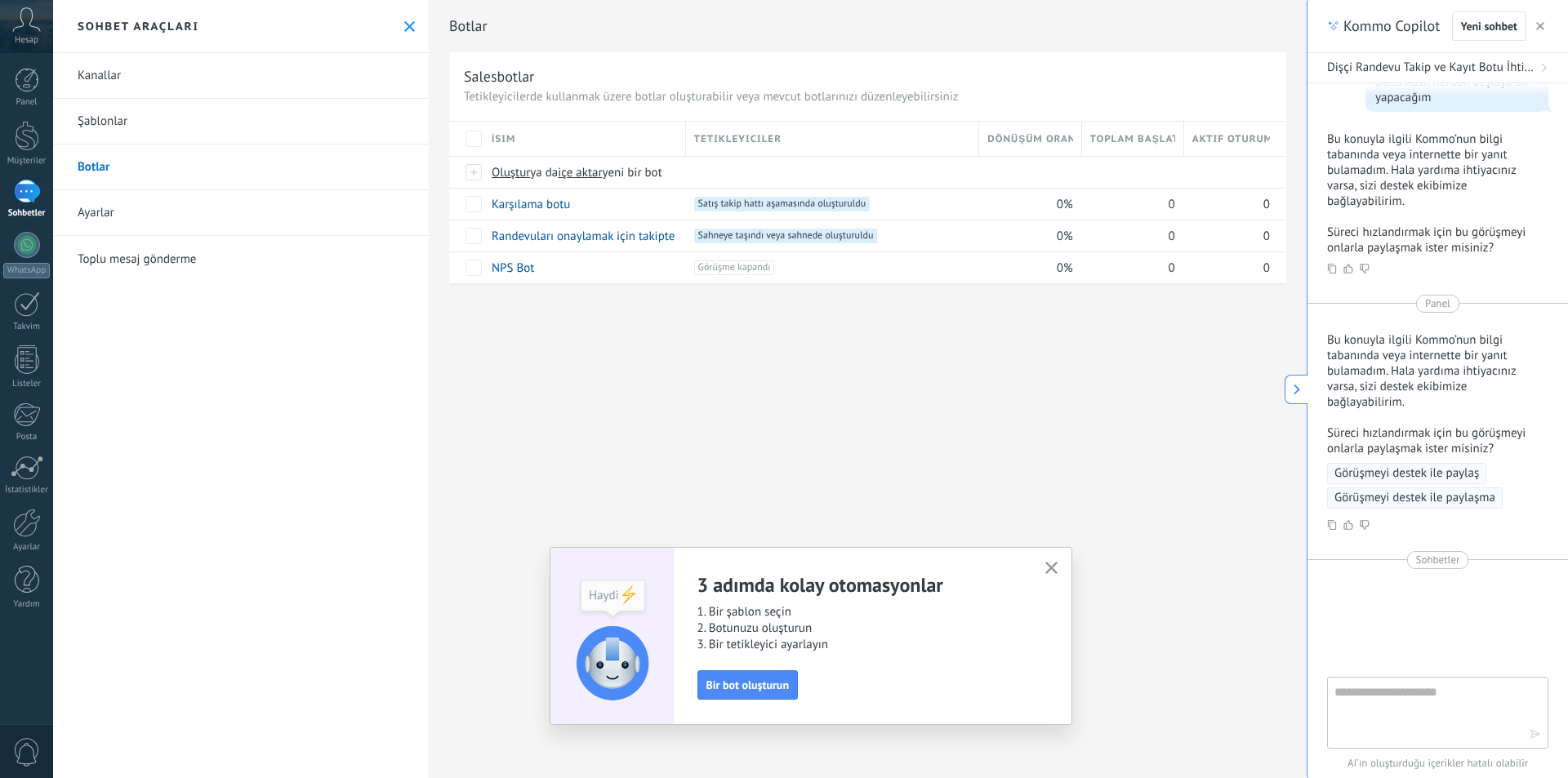
click at [133, 128] on link "Şablonlar" at bounding box center [241, 122] width 376 height 46
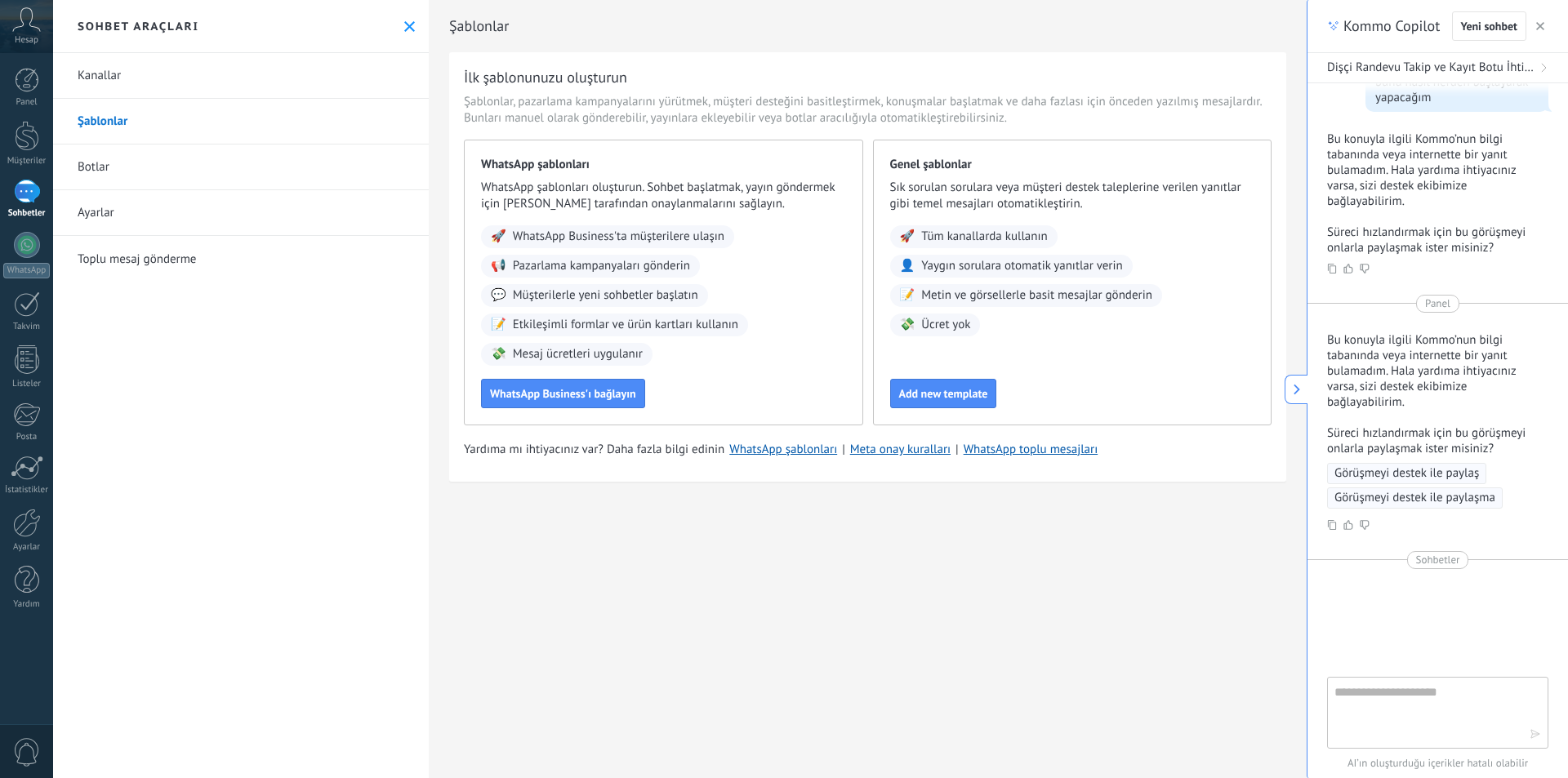
click at [1394, 705] on textarea at bounding box center [1427, 712] width 184 height 59
type textarea "**********"
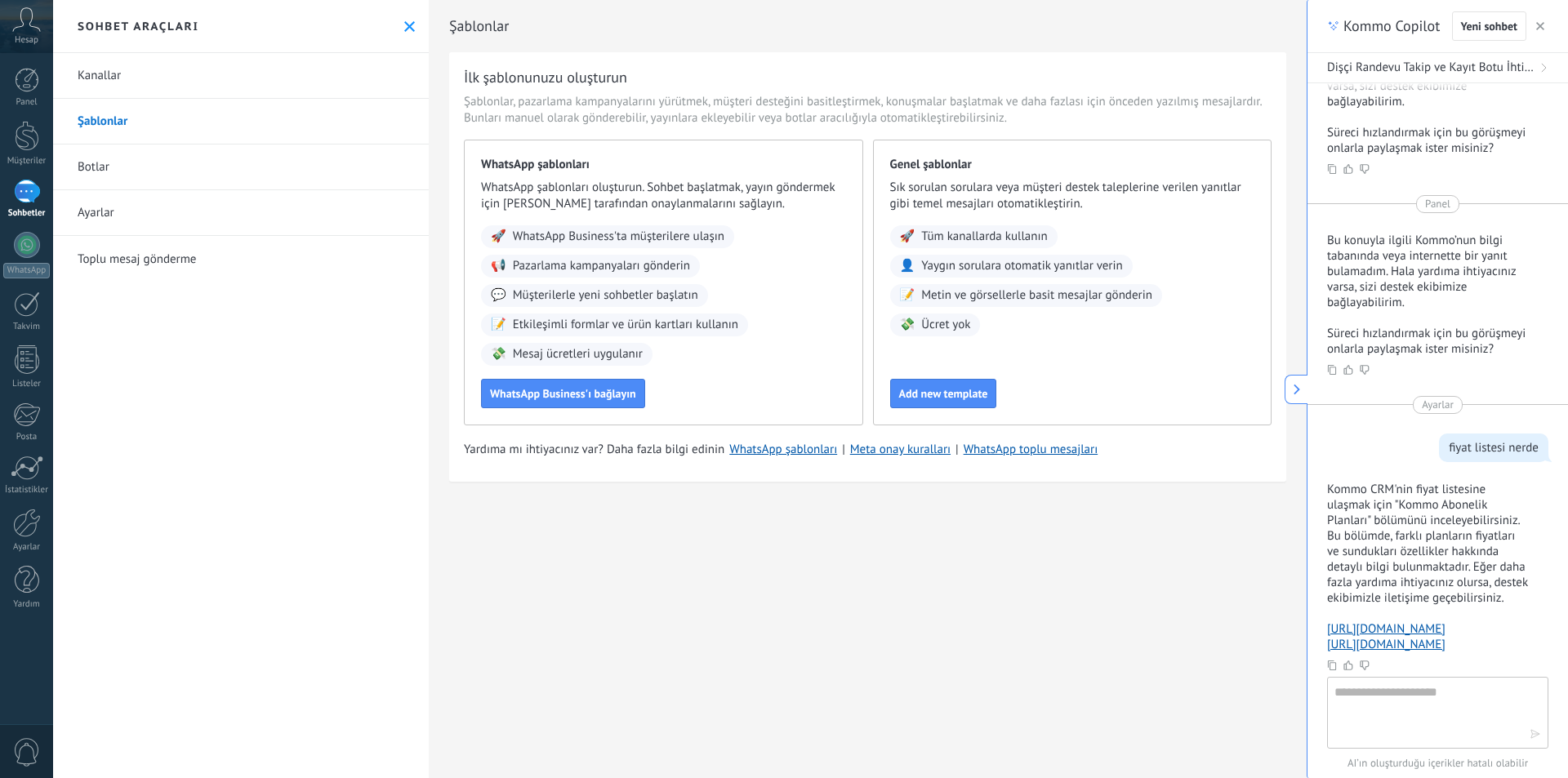
scroll to position [2079, 0]
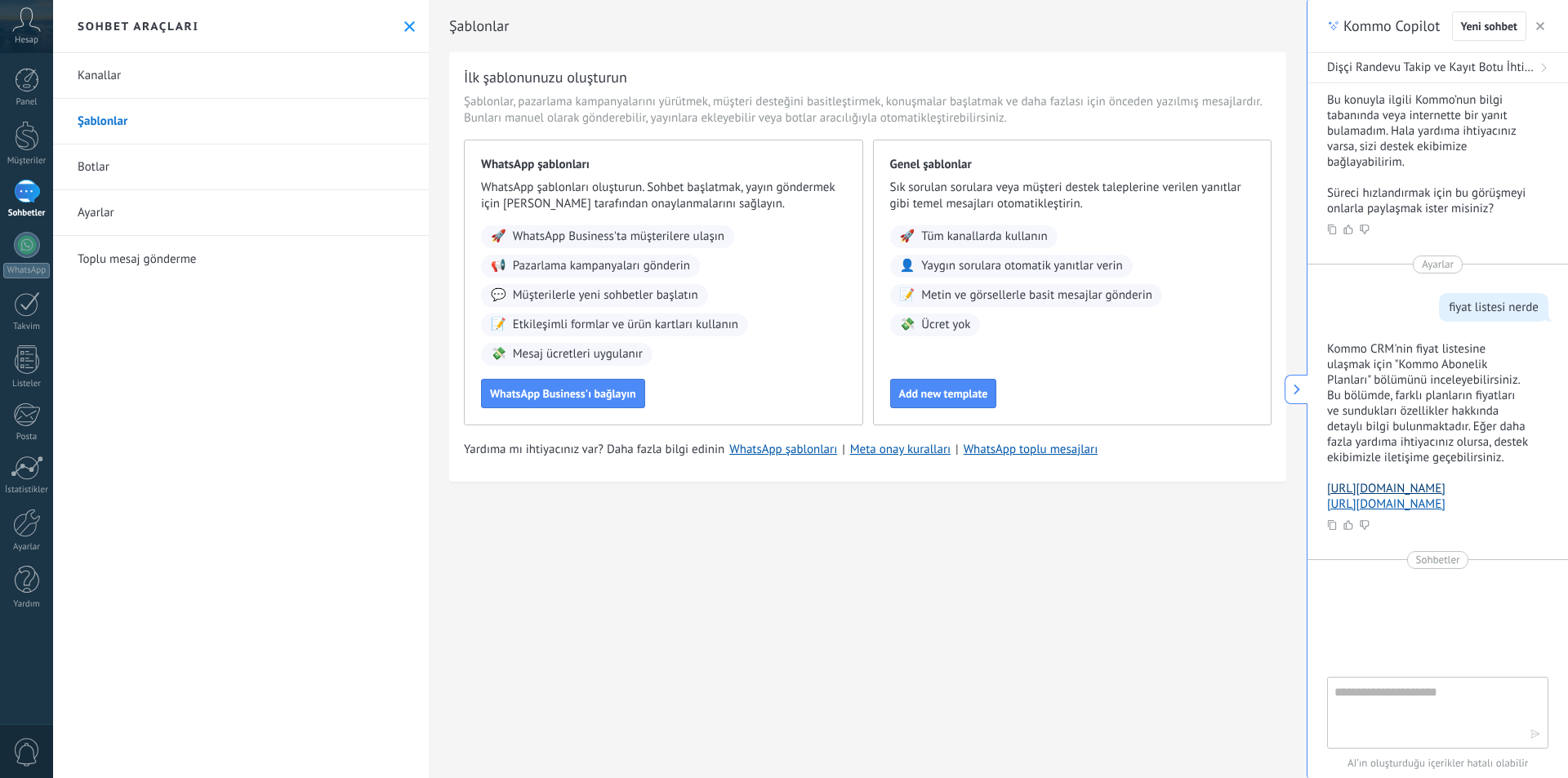
click at [1394, 481] on link "[URL][DOMAIN_NAME]" at bounding box center [1386, 488] width 118 height 15
